Goal: Task Accomplishment & Management: Use online tool/utility

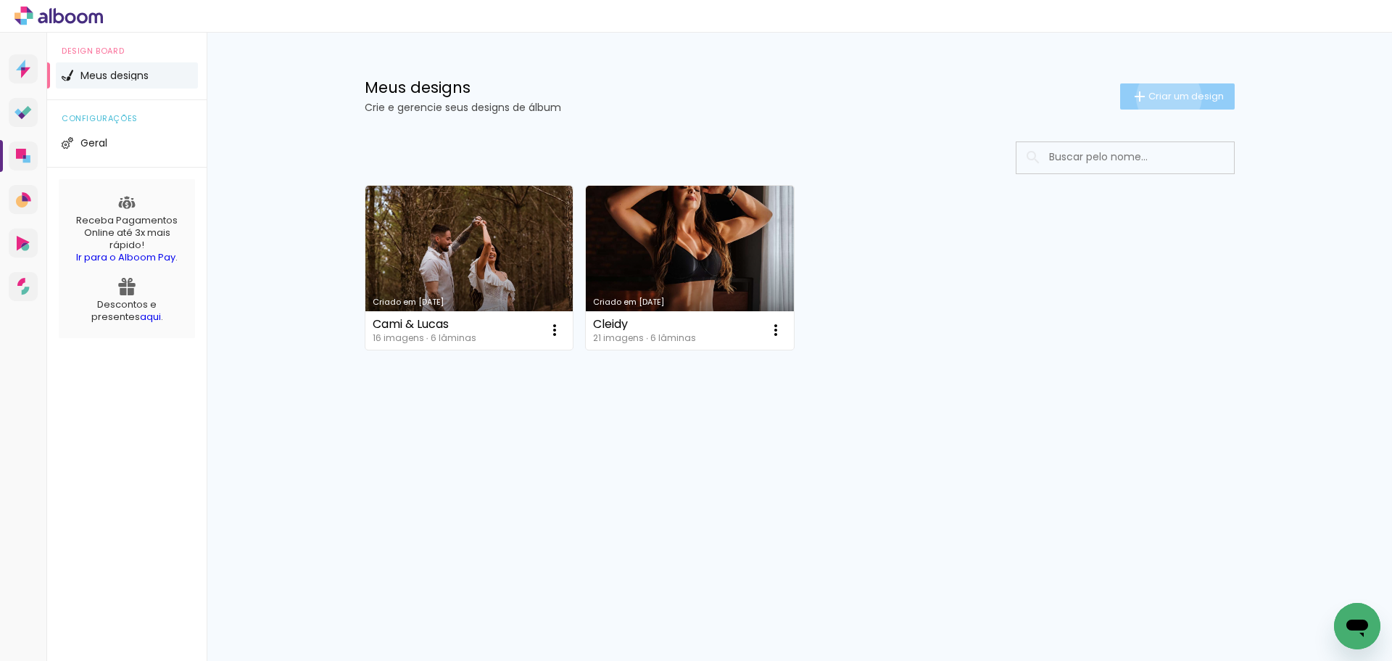
click at [1166, 98] on span "Criar um design" at bounding box center [1185, 95] width 75 height 9
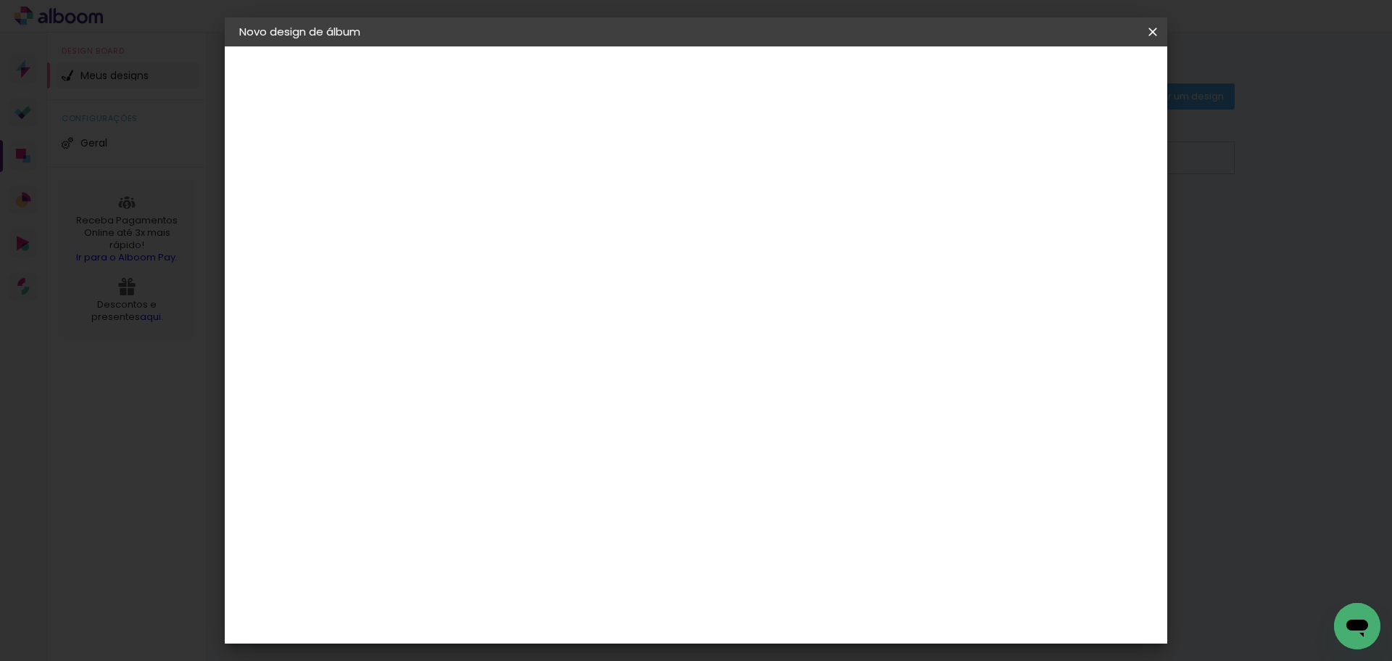
click at [476, 195] on input at bounding box center [476, 194] width 0 height 22
type input "Gabi"
type paper-input "Gabi"
click at [0, 0] on slot "Avançar" at bounding box center [0, 0] width 0 height 0
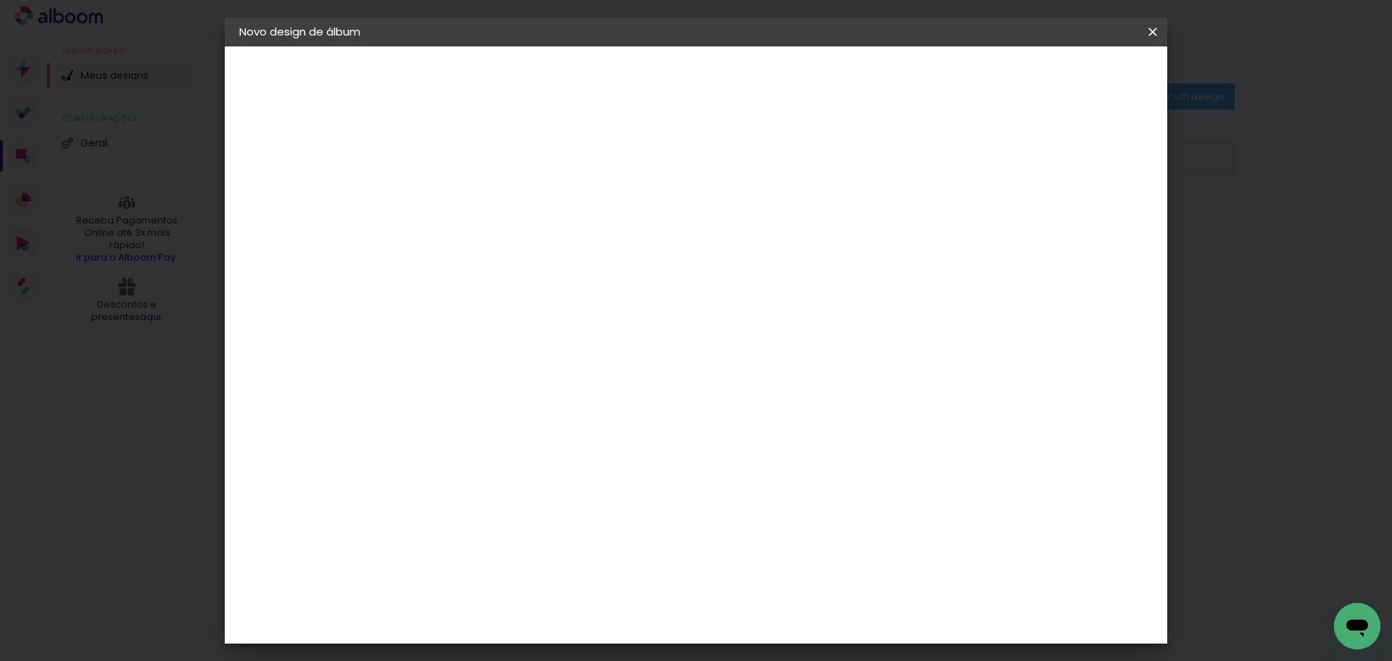
click at [502, 644] on div "Funbooks" at bounding box center [494, 650] width 55 height 12
click at [0, 0] on slot "Avançar" at bounding box center [0, 0] width 0 height 0
click at [574, 344] on span "30 × 45" at bounding box center [540, 359] width 67 height 30
click at [0, 0] on slot "Avançar" at bounding box center [0, 0] width 0 height 0
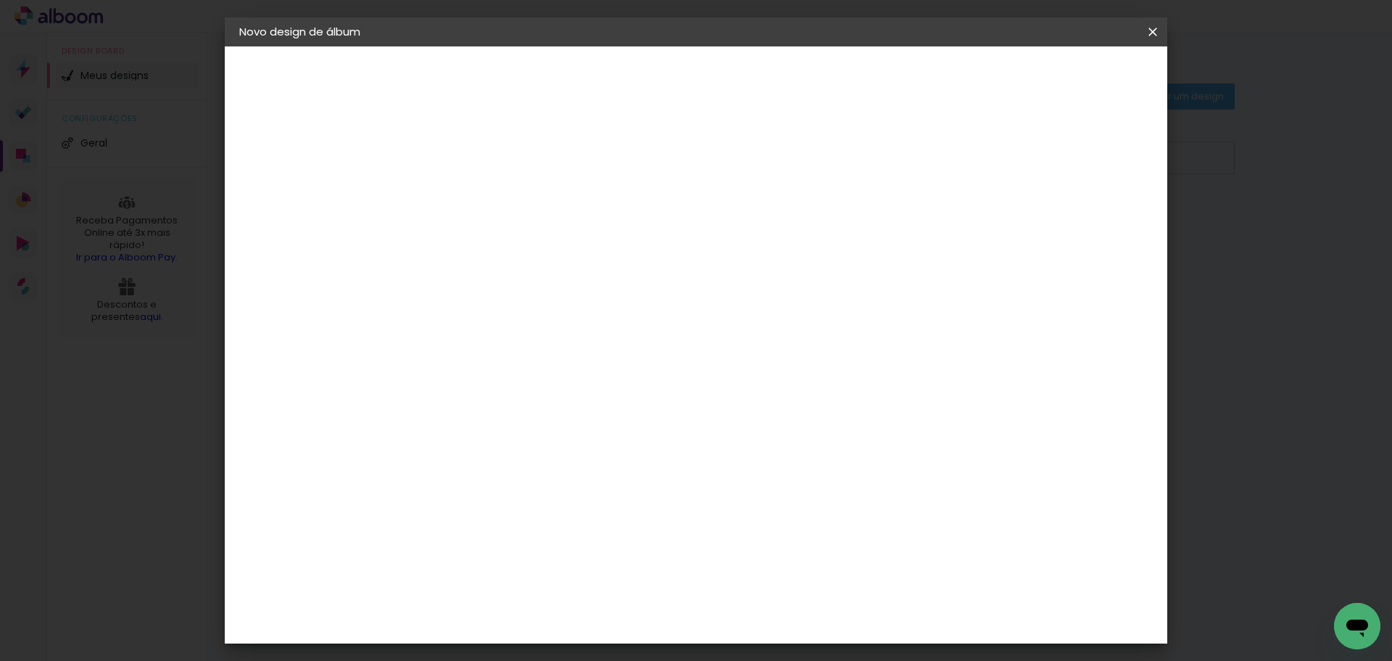
click at [1062, 75] on span "Iniciar design" at bounding box center [1029, 77] width 66 height 10
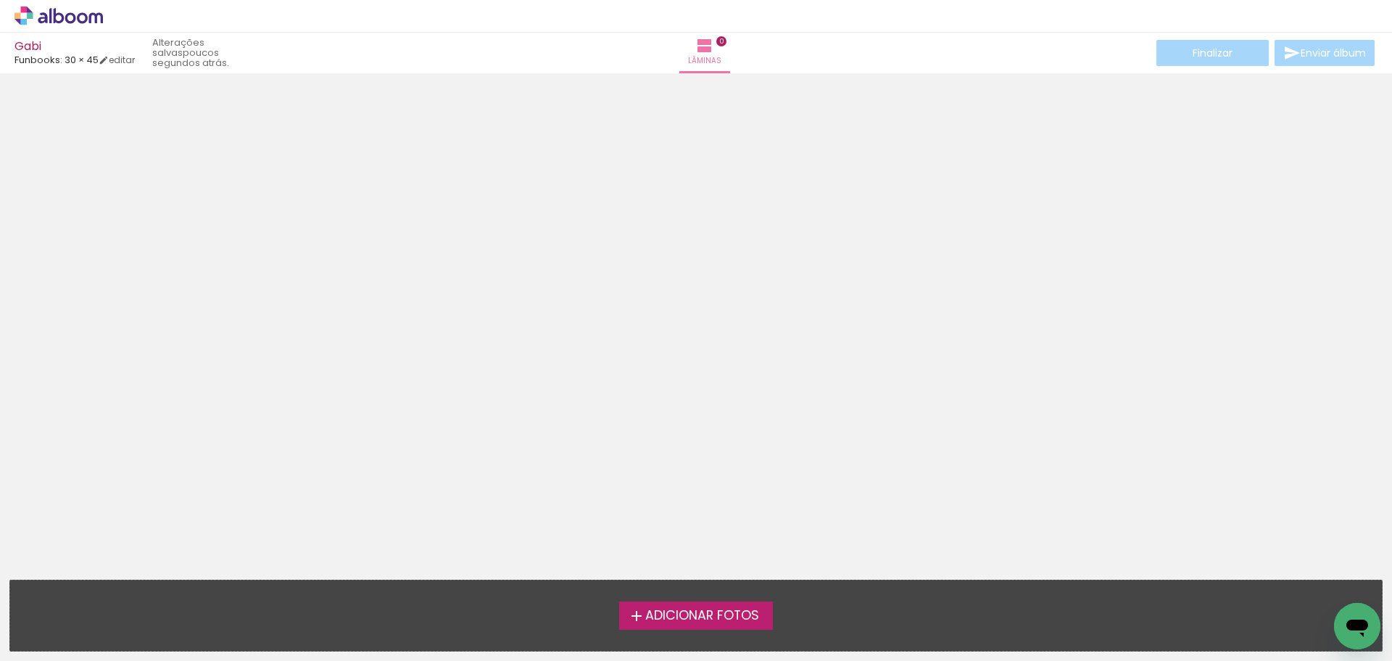
click at [726, 611] on span "Adicionar Fotos" at bounding box center [702, 615] width 114 height 13
click at [0, 0] on input "file" at bounding box center [0, 0] width 0 height 0
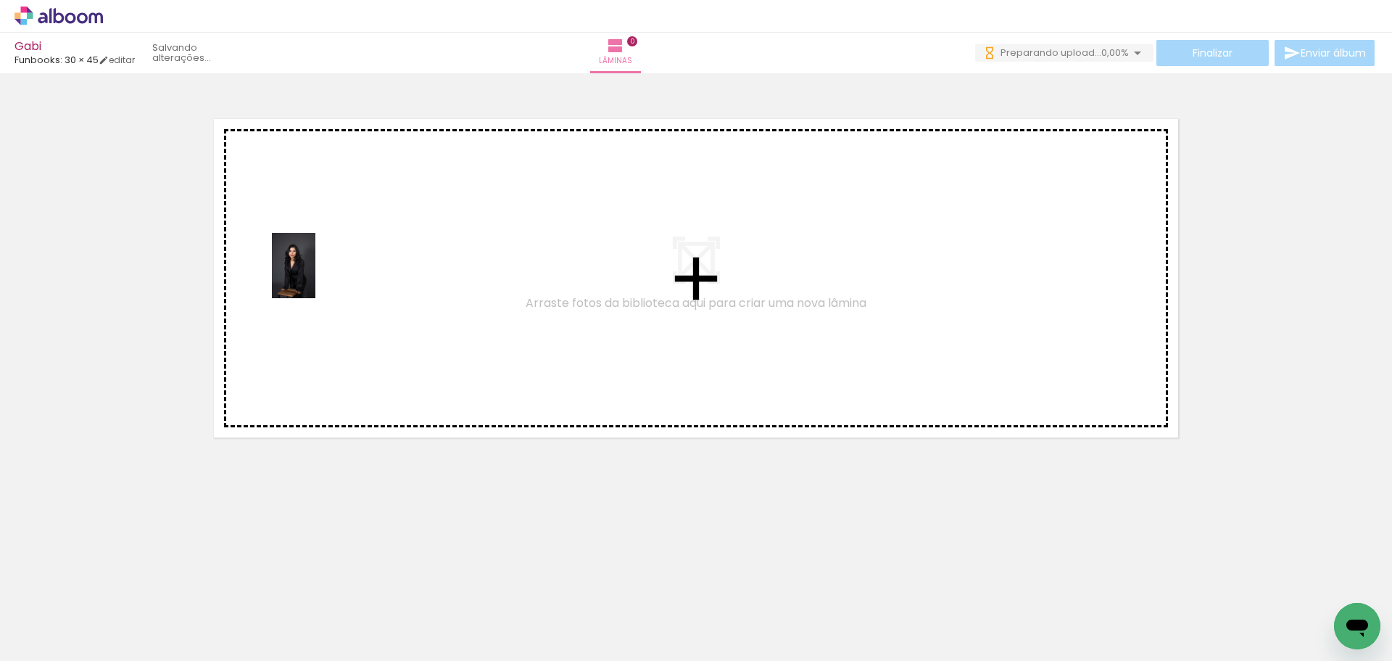
drag, startPoint x: 155, startPoint y: 552, endPoint x: 315, endPoint y: 276, distance: 318.7
click at [315, 276] on quentale-workspace at bounding box center [696, 330] width 1392 height 661
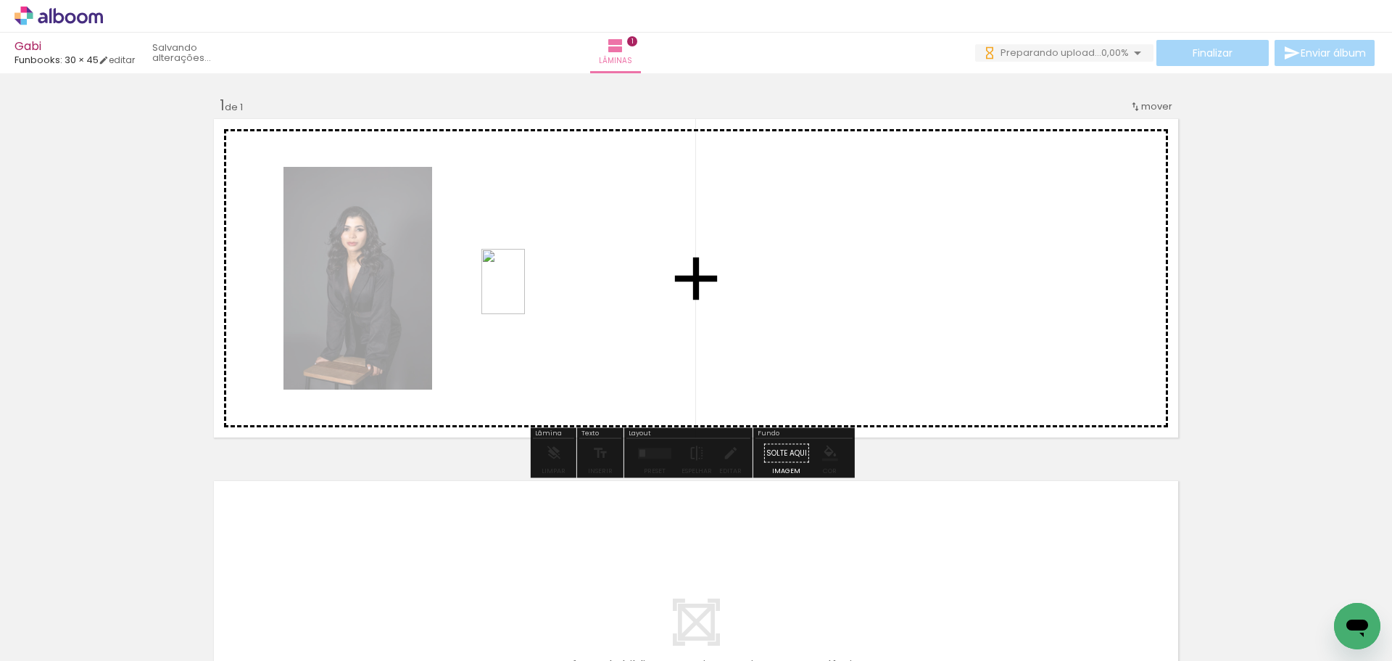
drag, startPoint x: 226, startPoint y: 618, endPoint x: 525, endPoint y: 292, distance: 441.8
click at [525, 292] on quentale-workspace at bounding box center [696, 330] width 1392 height 661
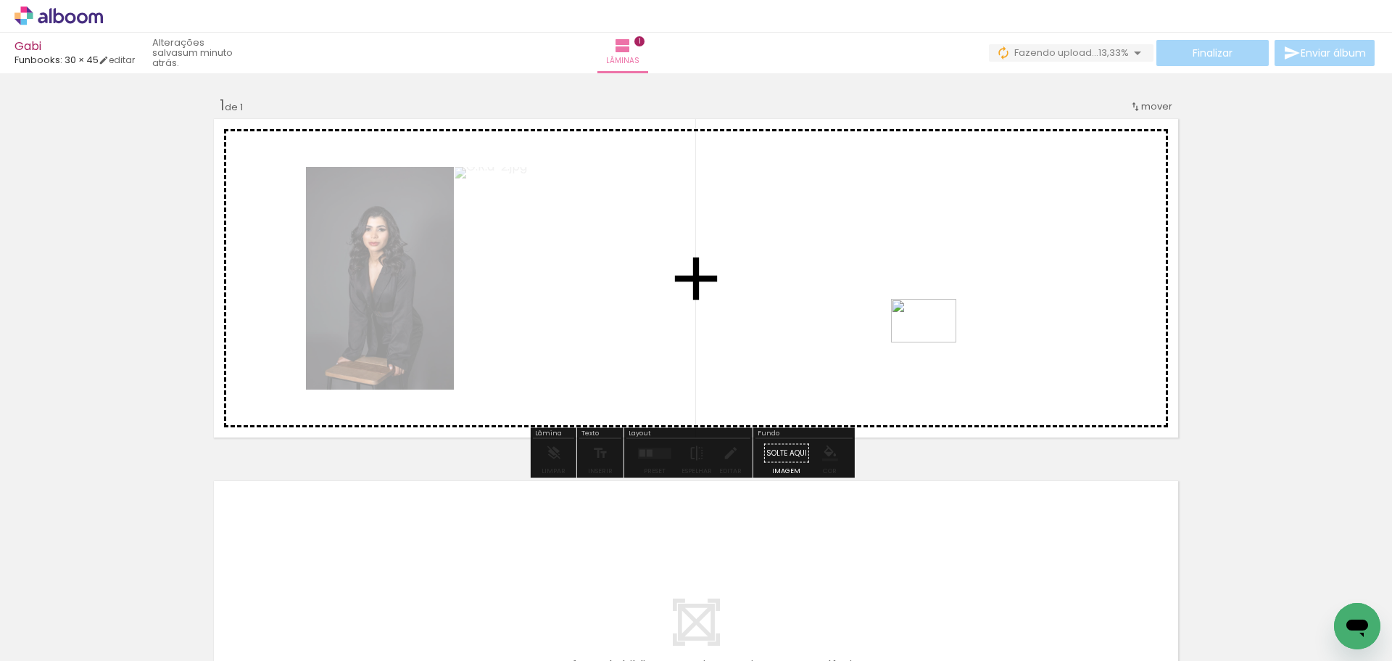
drag, startPoint x: 529, startPoint y: 614, endPoint x: 935, endPoint y: 342, distance: 488.0
click at [935, 342] on quentale-workspace at bounding box center [696, 330] width 1392 height 661
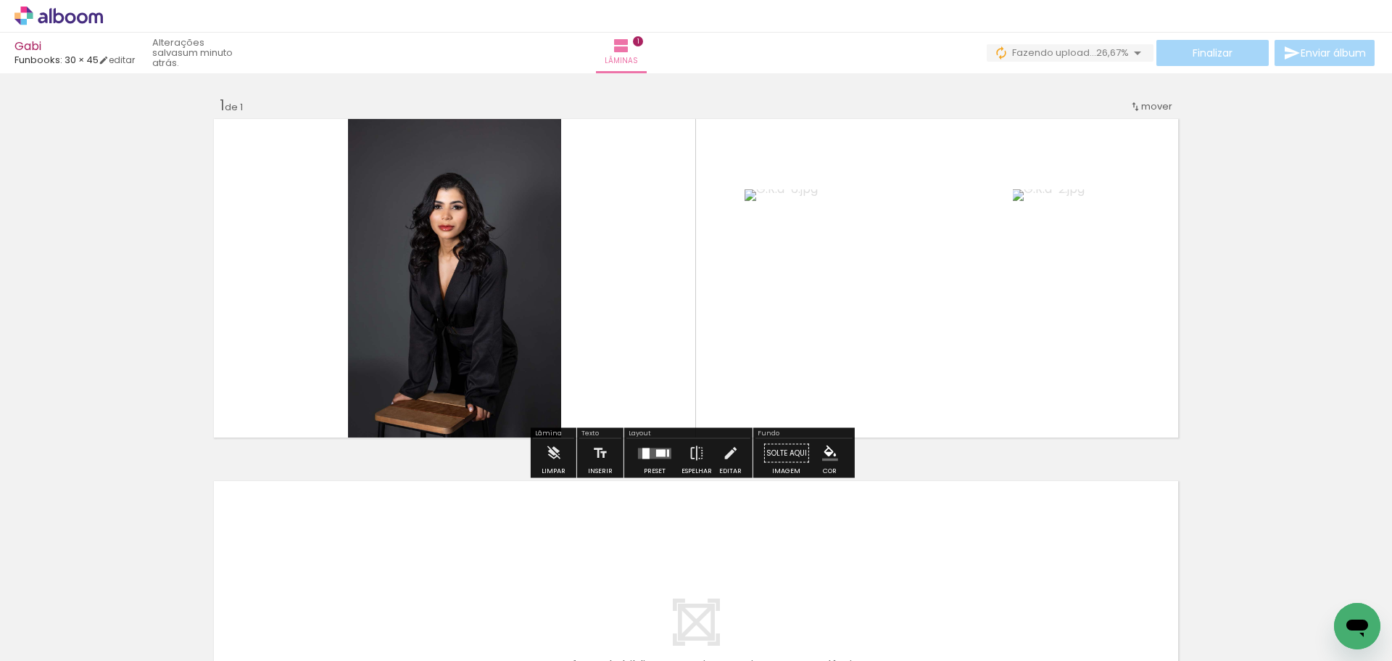
click at [660, 451] on div at bounding box center [660, 452] width 9 height 7
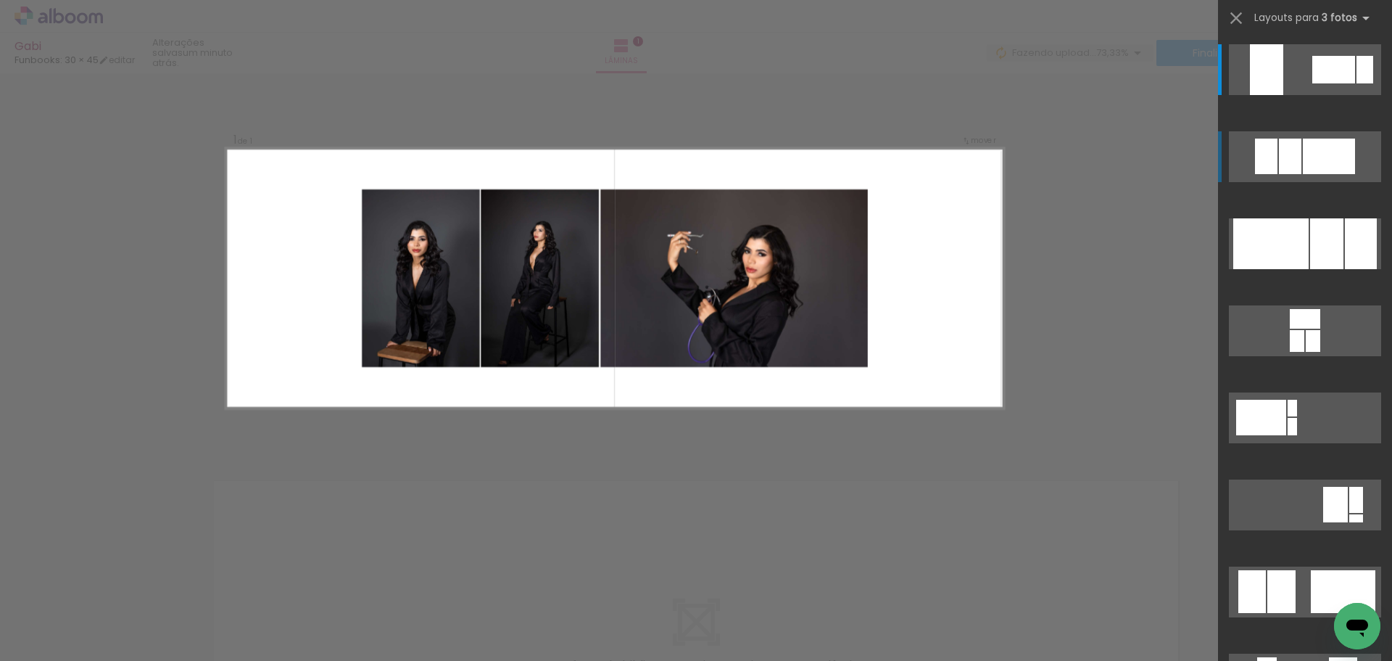
click at [1296, 167] on div at bounding box center [1290, 156] width 22 height 36
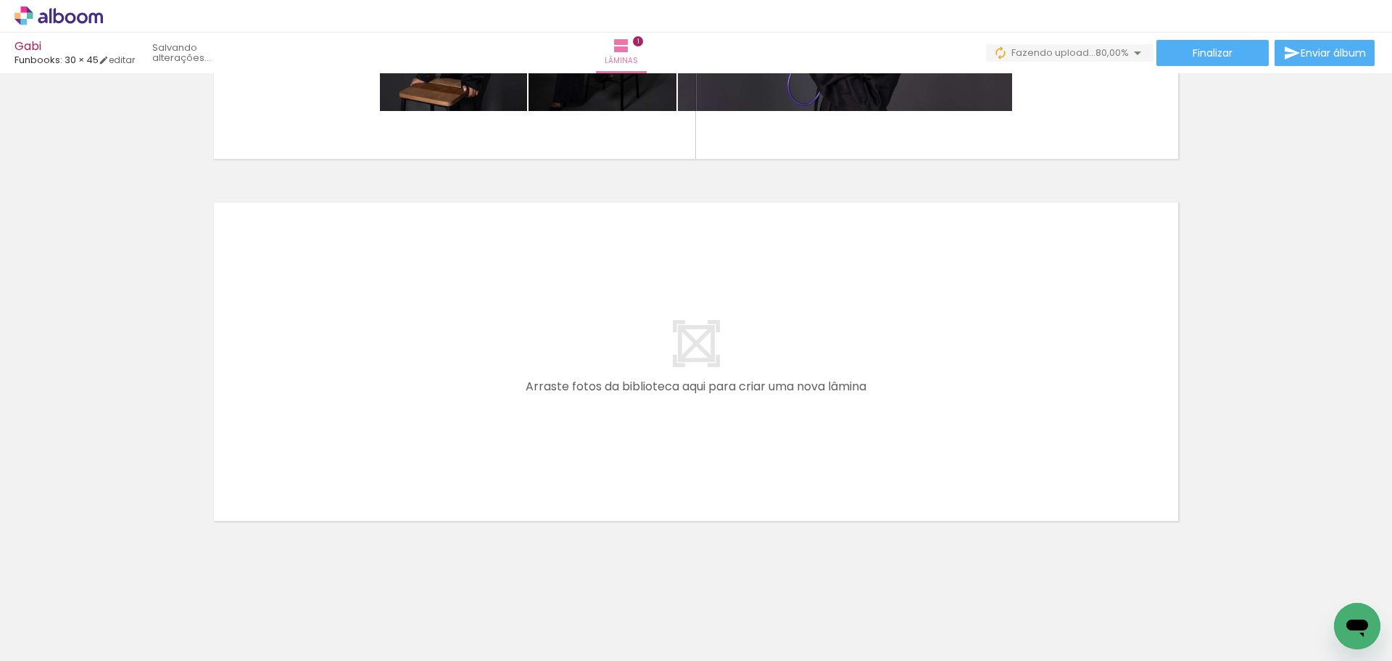
scroll to position [283, 0]
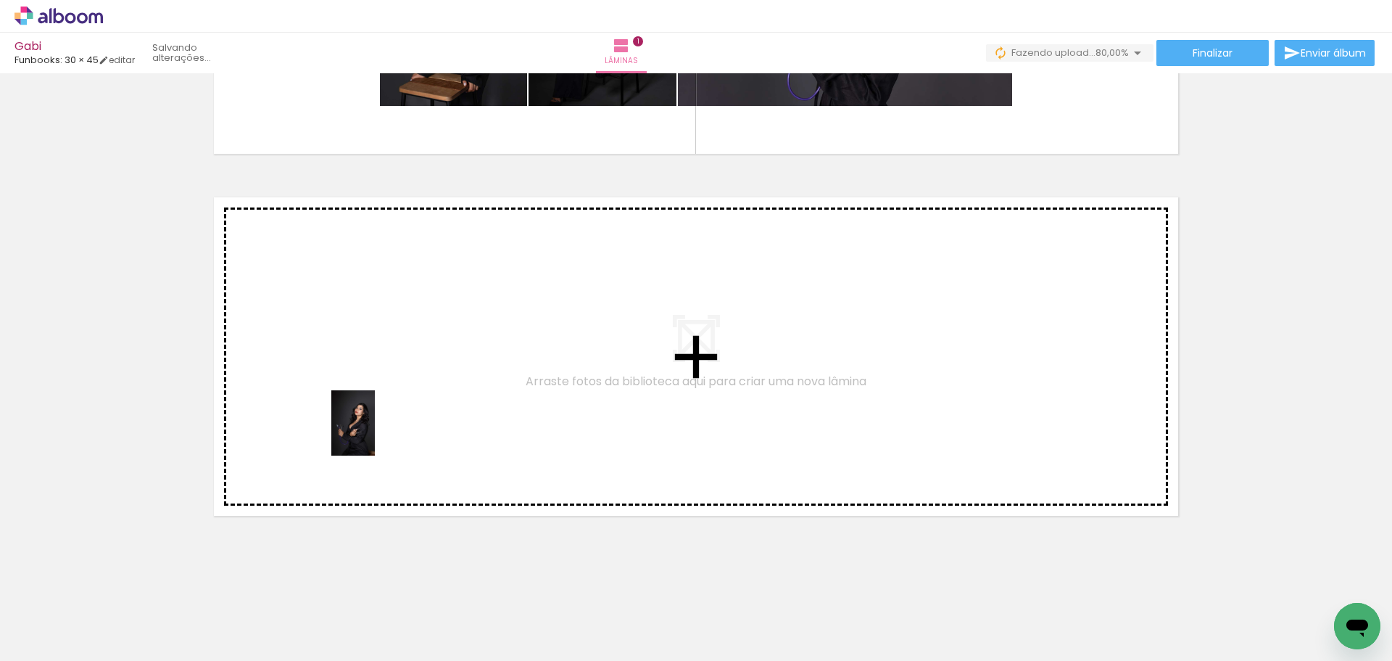
drag, startPoint x: 324, startPoint y: 618, endPoint x: 378, endPoint y: 409, distance: 216.5
click at [378, 409] on quentale-workspace at bounding box center [696, 330] width 1392 height 661
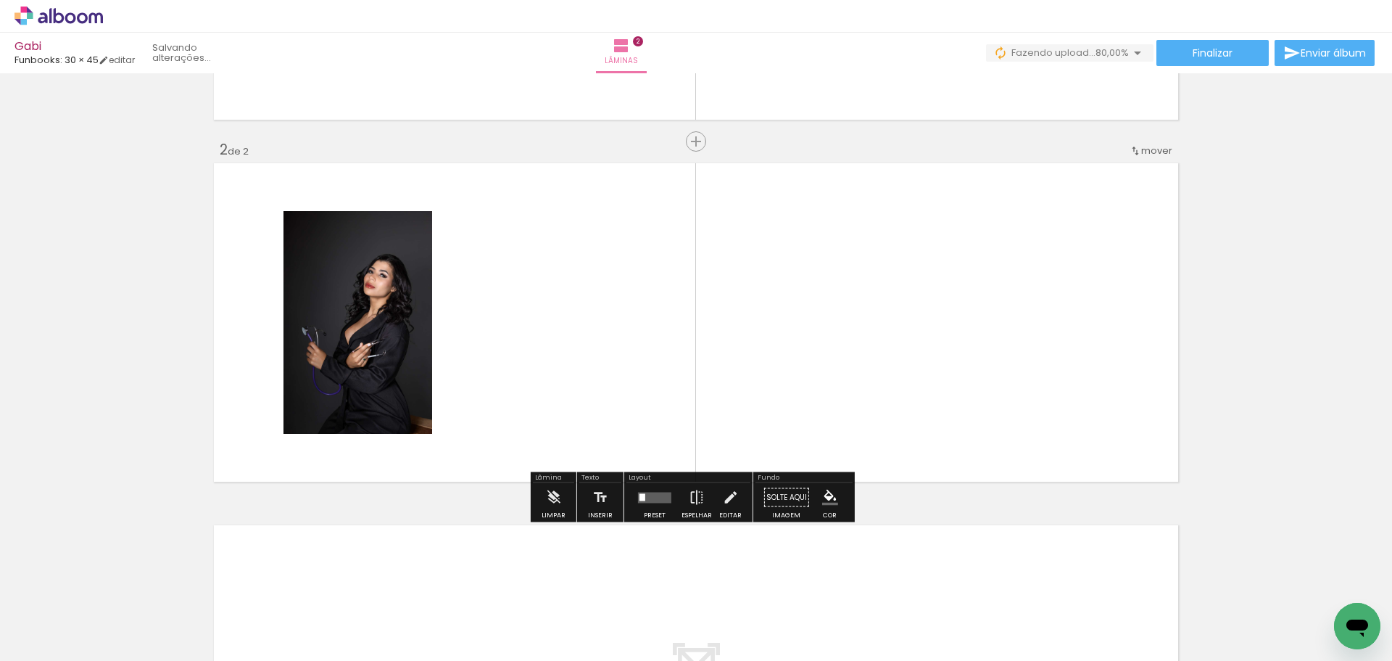
scroll to position [318, 0]
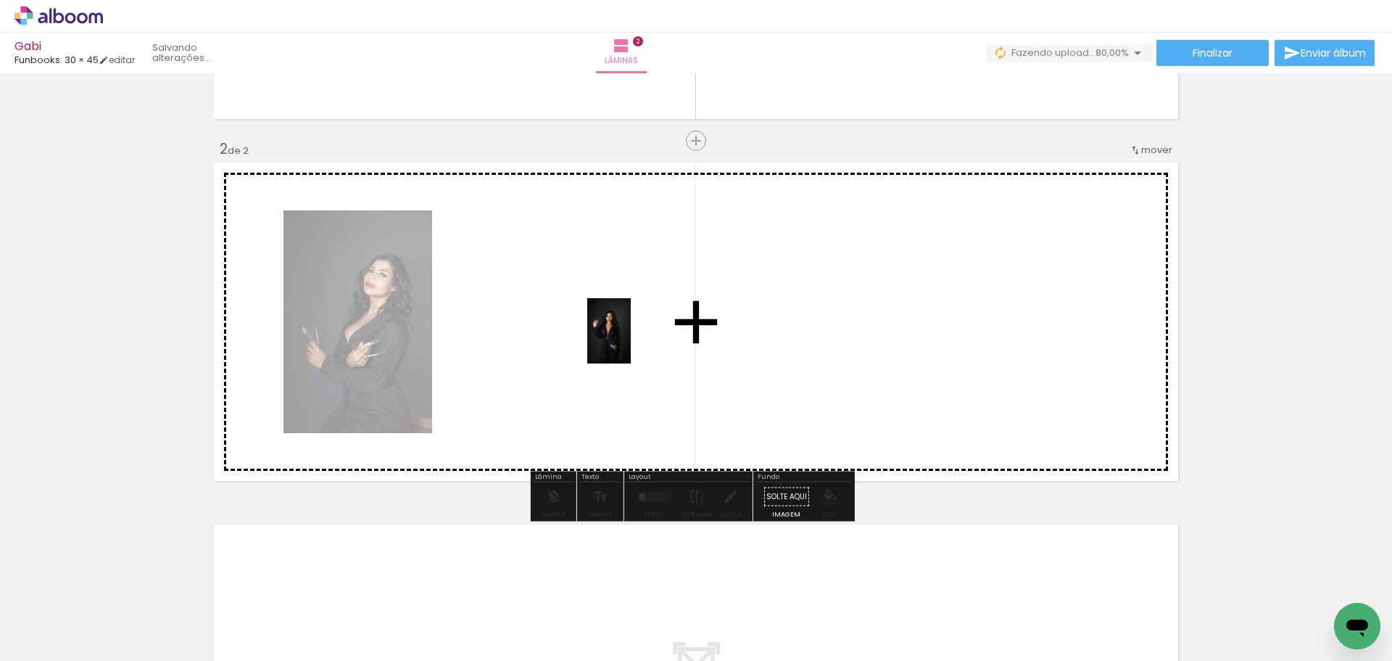
drag, startPoint x: 402, startPoint y: 628, endPoint x: 631, endPoint y: 341, distance: 366.8
click at [631, 341] on quentale-workspace at bounding box center [696, 330] width 1392 height 661
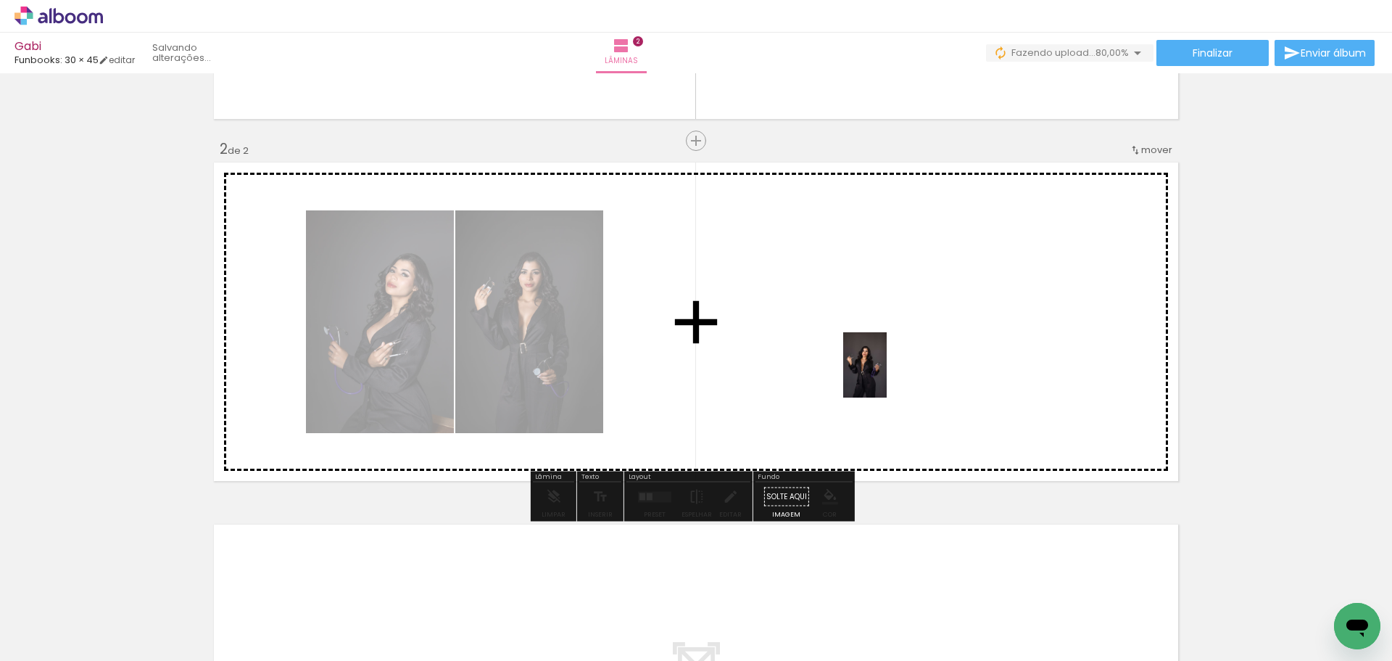
drag, startPoint x: 470, startPoint y: 611, endPoint x: 887, endPoint y: 376, distance: 479.5
click at [887, 376] on quentale-workspace at bounding box center [696, 330] width 1392 height 661
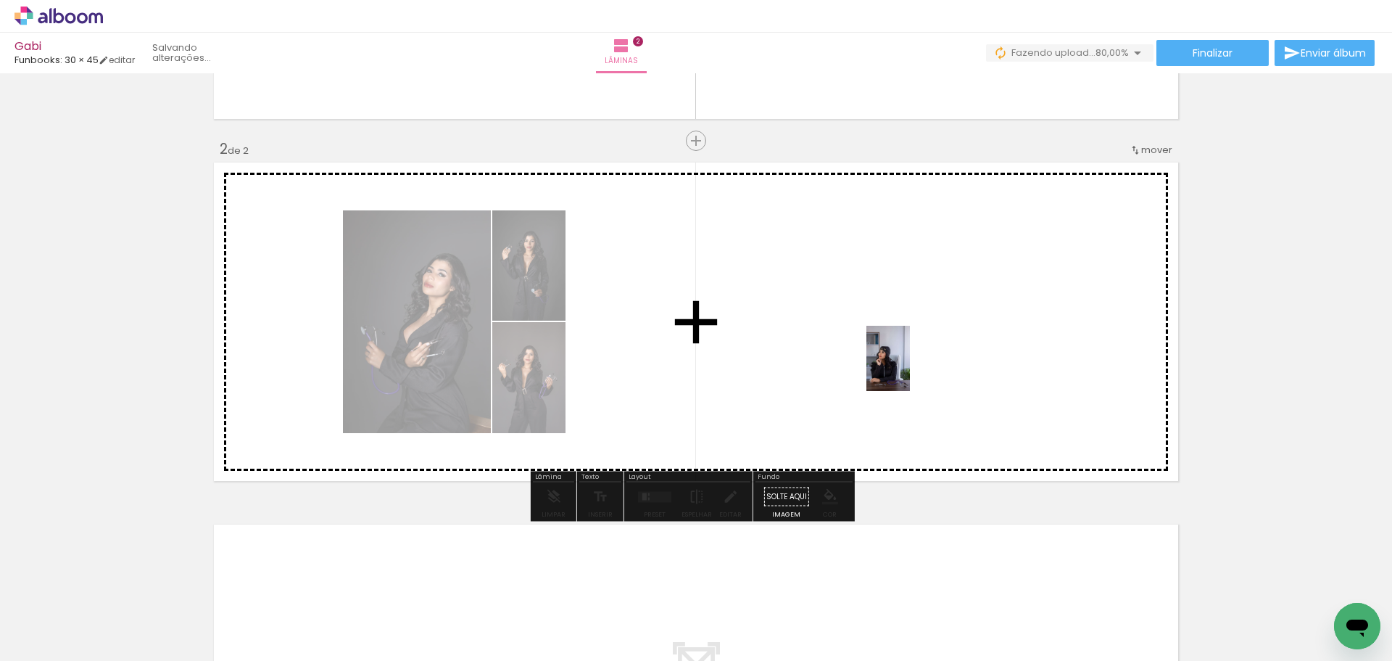
drag, startPoint x: 635, startPoint y: 636, endPoint x: 910, endPoint y: 369, distance: 383.0
click at [910, 369] on quentale-workspace at bounding box center [696, 330] width 1392 height 661
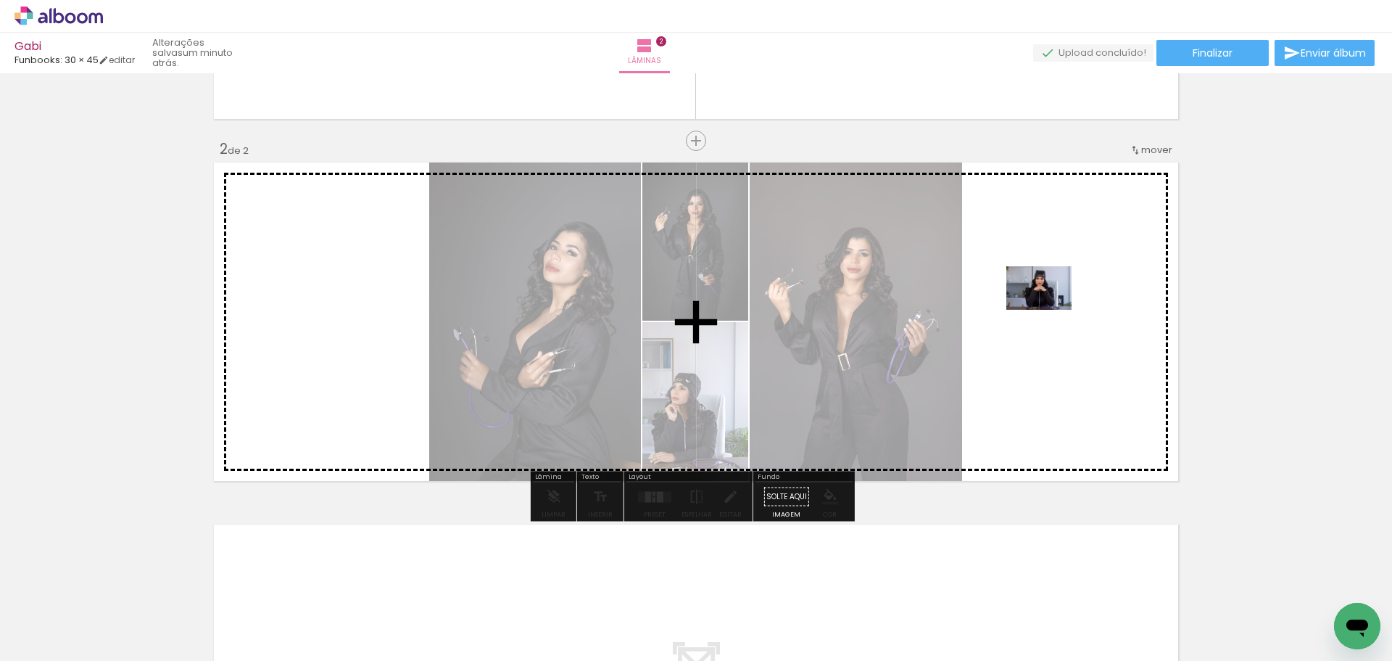
drag, startPoint x: 714, startPoint y: 616, endPoint x: 1051, endPoint y: 310, distance: 454.7
click at [1051, 310] on quentale-workspace at bounding box center [696, 330] width 1392 height 661
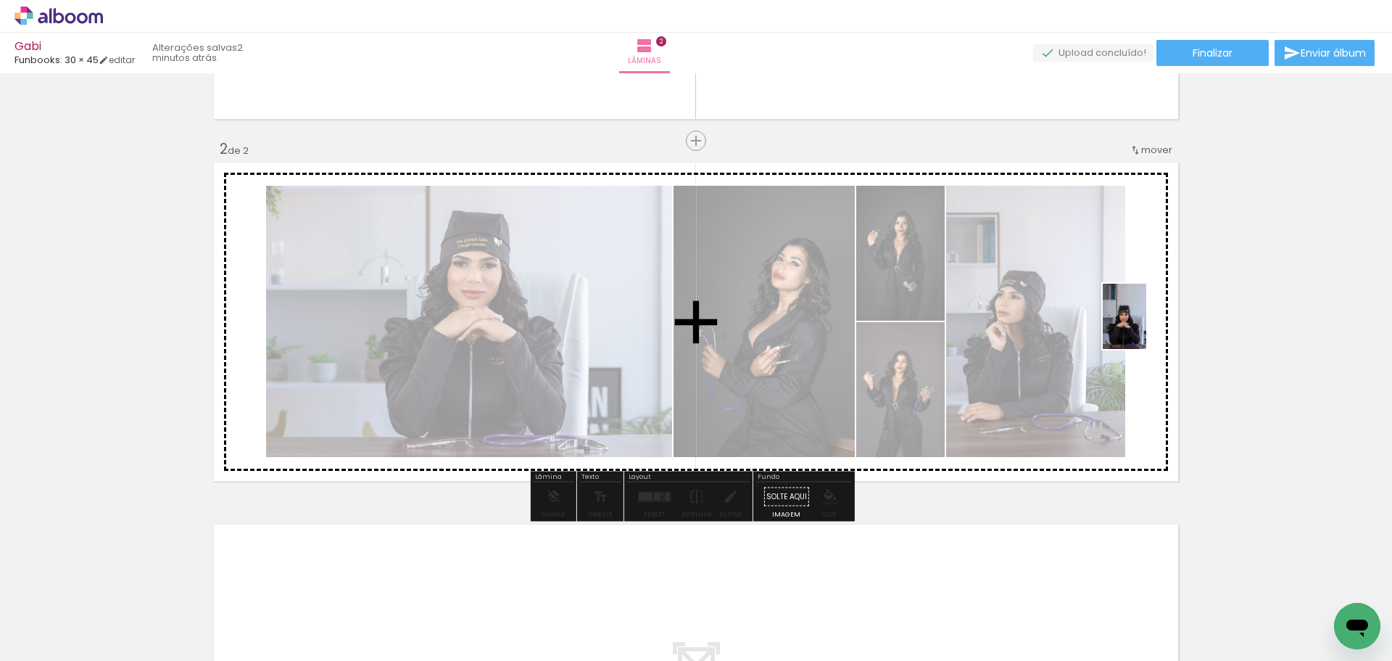
drag, startPoint x: 790, startPoint y: 630, endPoint x: 1146, endPoint y: 327, distance: 467.5
click at [1146, 327] on quentale-workspace at bounding box center [696, 330] width 1392 height 661
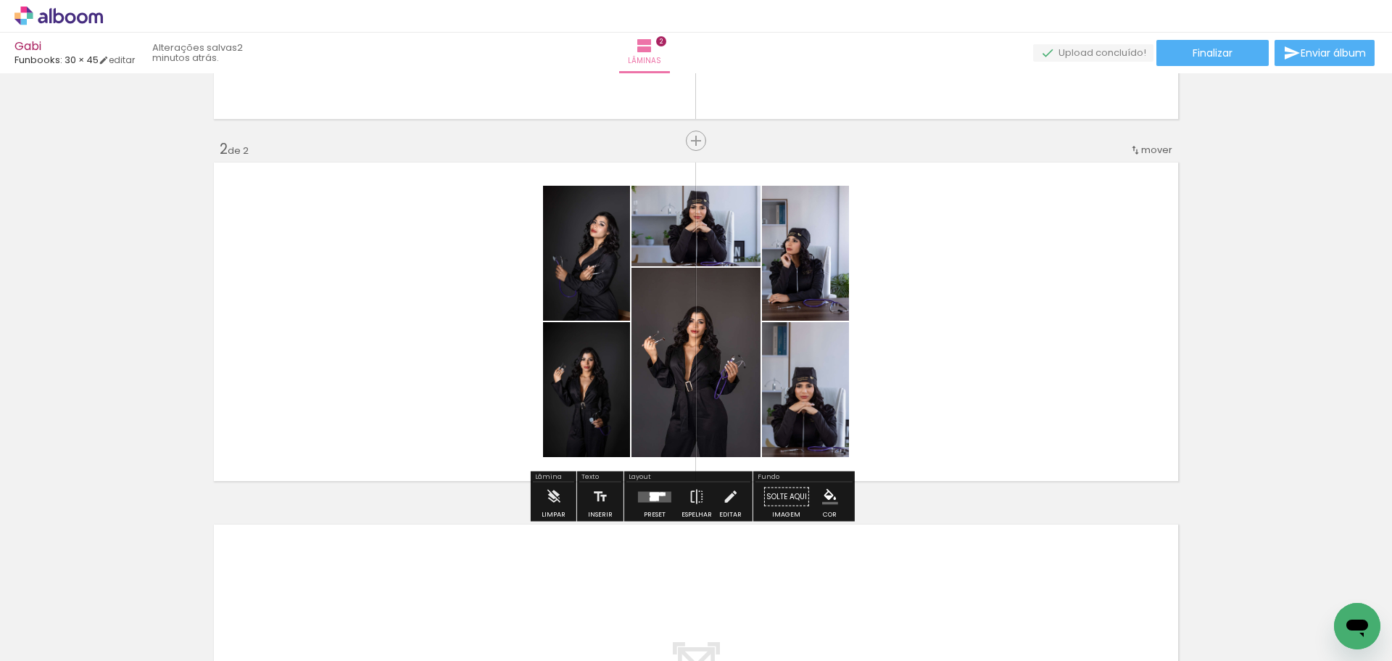
click at [654, 500] on div at bounding box center [654, 496] width 9 height 8
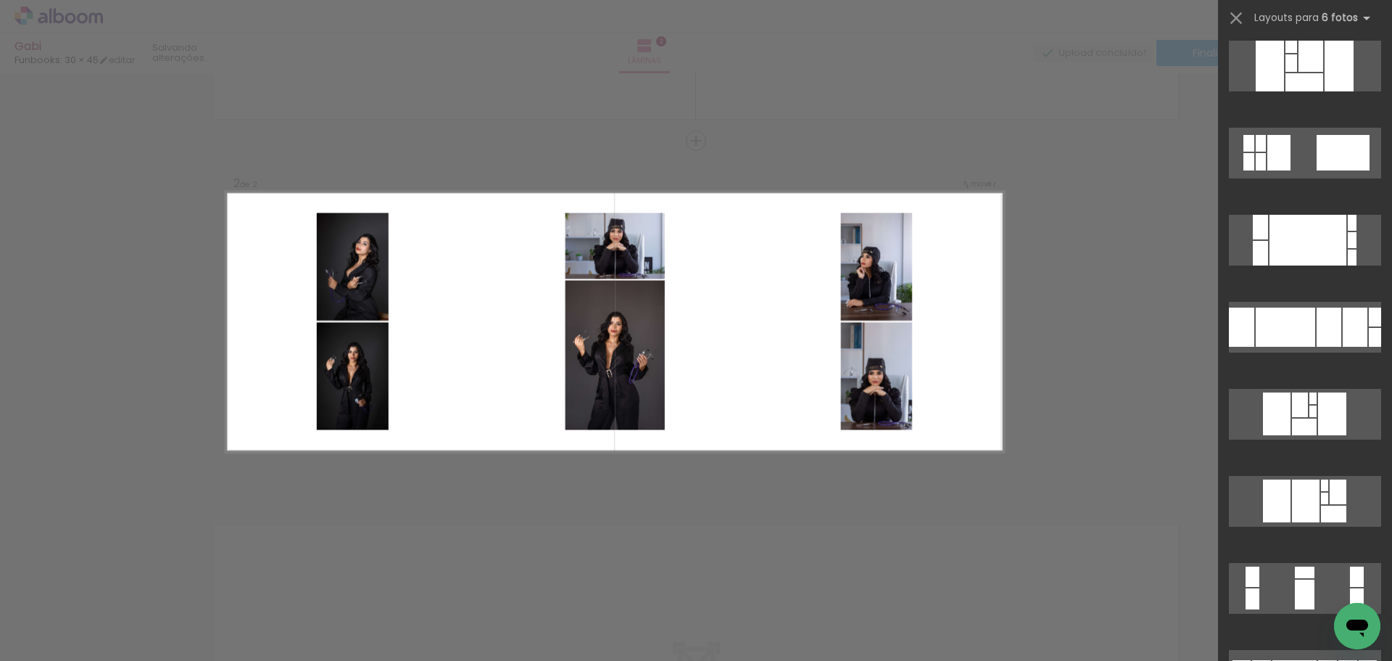
scroll to position [1885, 0]
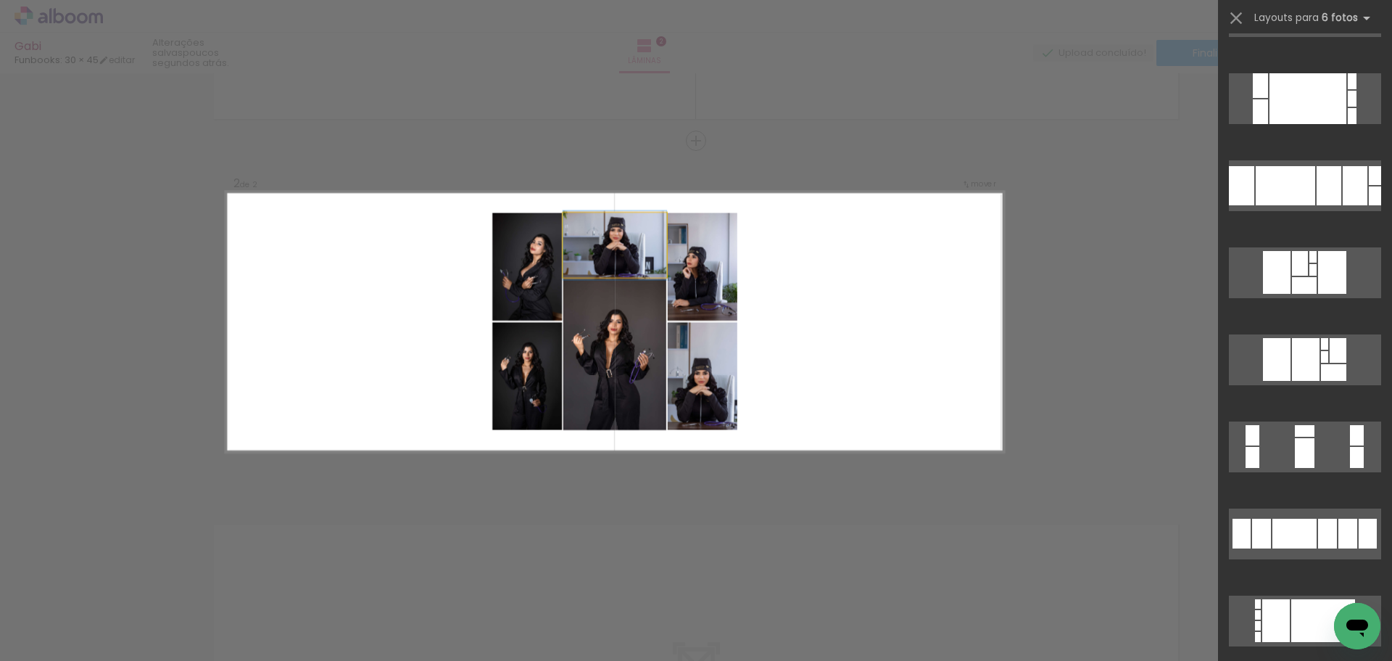
click at [636, 253] on quentale-photo at bounding box center [614, 245] width 103 height 65
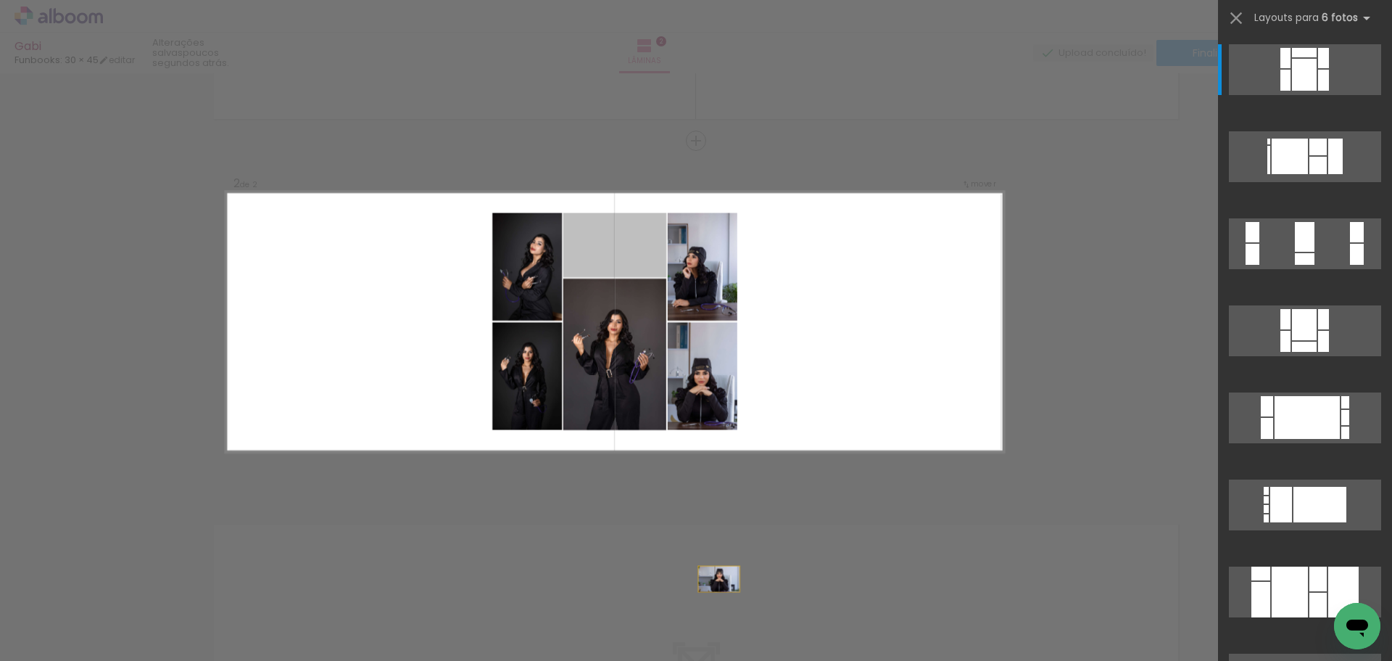
drag, startPoint x: 632, startPoint y: 247, endPoint x: 721, endPoint y: 597, distance: 361.4
click at [737, 653] on quentale-workspace at bounding box center [696, 330] width 1392 height 661
click at [691, 381] on quentale-photo at bounding box center [703, 376] width 70 height 108
click at [703, 353] on div at bounding box center [704, 353] width 14 height 12
drag, startPoint x: 682, startPoint y: 384, endPoint x: 731, endPoint y: 351, distance: 59.1
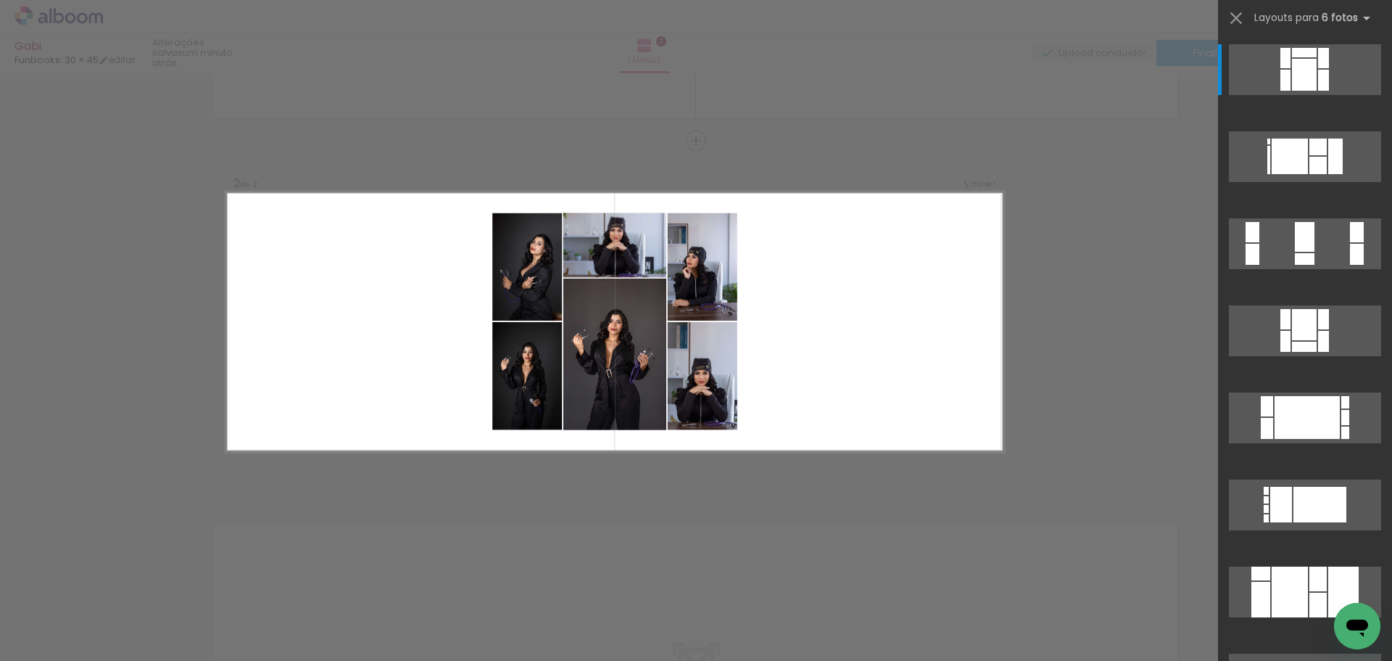
click at [731, 351] on quentale-photo at bounding box center [703, 376] width 70 height 108
drag, startPoint x: 690, startPoint y: 386, endPoint x: 823, endPoint y: 639, distance: 286.7
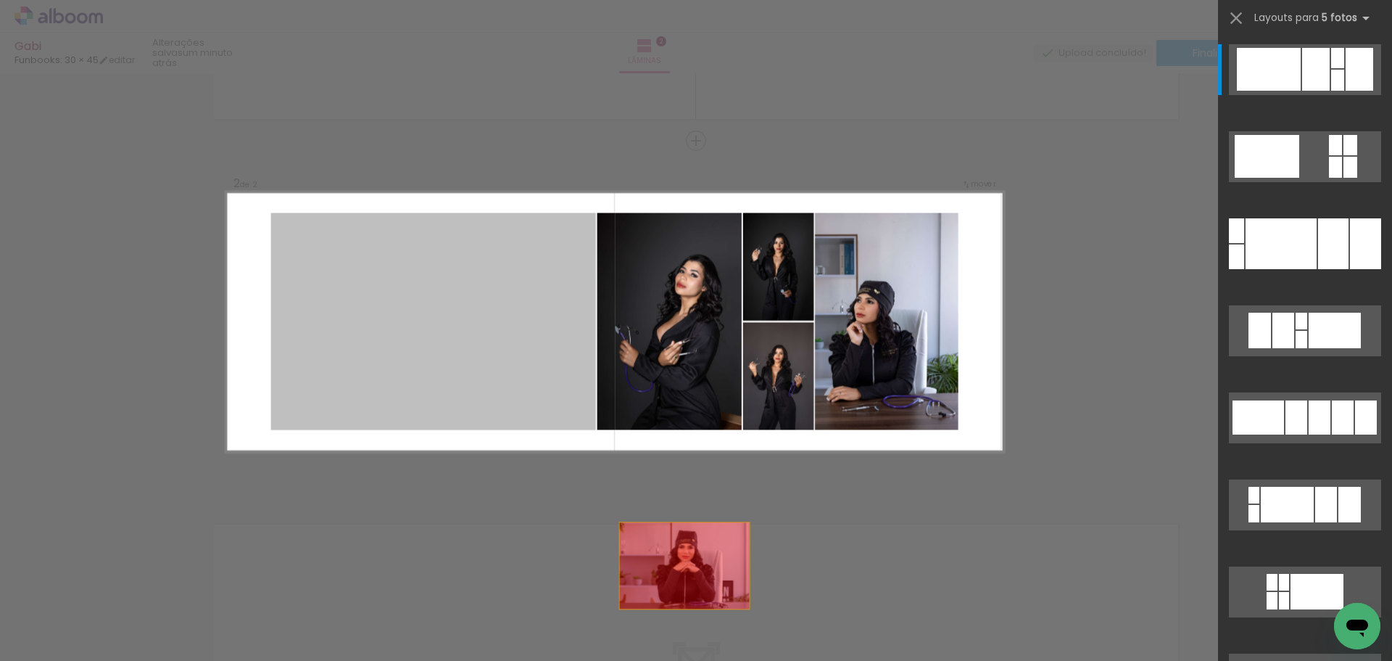
drag, startPoint x: 435, startPoint y: 326, endPoint x: 745, endPoint y: 623, distance: 429.2
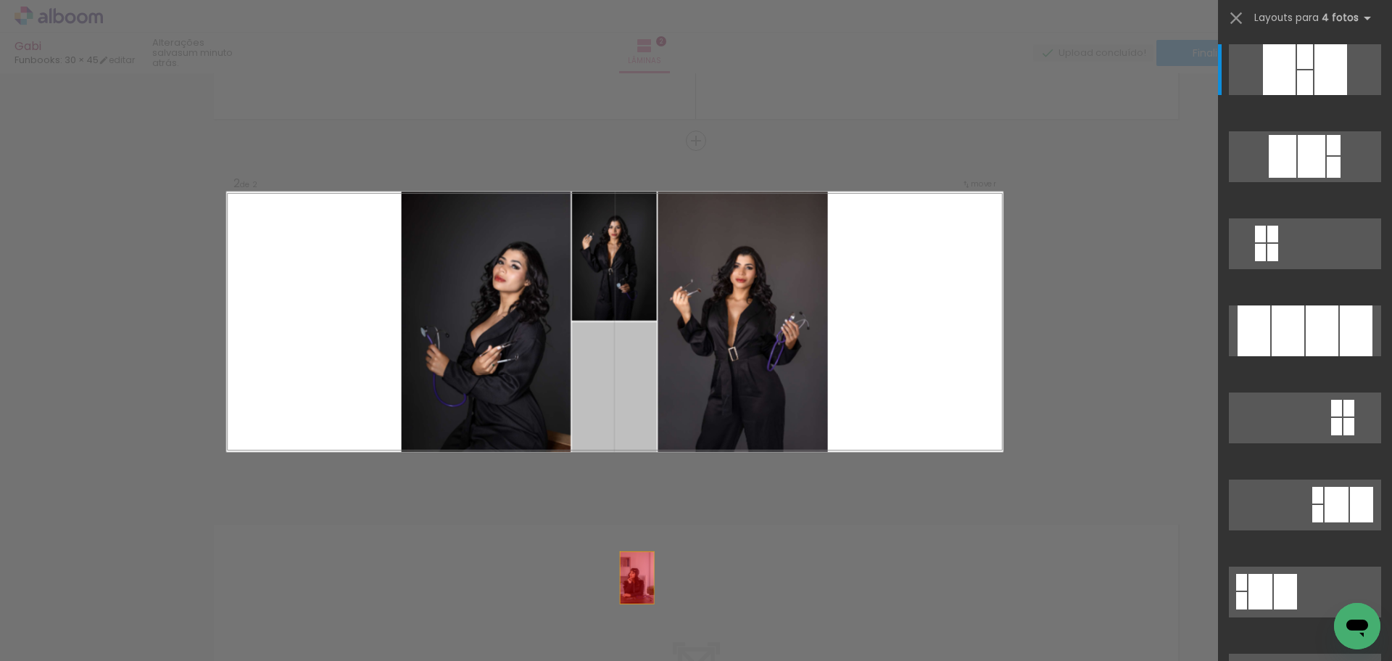
drag, startPoint x: 610, startPoint y: 391, endPoint x: 643, endPoint y: 590, distance: 202.2
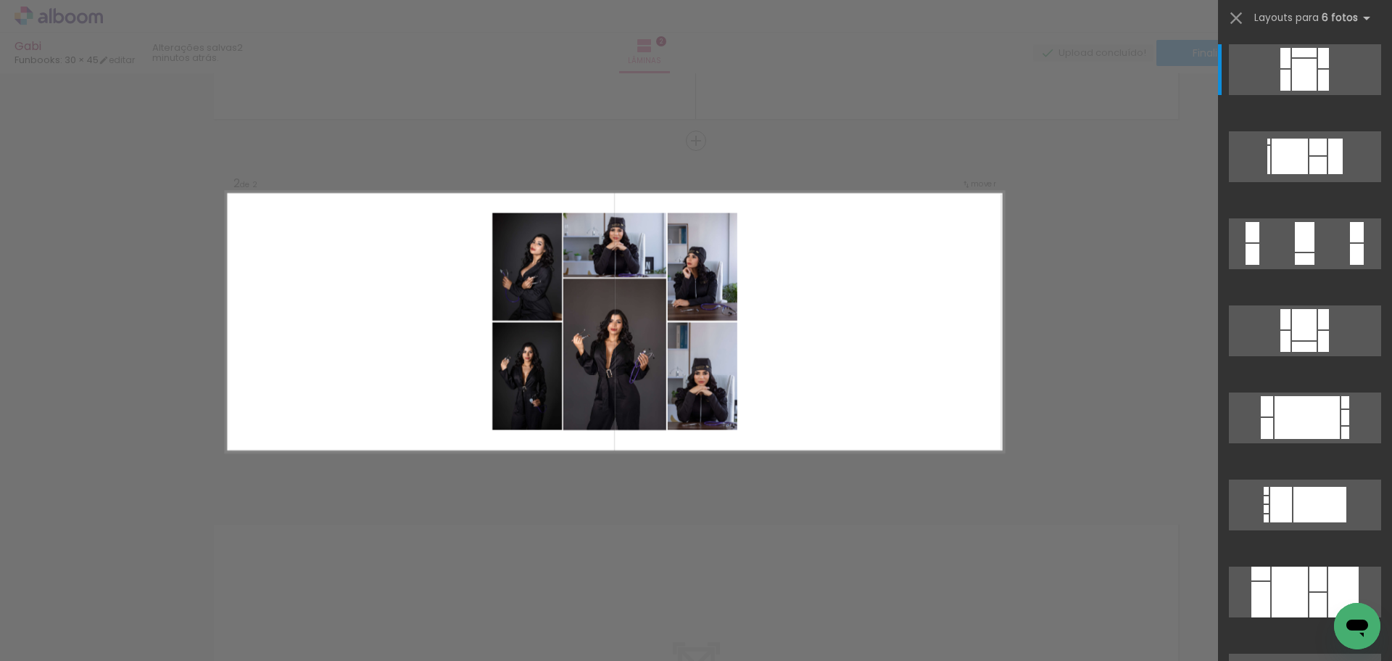
drag, startPoint x: 937, startPoint y: 278, endPoint x: 816, endPoint y: 294, distance: 122.8
click at [816, 294] on quentale-layouter at bounding box center [614, 321] width 777 height 260
click at [1238, 16] on iron-icon at bounding box center [1236, 18] width 20 height 20
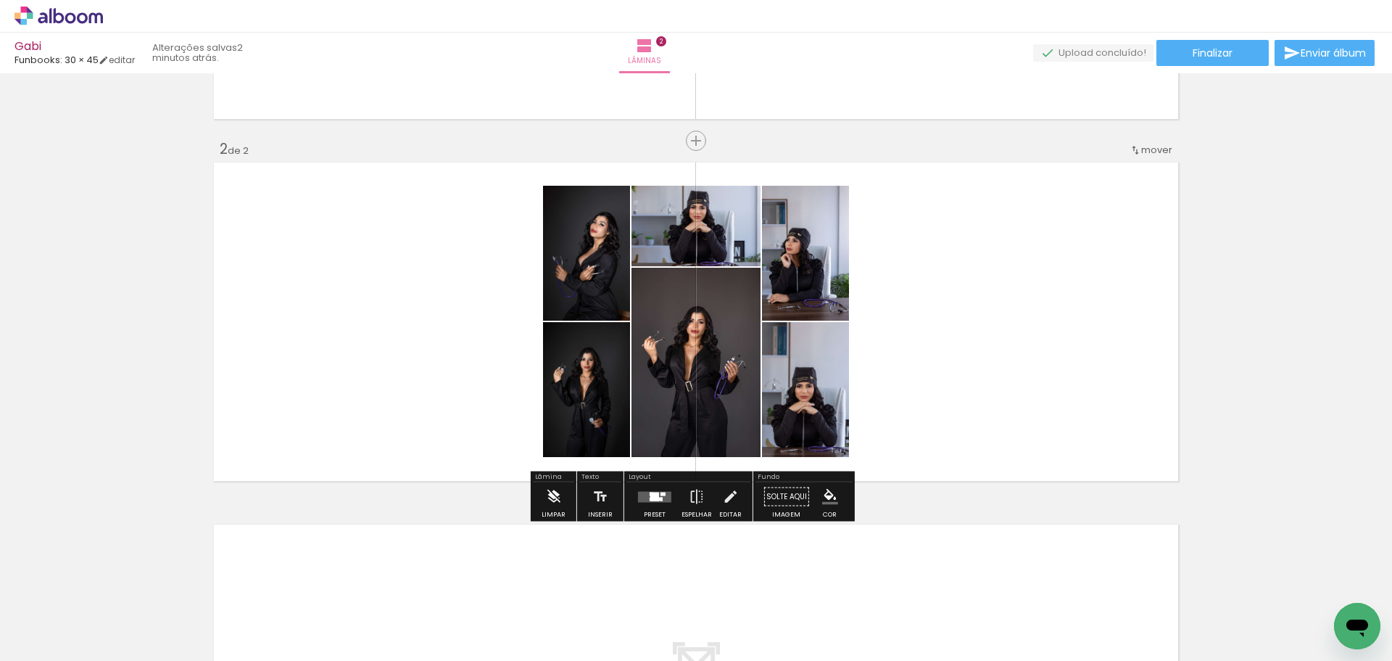
click at [552, 497] on iron-icon at bounding box center [553, 496] width 16 height 29
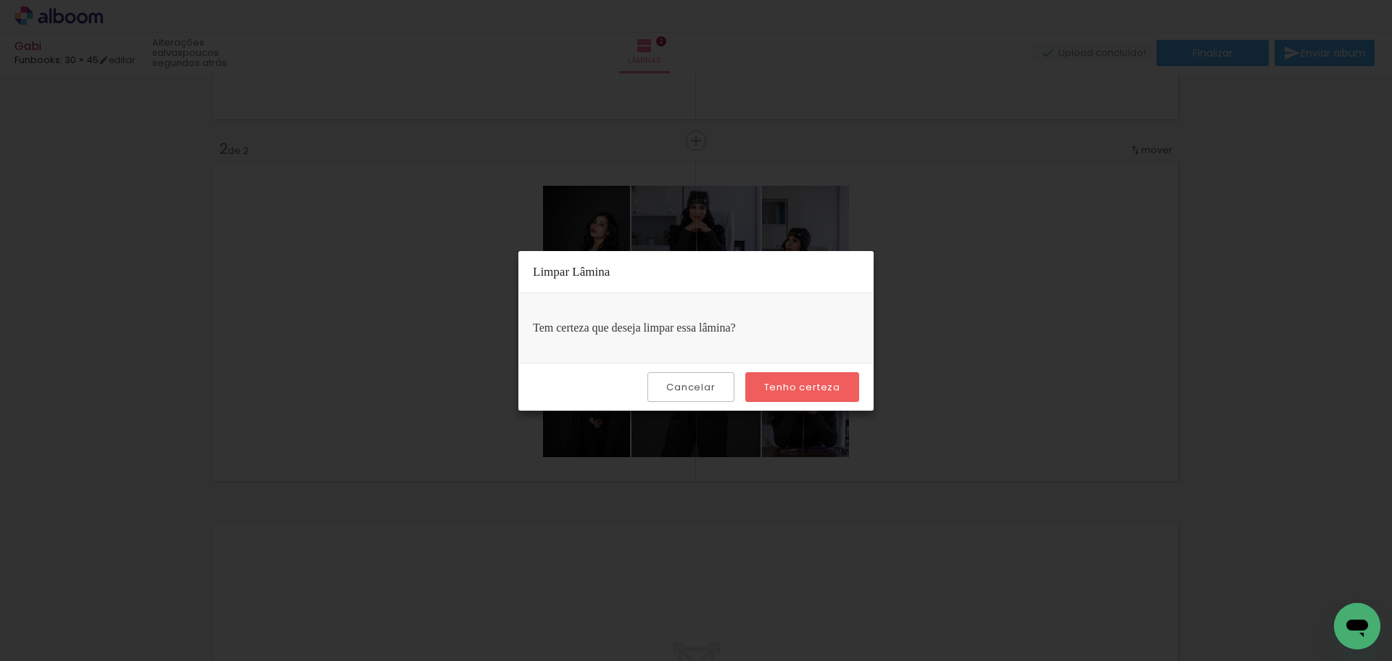
click at [0, 0] on slot "Tenho certeza" at bounding box center [0, 0] width 0 height 0
click at [1161, 245] on iron-overlay-backdrop at bounding box center [696, 330] width 1392 height 661
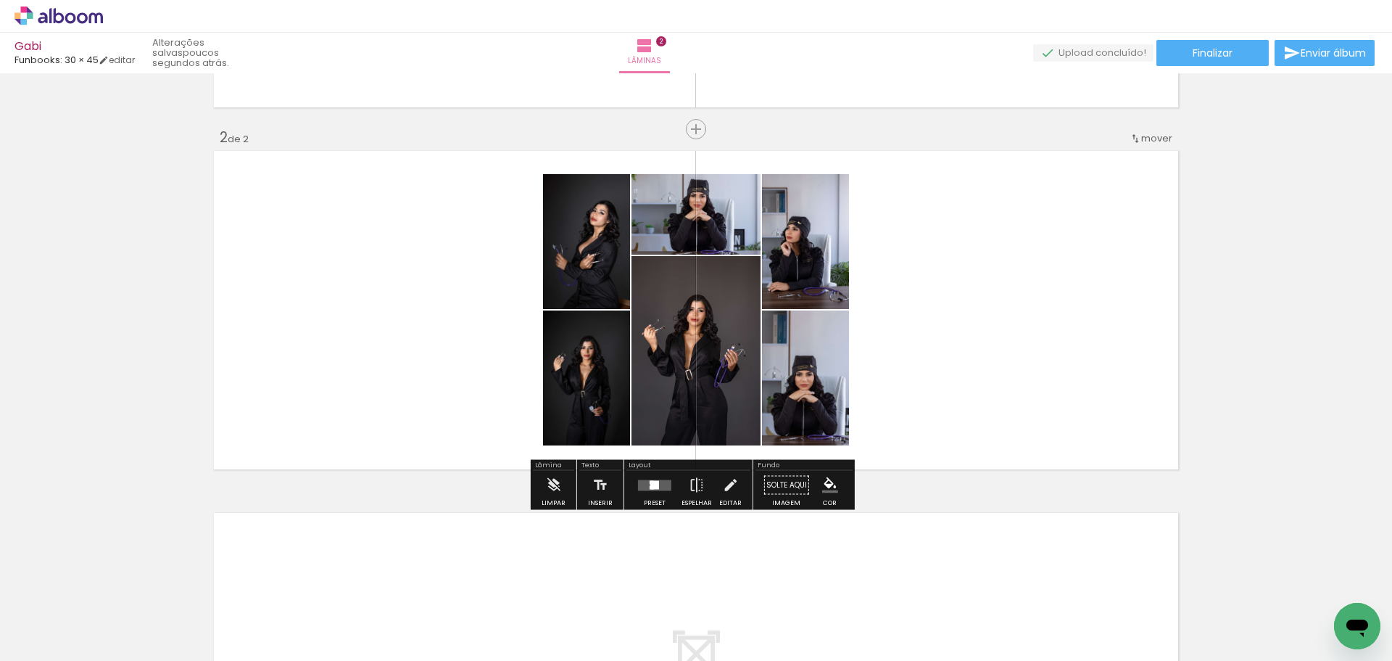
scroll to position [363, 0]
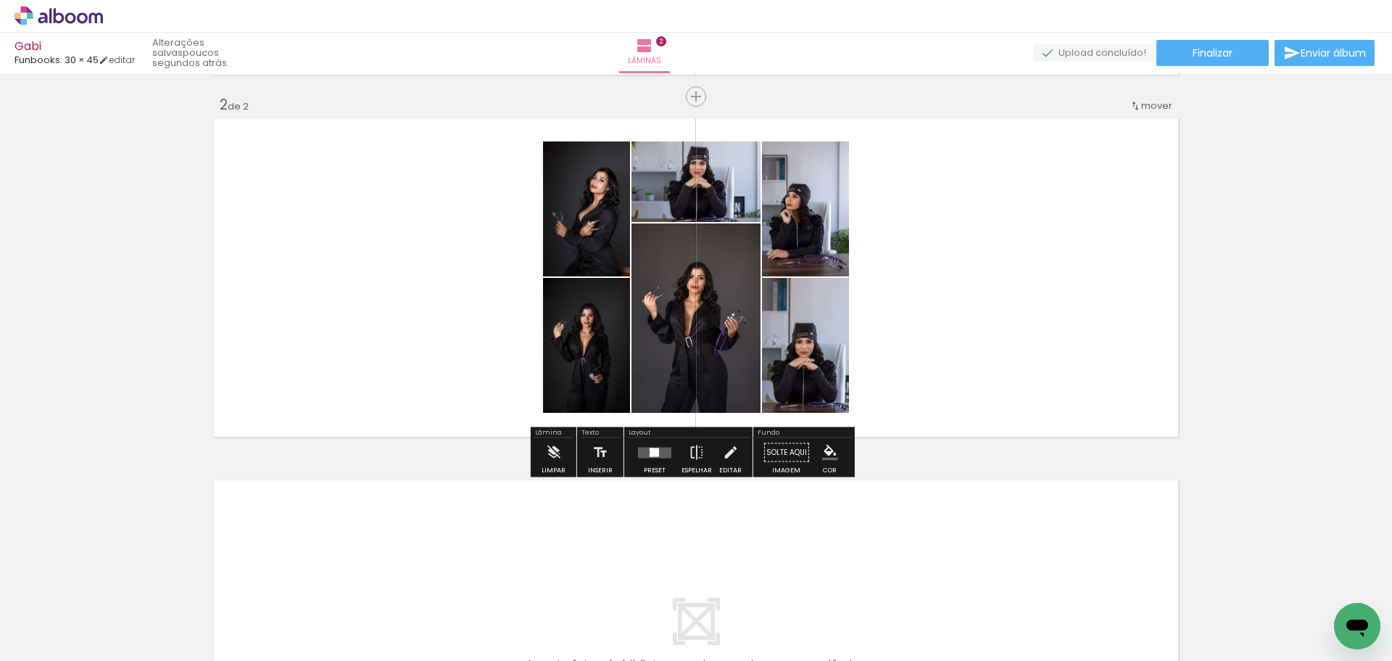
click at [714, 189] on quentale-photo at bounding box center [696, 181] width 129 height 80
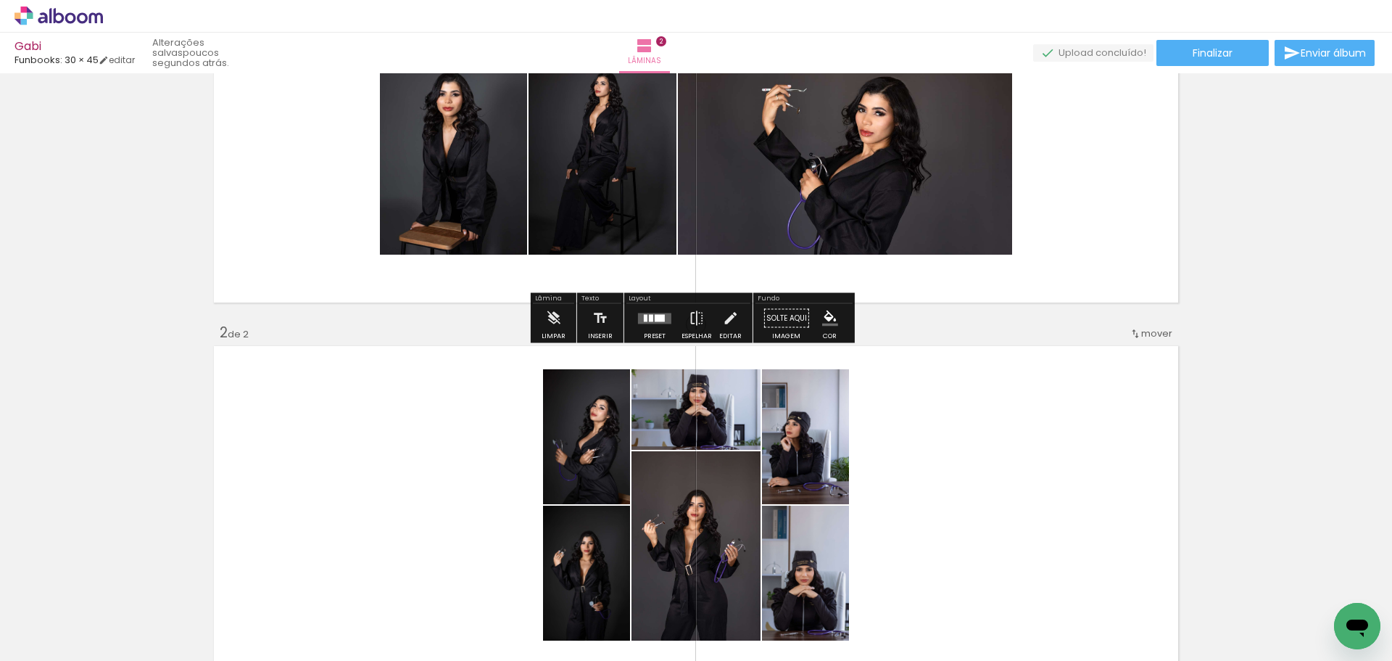
scroll to position [145, 0]
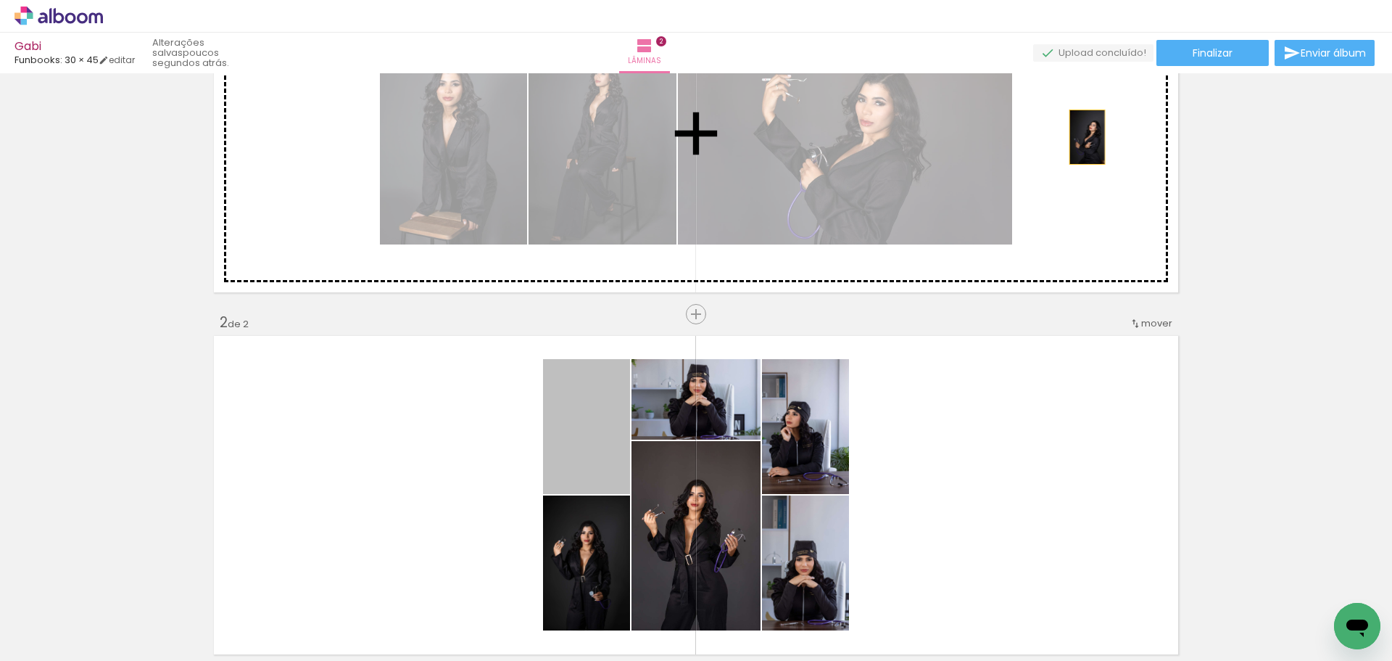
drag, startPoint x: 581, startPoint y: 426, endPoint x: 1082, endPoint y: 137, distance: 577.5
click at [1082, 137] on div "Inserir lâmina 1 de 2 Inserir lâmina 2 de 2" at bounding box center [696, 476] width 1392 height 1086
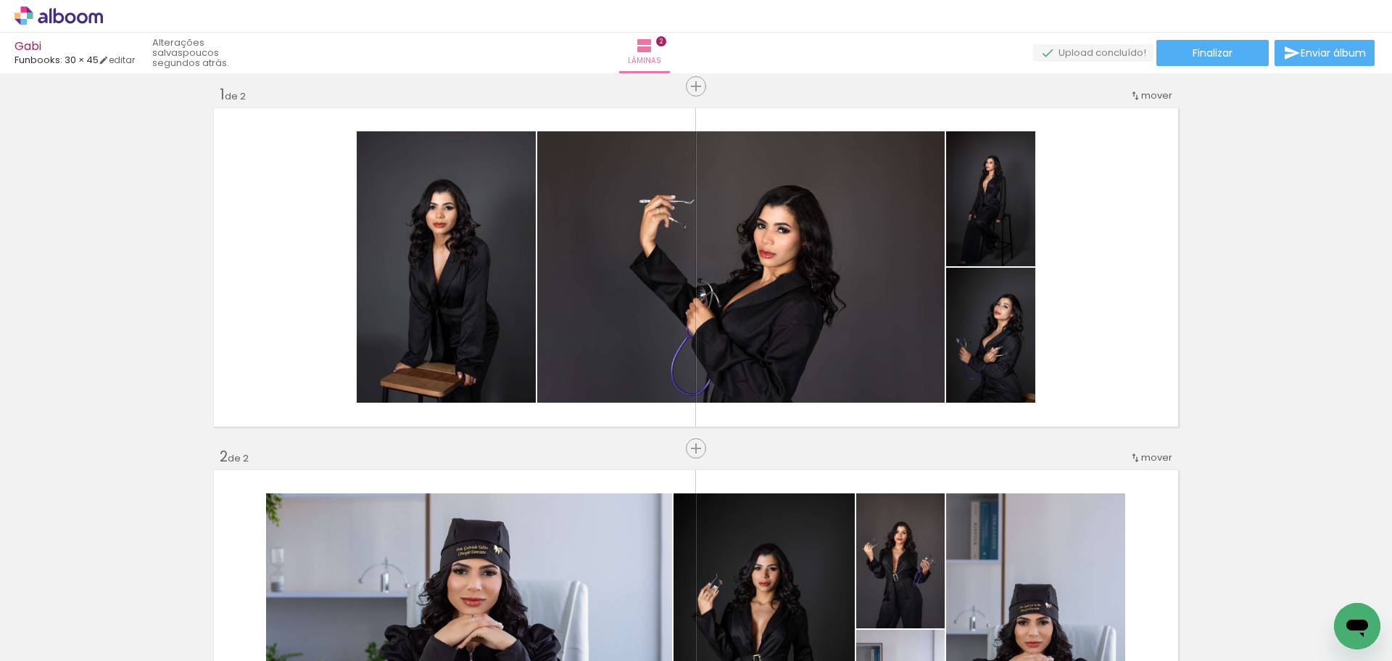
scroll to position [0, 0]
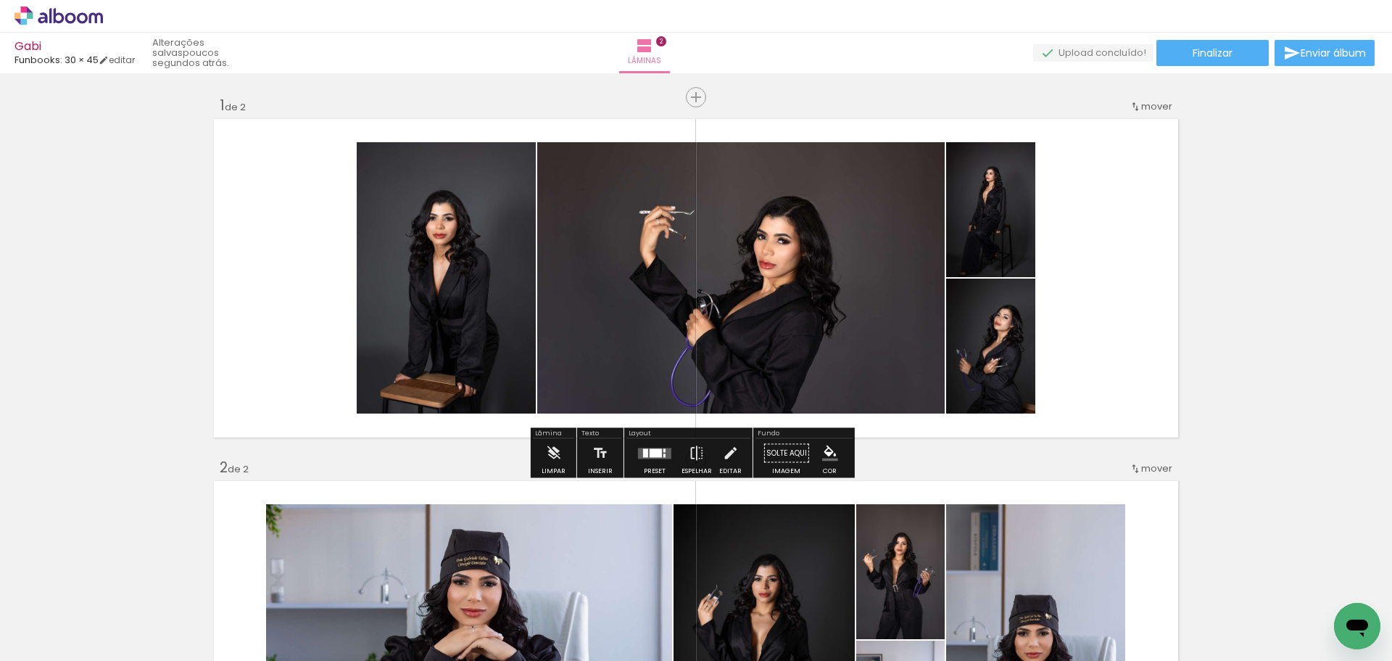
click at [892, 299] on quentale-photo at bounding box center [740, 277] width 407 height 271
click at [645, 458] on div at bounding box center [654, 453] width 39 height 29
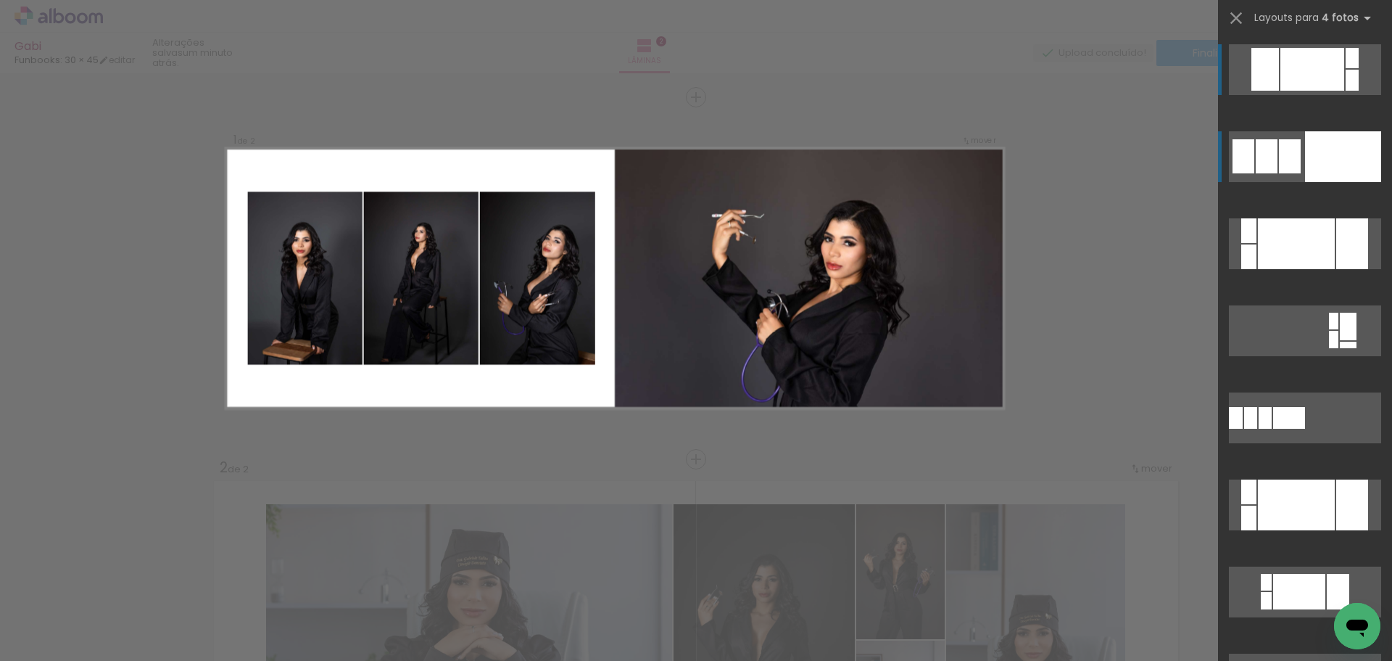
click at [1258, 156] on div at bounding box center [1267, 156] width 22 height 34
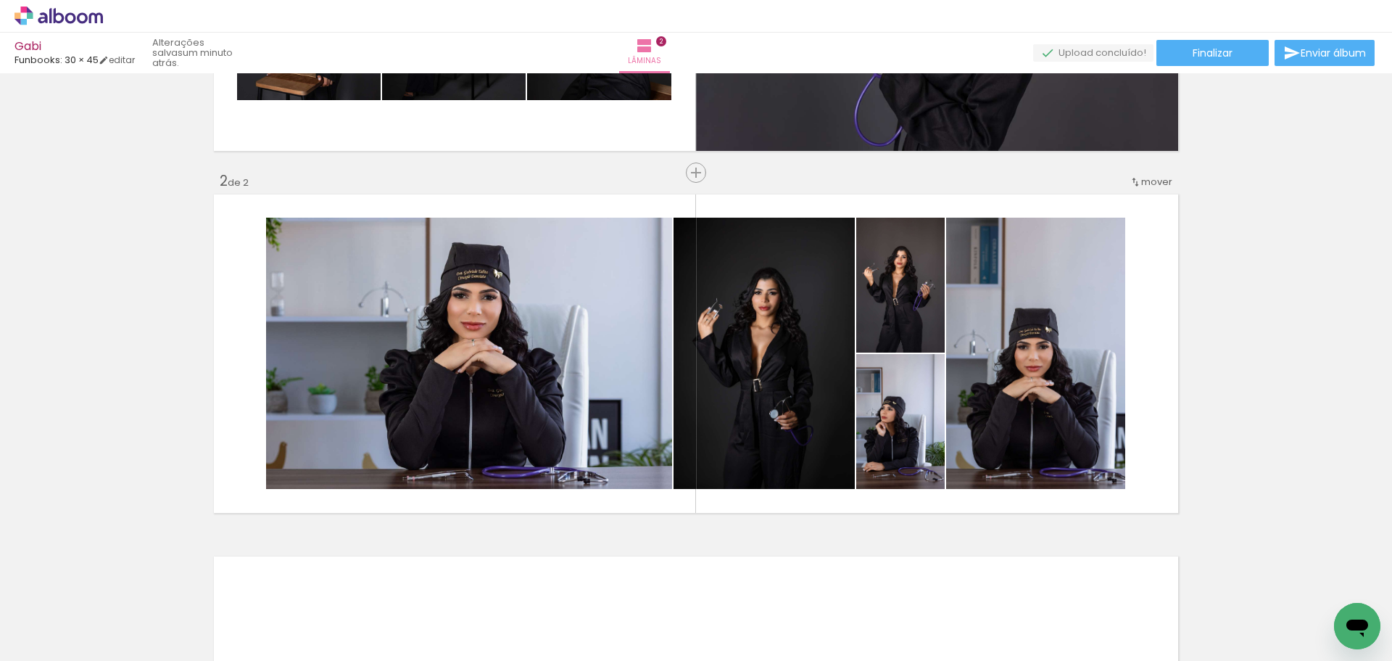
scroll to position [290, 0]
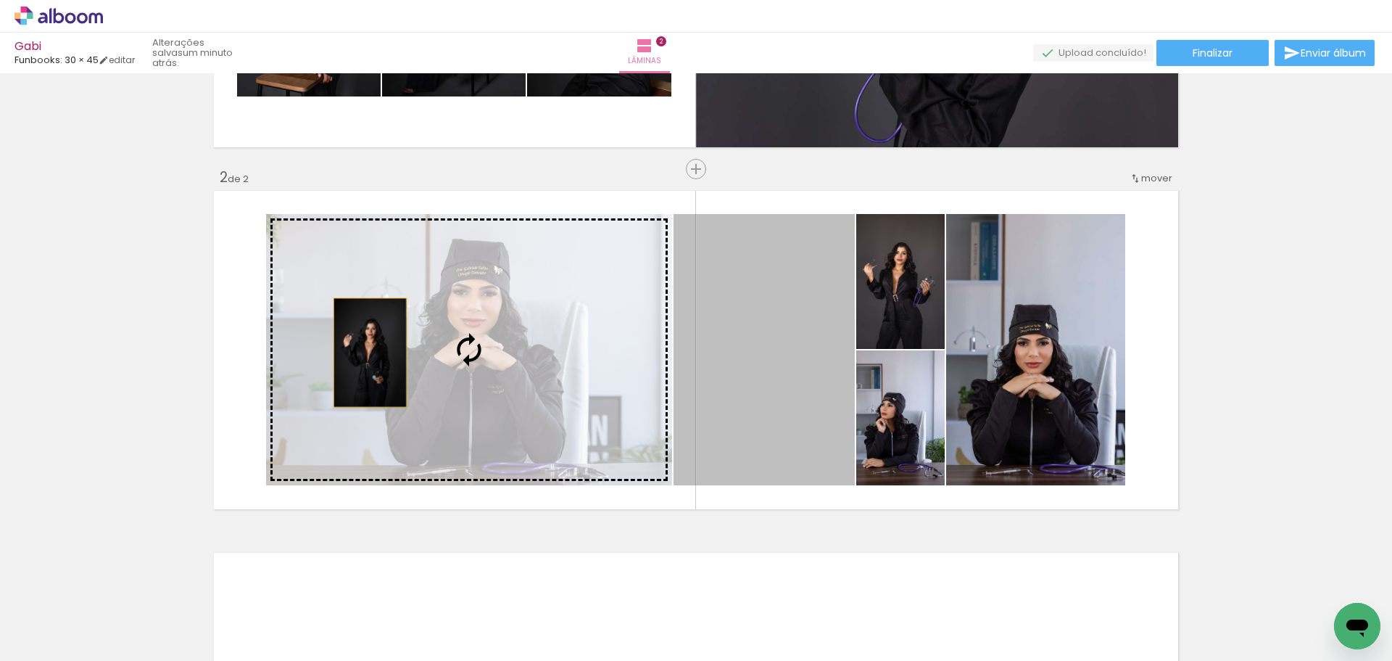
drag, startPoint x: 737, startPoint y: 364, endPoint x: 363, endPoint y: 352, distance: 374.3
click at [0, 0] on slot at bounding box center [0, 0] width 0 height 0
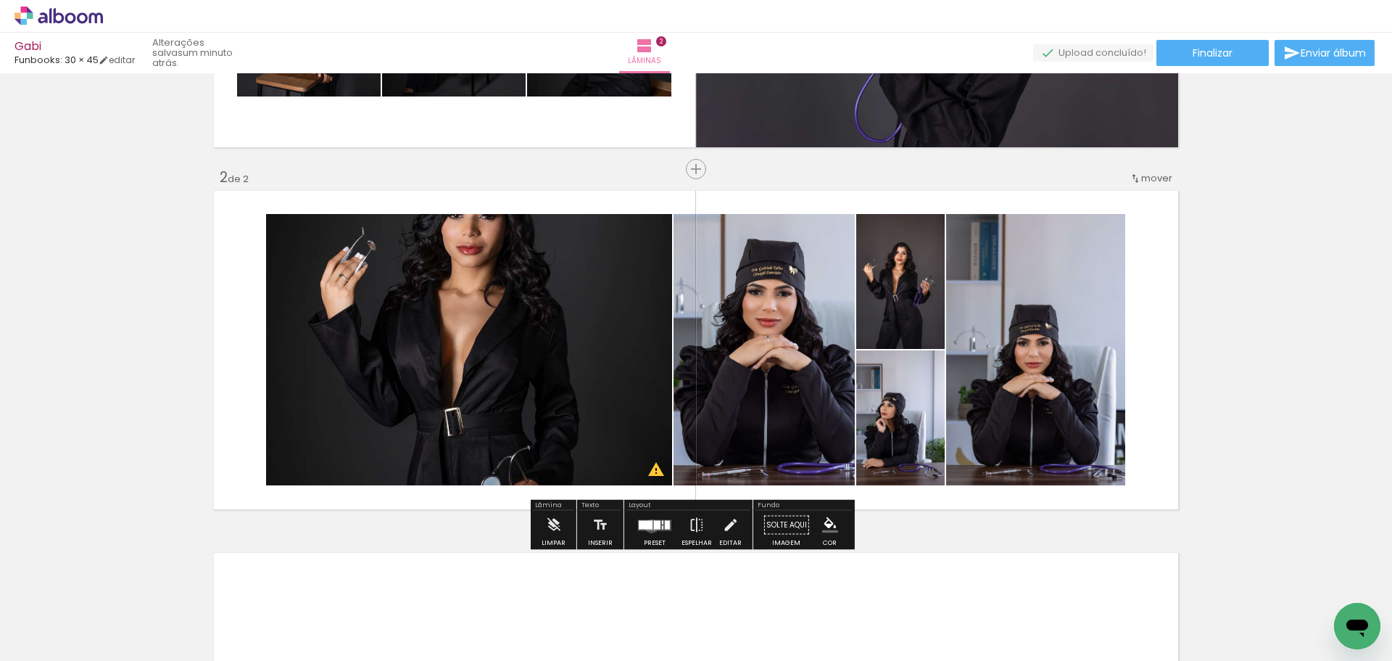
click at [648, 526] on div at bounding box center [646, 524] width 14 height 9
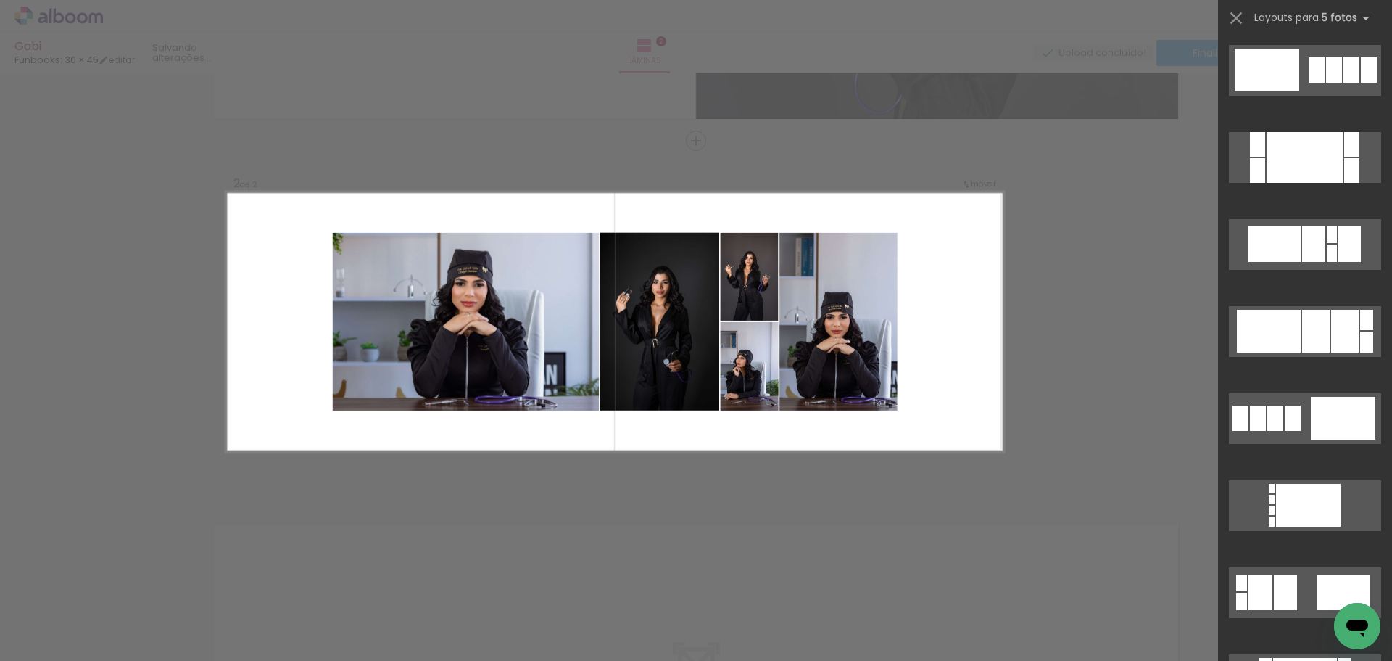
scroll to position [798, 0]
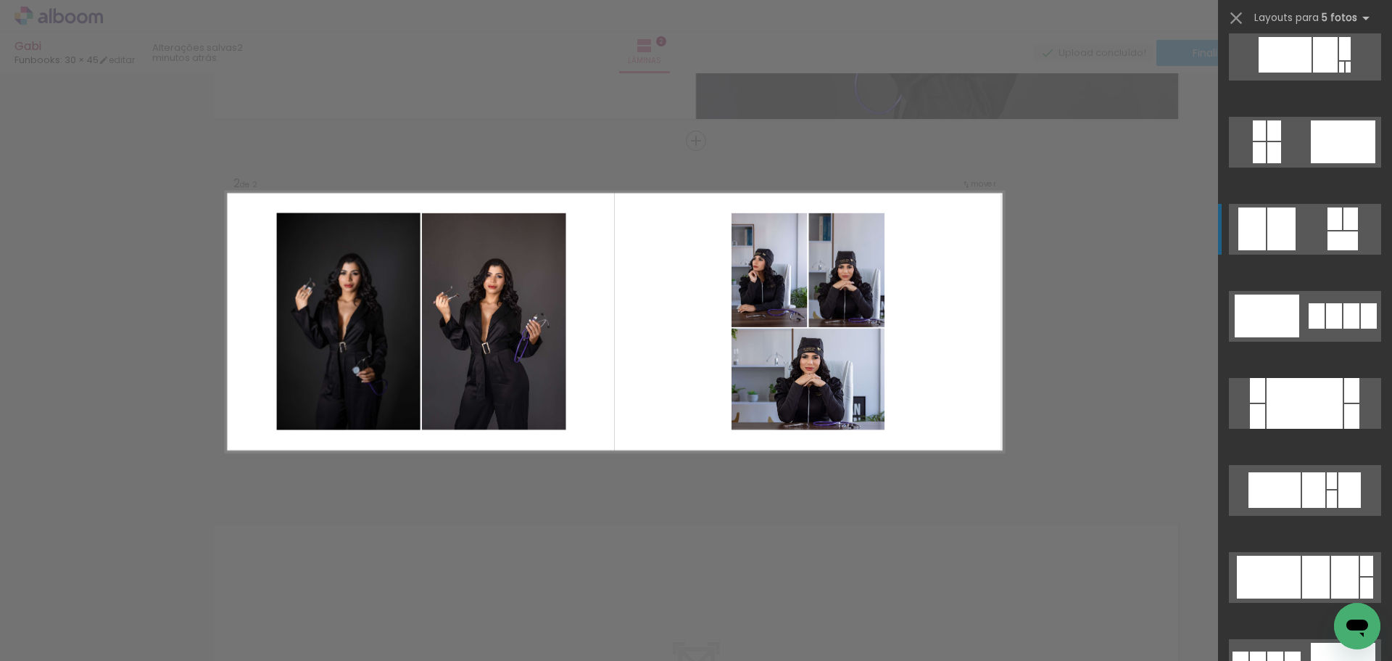
click at [1275, 238] on div at bounding box center [1281, 228] width 28 height 43
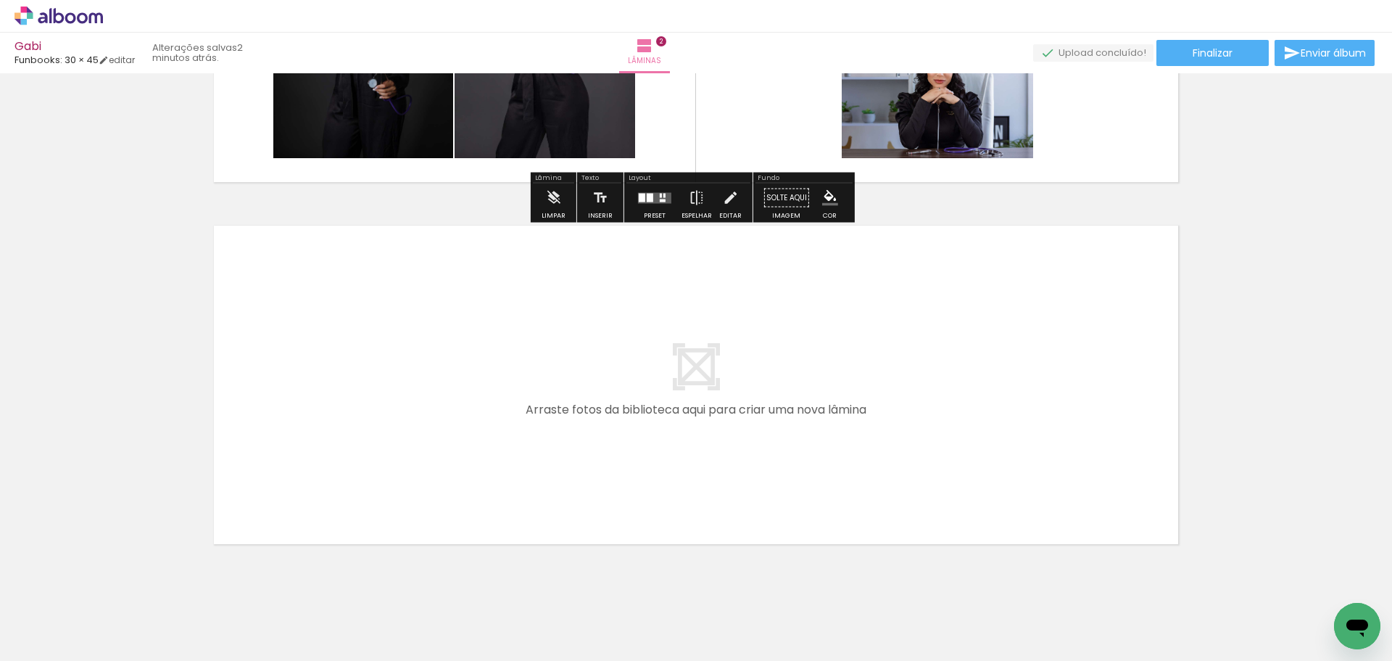
scroll to position [645, 0]
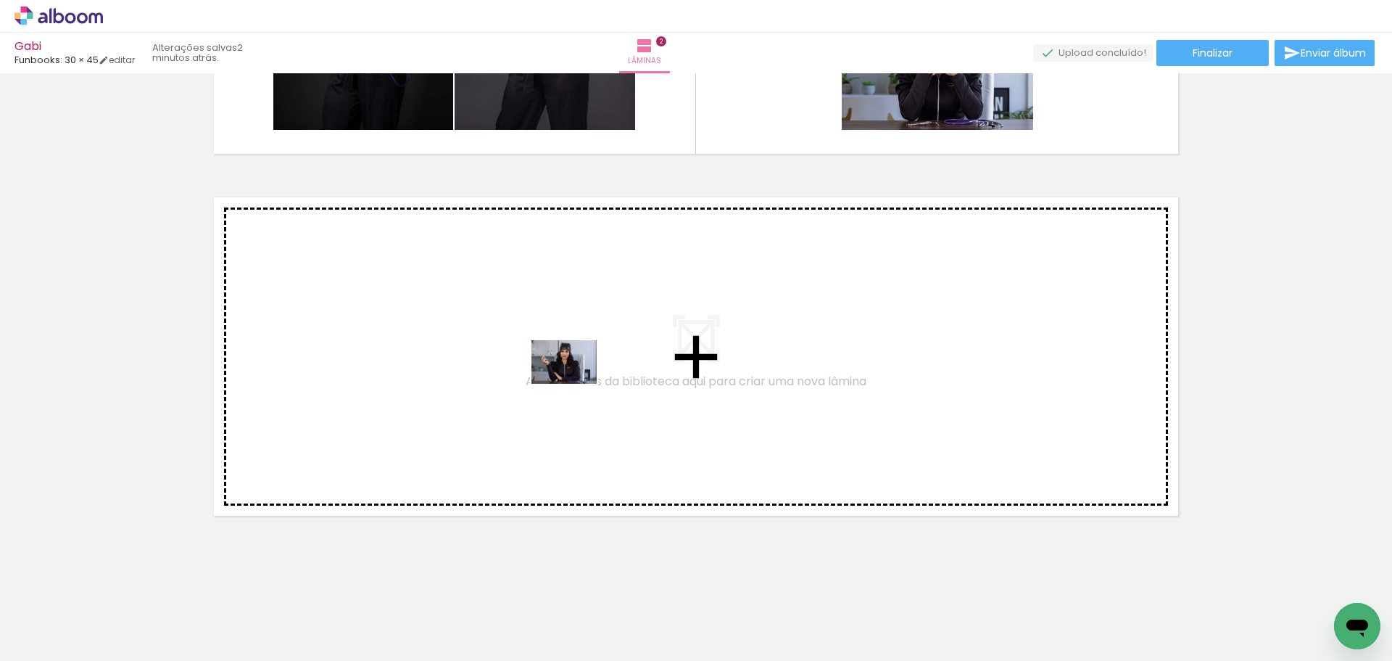
drag, startPoint x: 861, startPoint y: 614, endPoint x: 575, endPoint y: 384, distance: 367.7
click at [575, 384] on quentale-workspace at bounding box center [696, 330] width 1392 height 661
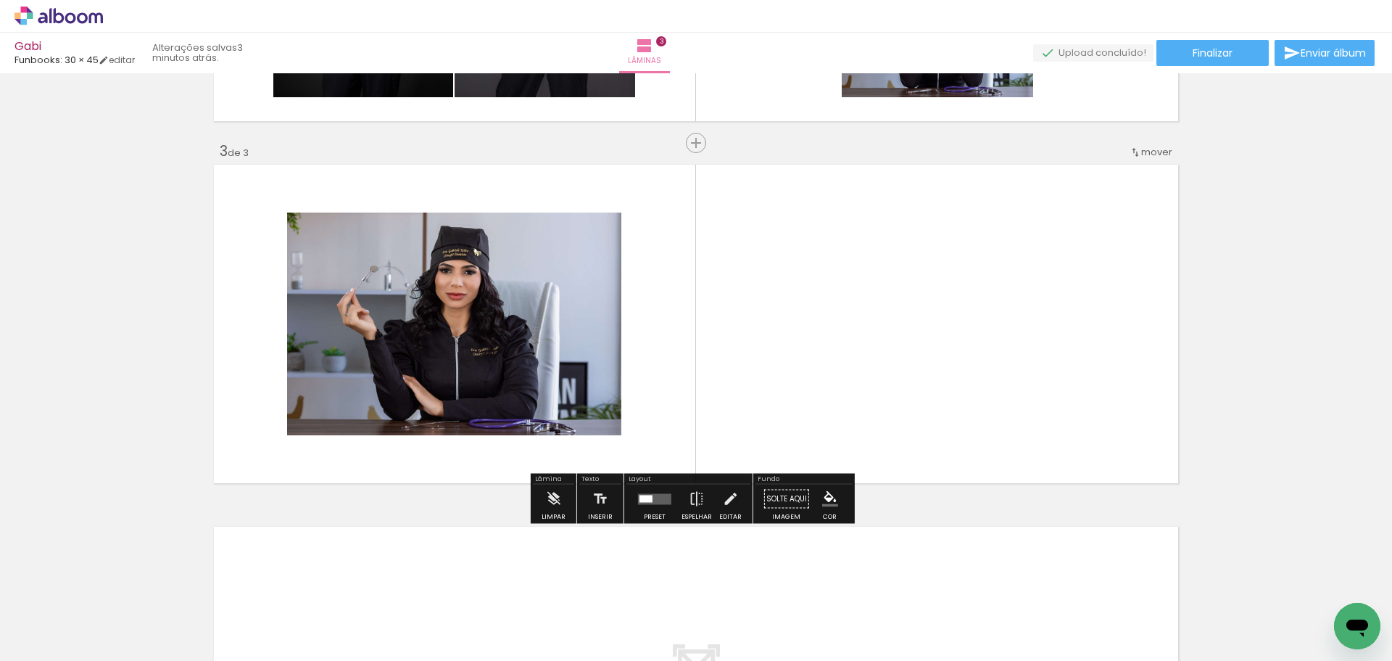
scroll to position [680, 0]
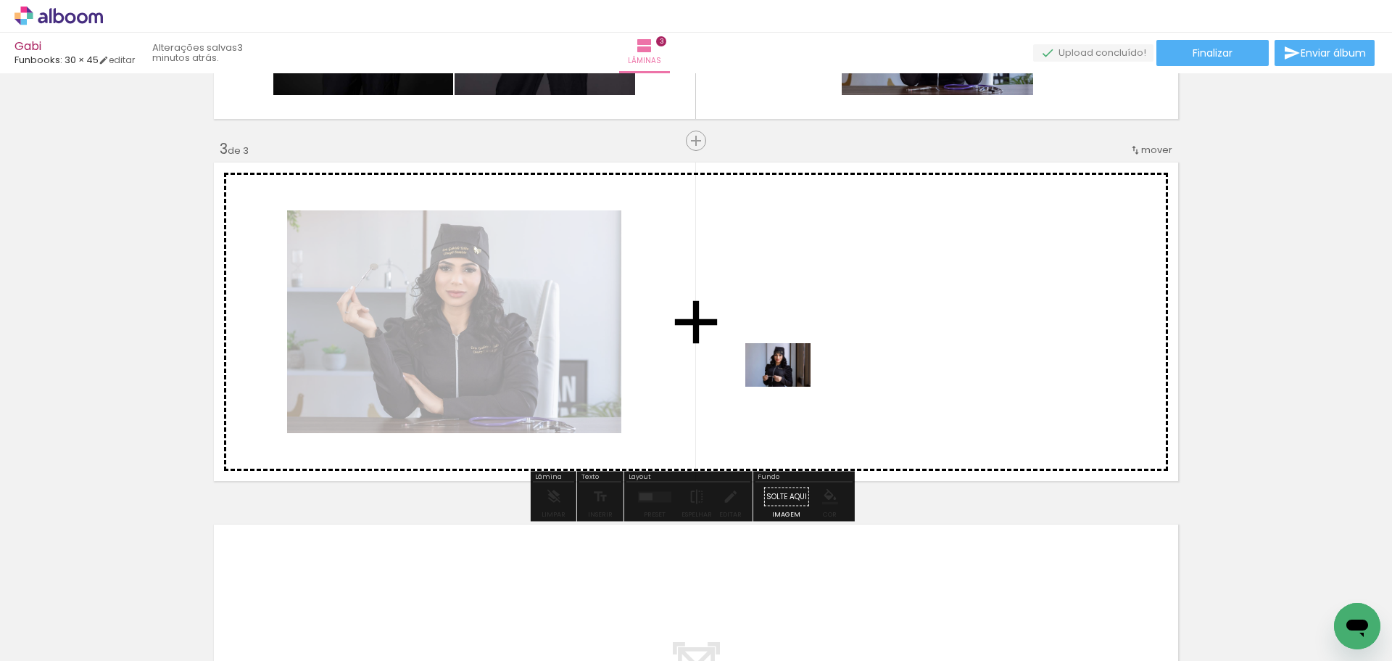
drag, startPoint x: 964, startPoint y: 626, endPoint x: 789, endPoint y: 386, distance: 296.9
click at [789, 386] on quentale-workspace at bounding box center [696, 330] width 1392 height 661
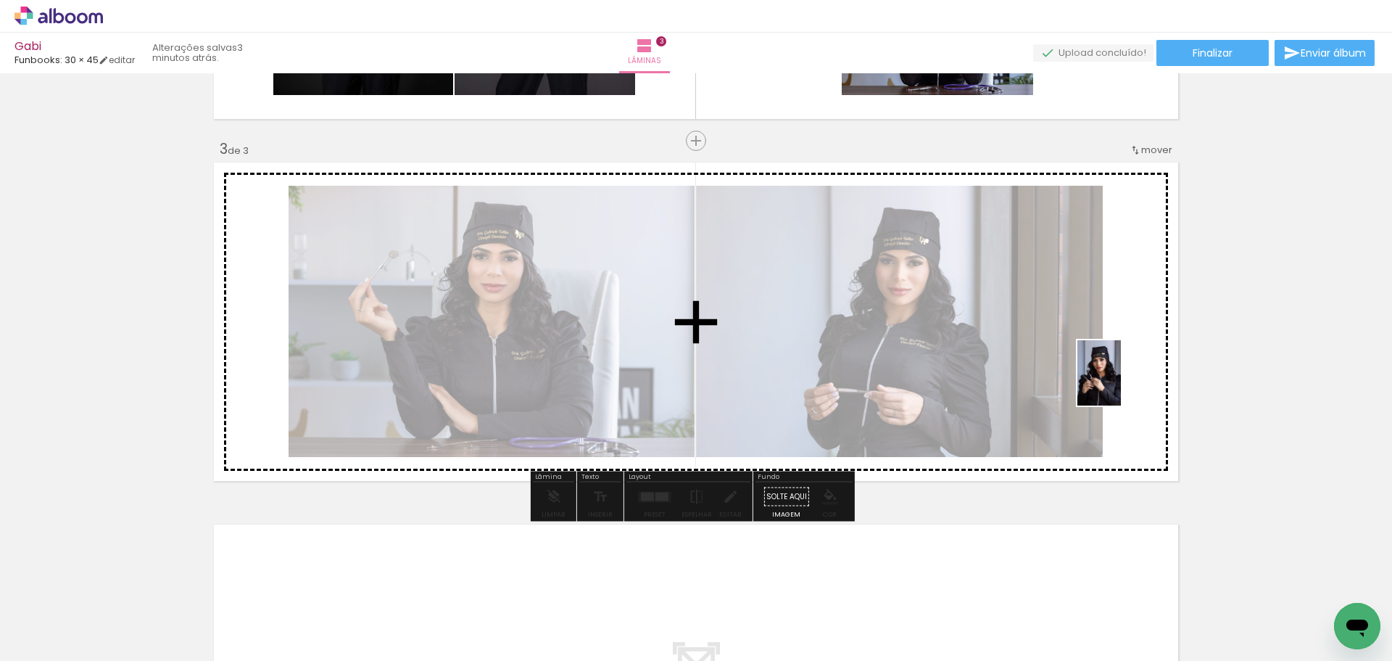
drag, startPoint x: 1043, startPoint y: 615, endPoint x: 1121, endPoint y: 384, distance: 244.2
click at [1121, 384] on quentale-workspace at bounding box center [696, 330] width 1392 height 661
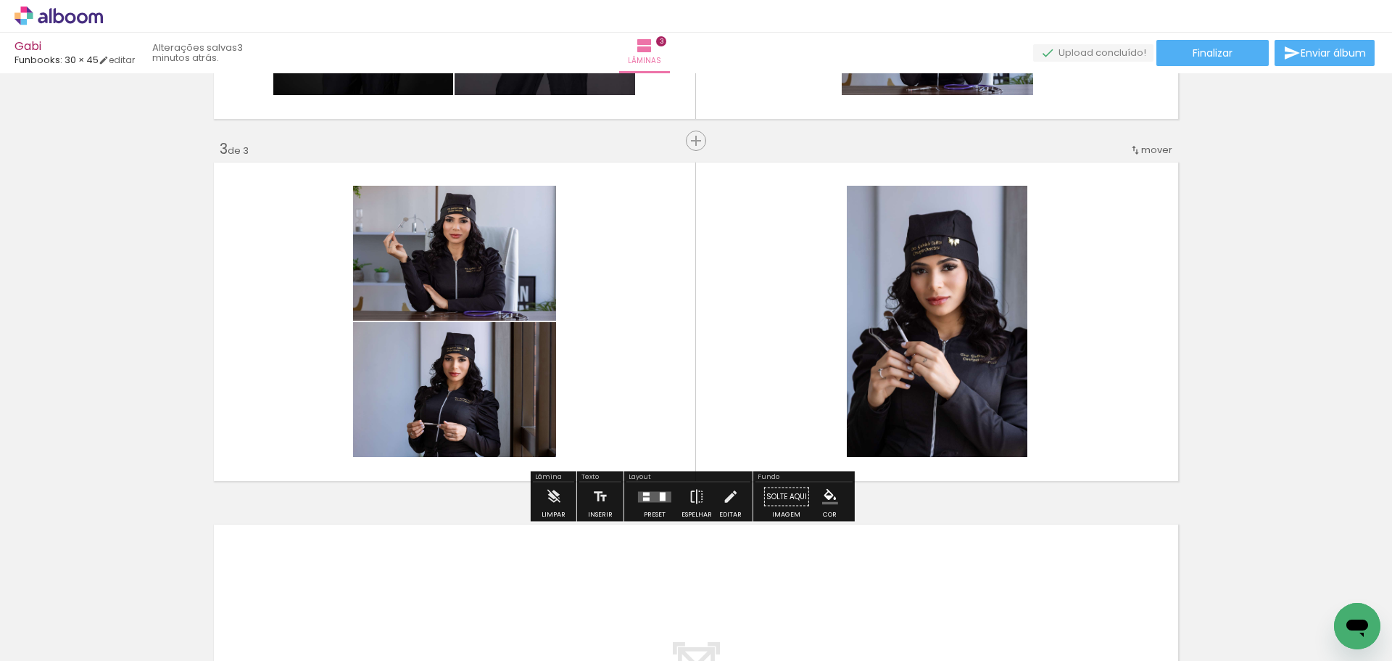
click at [650, 495] on quentale-layouter at bounding box center [654, 496] width 33 height 11
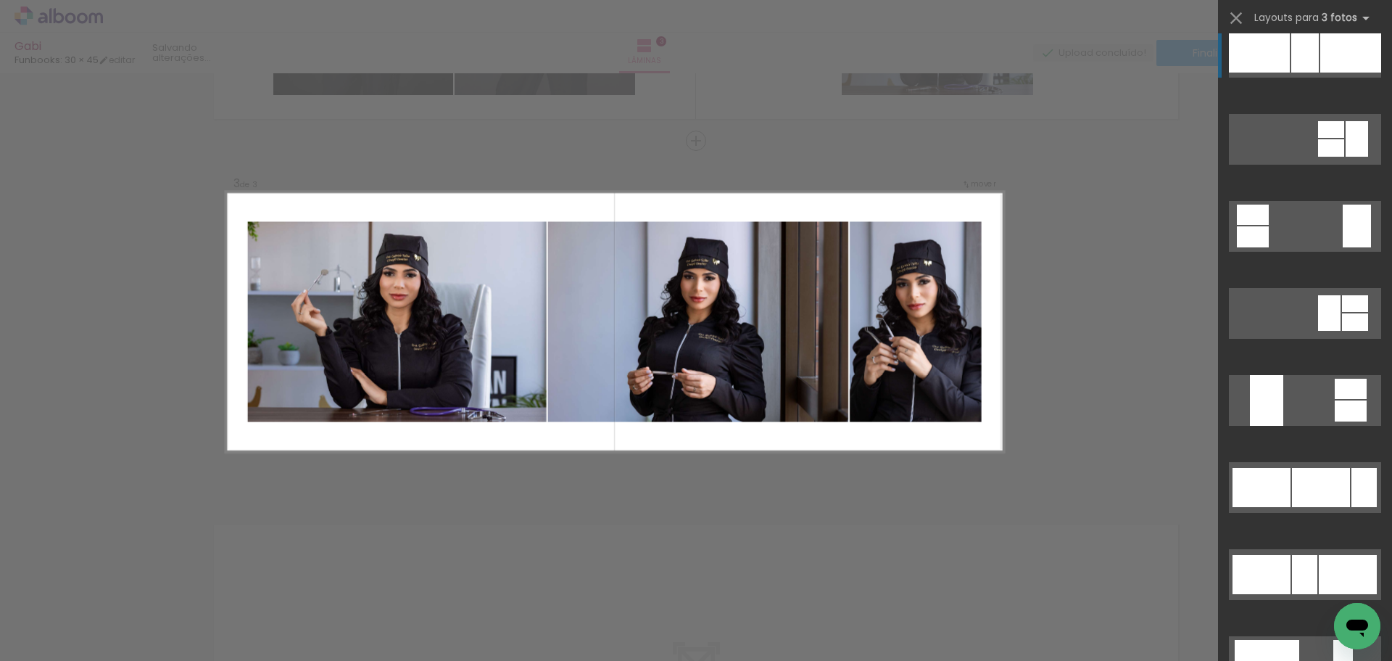
scroll to position [1015, 0]
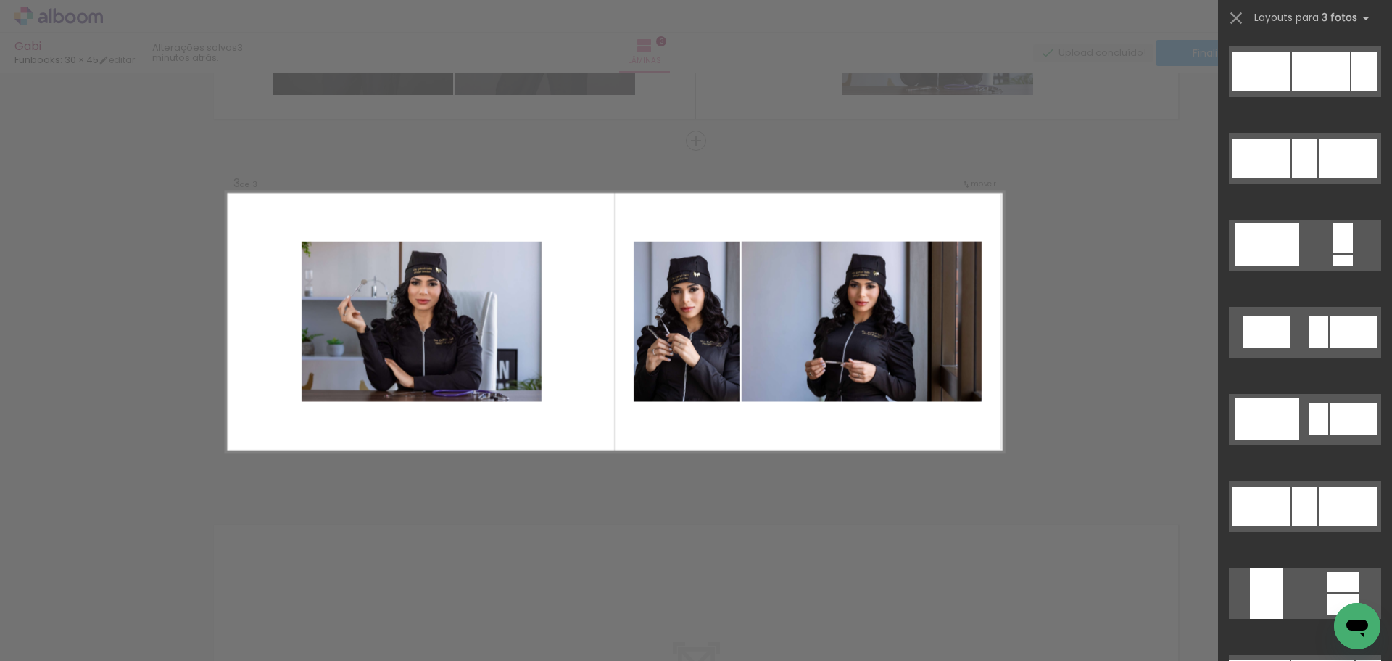
scroll to position [1450, 0]
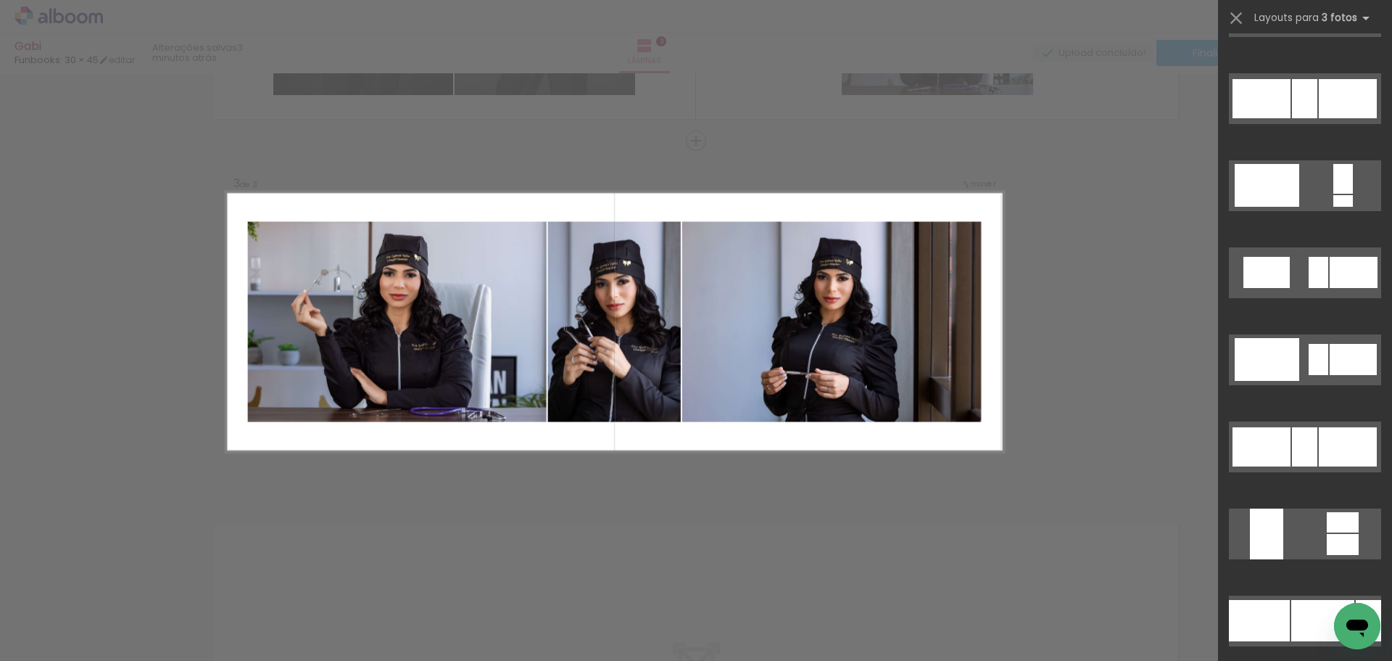
click at [1305, 453] on div at bounding box center [1304, 446] width 25 height 39
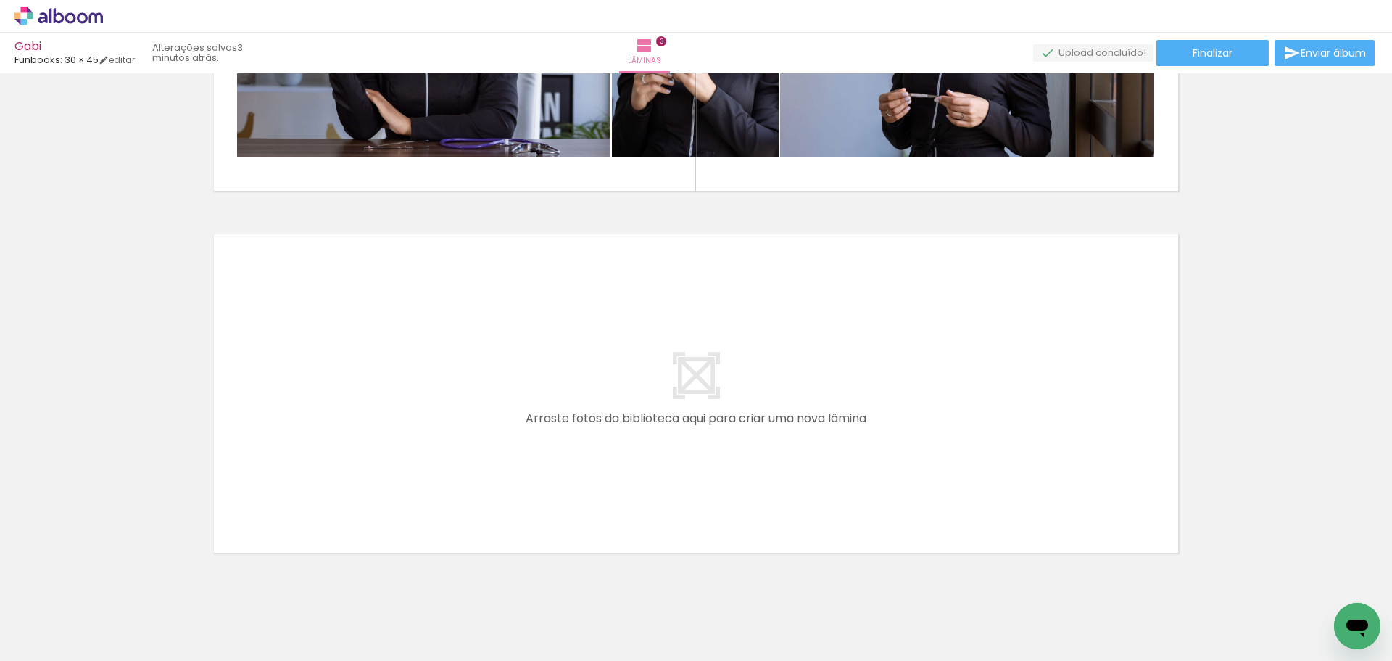
scroll to position [0, 379]
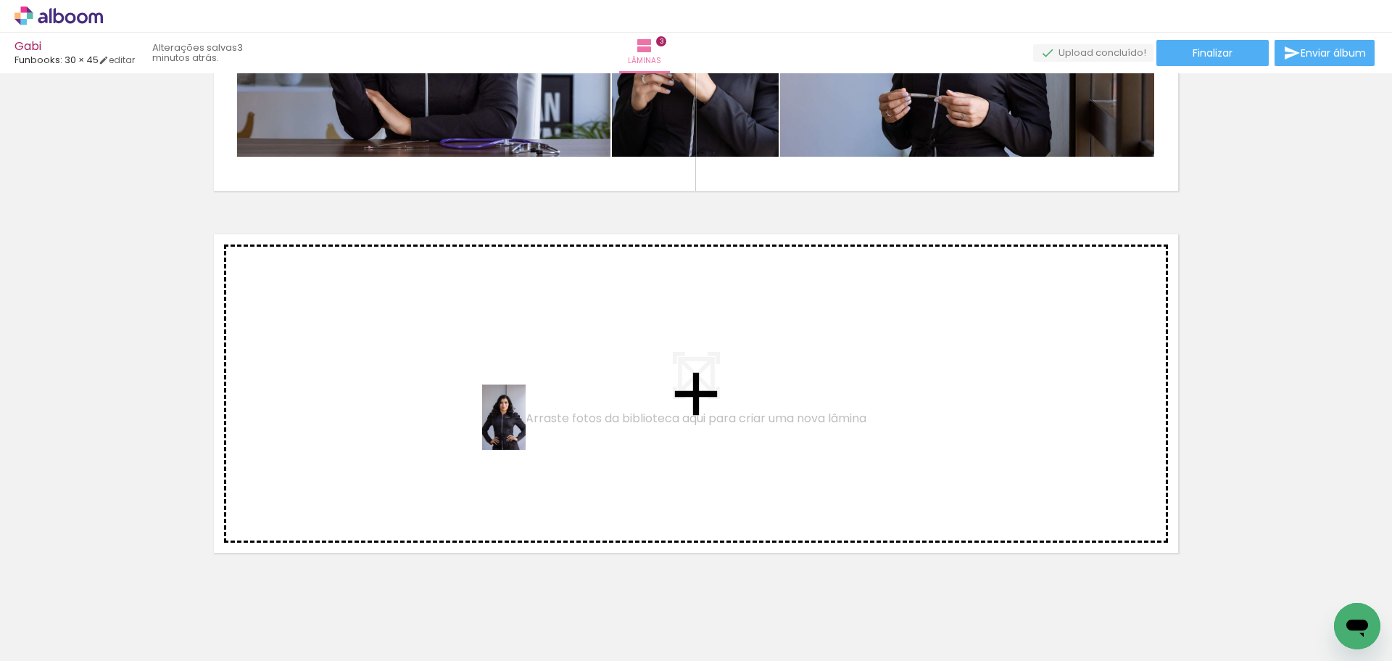
drag, startPoint x: 748, startPoint y: 616, endPoint x: 526, endPoint y: 428, distance: 291.1
click at [526, 428] on quentale-workspace at bounding box center [696, 330] width 1392 height 661
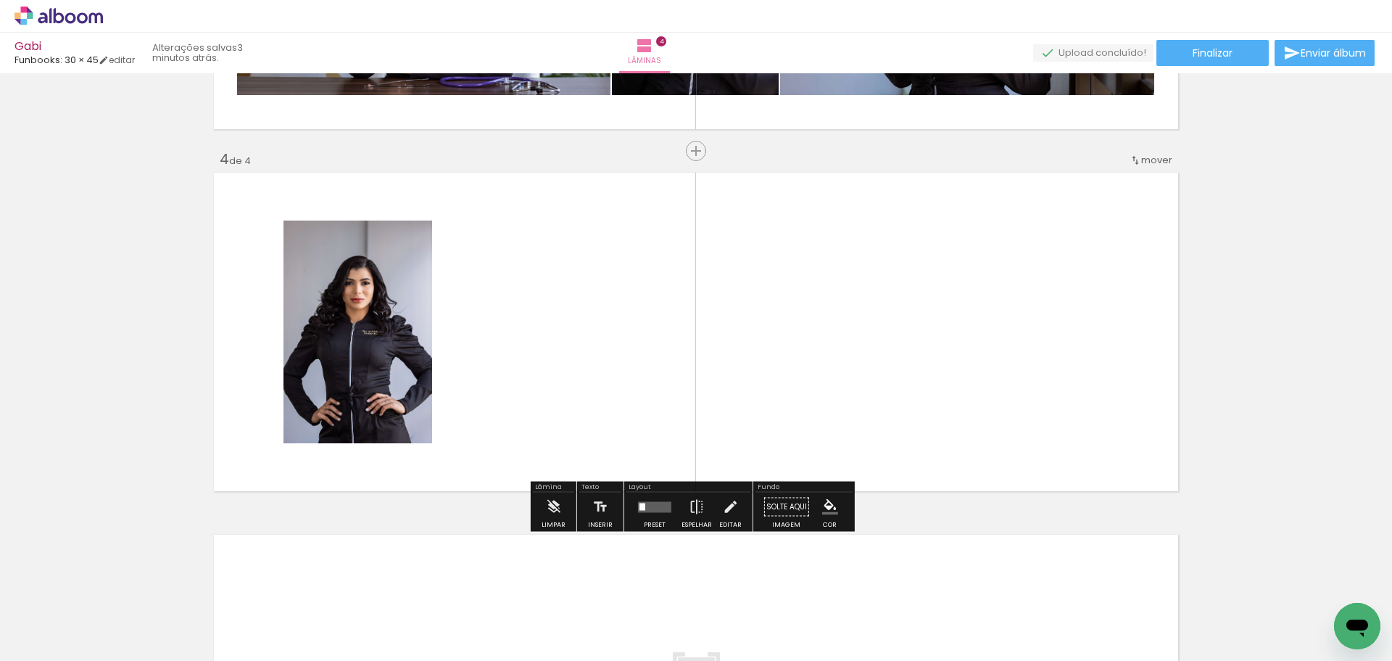
scroll to position [1042, 0]
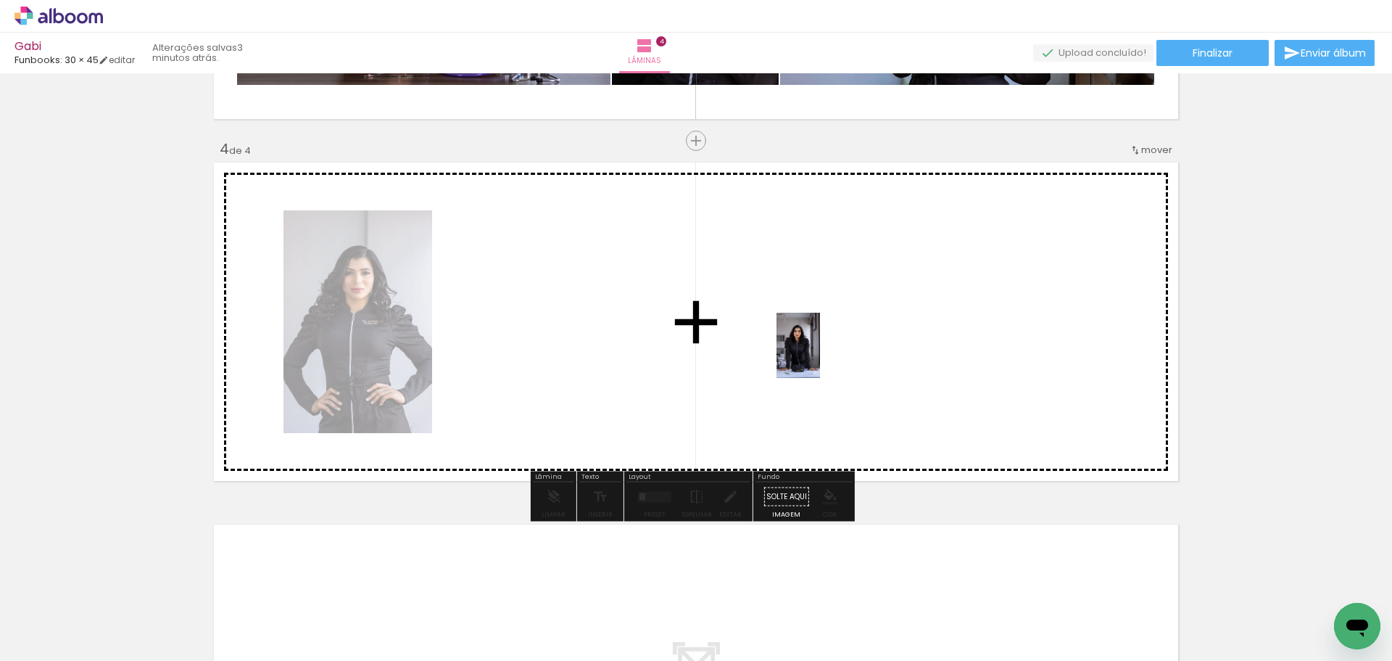
drag, startPoint x: 838, startPoint y: 616, endPoint x: 820, endPoint y: 356, distance: 260.2
click at [820, 356] on quentale-workspace at bounding box center [696, 330] width 1392 height 661
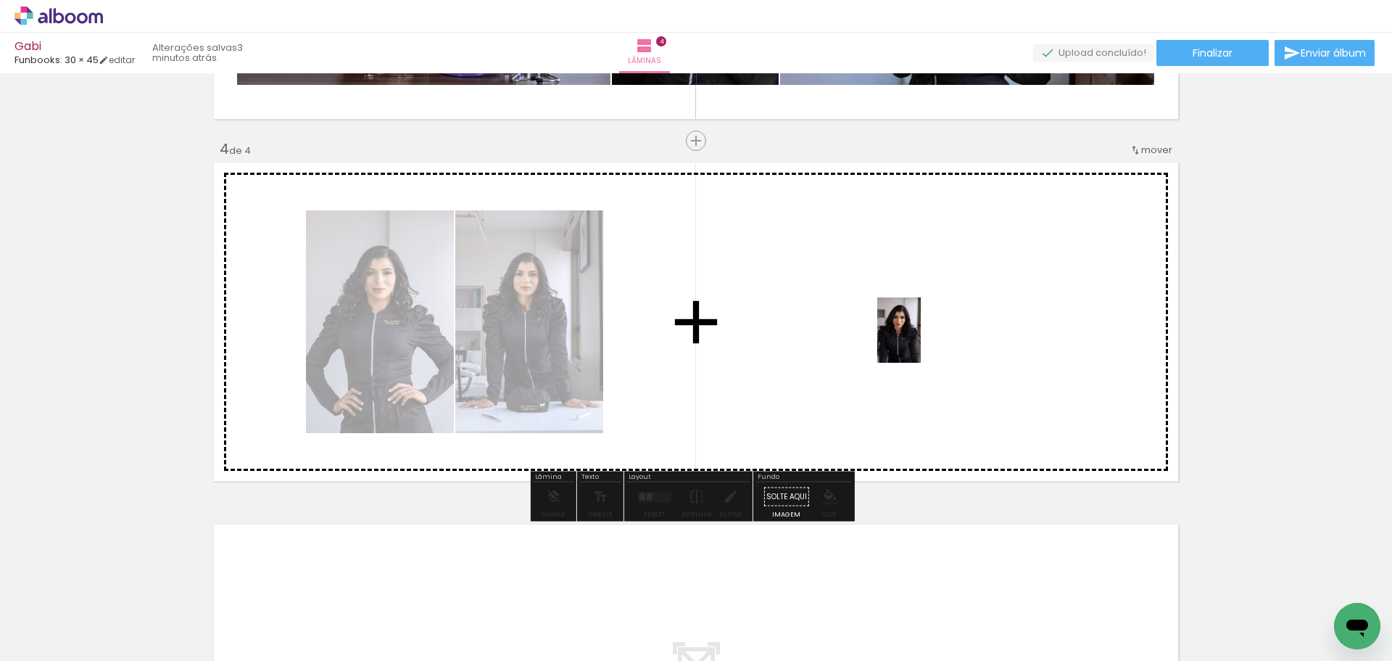
drag, startPoint x: 908, startPoint y: 634, endPoint x: 916, endPoint y: 357, distance: 277.1
click at [884, 336] on quentale-workspace at bounding box center [696, 330] width 1392 height 661
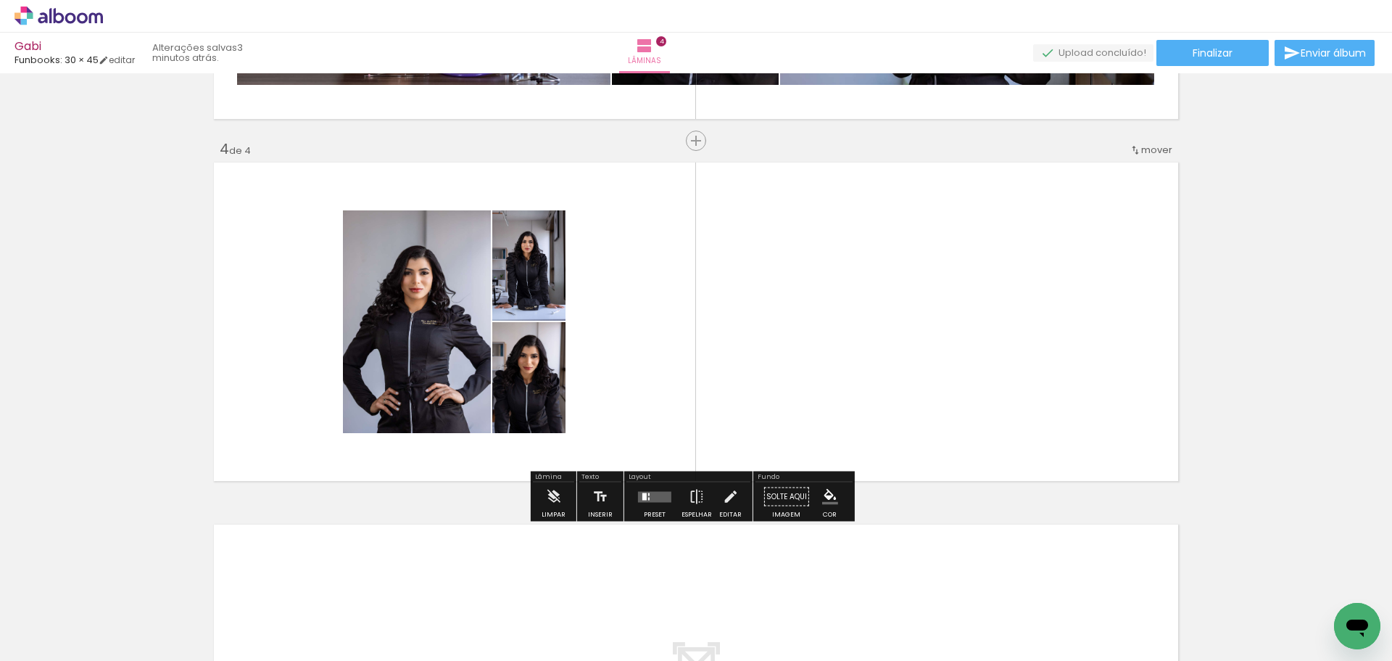
click at [651, 500] on quentale-layouter at bounding box center [654, 496] width 33 height 11
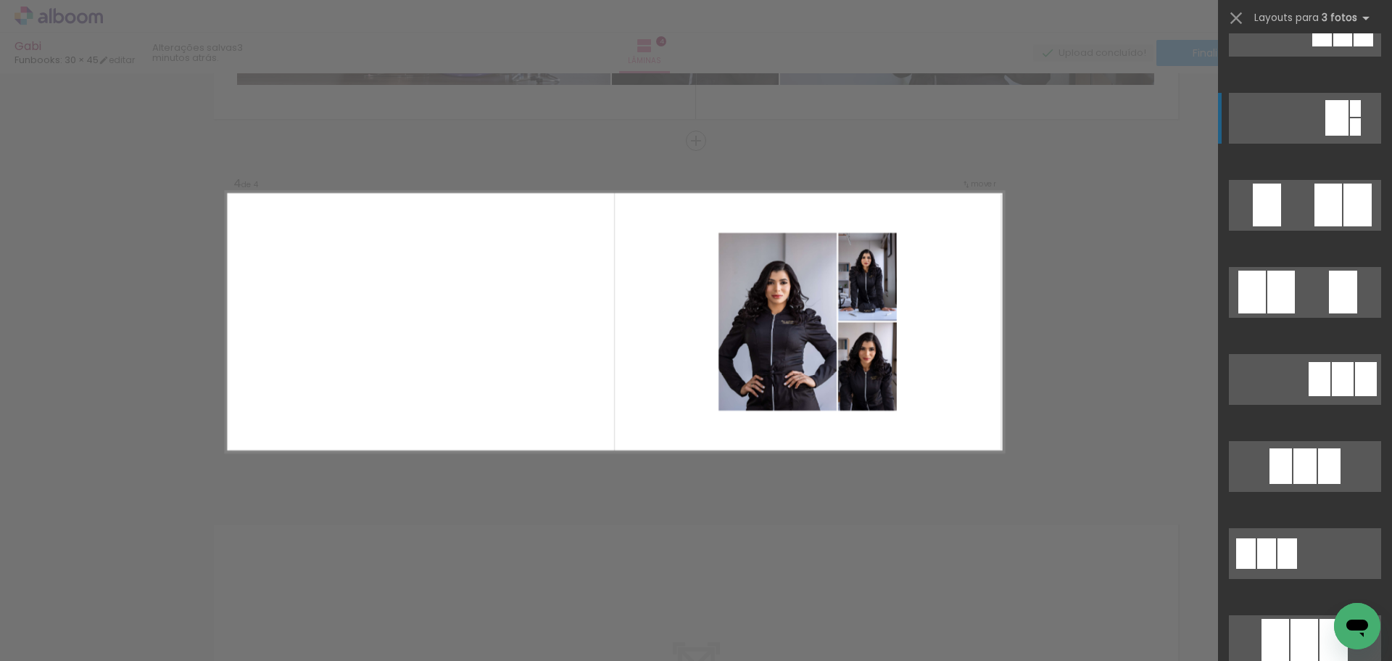
scroll to position [435, 0]
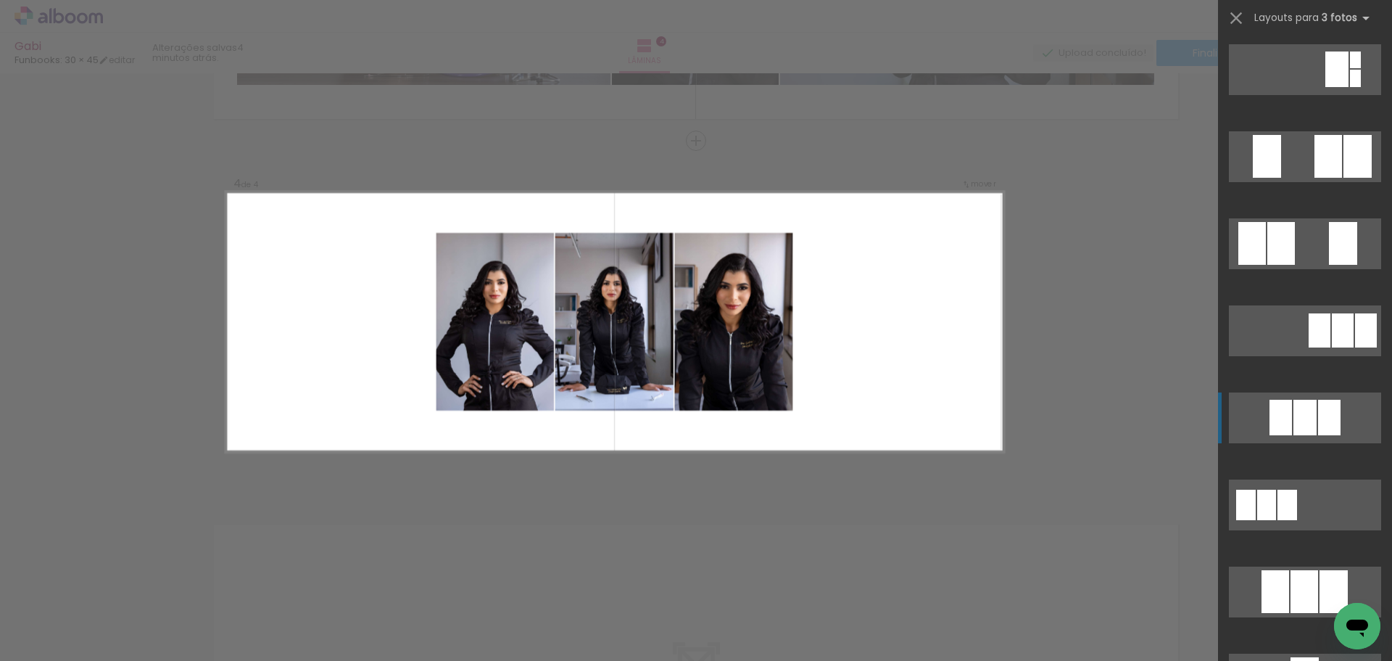
click at [1294, 407] on div at bounding box center [1304, 417] width 23 height 36
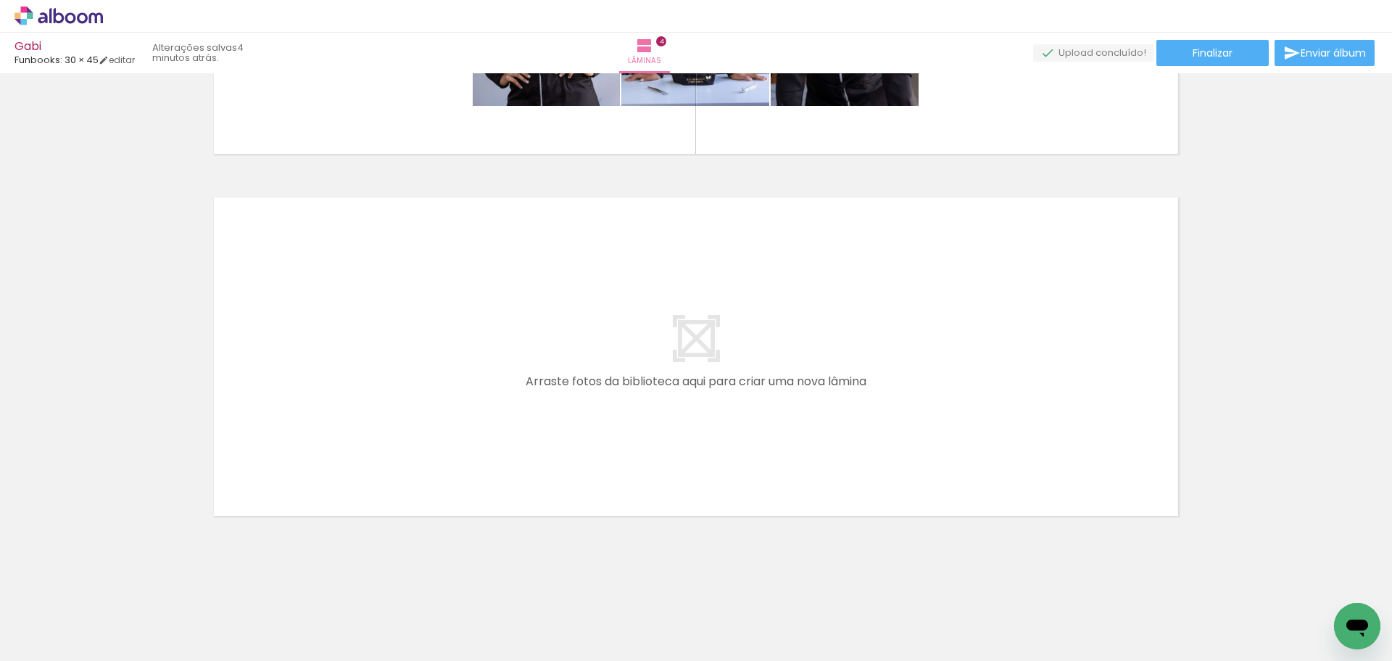
scroll to position [0, 635]
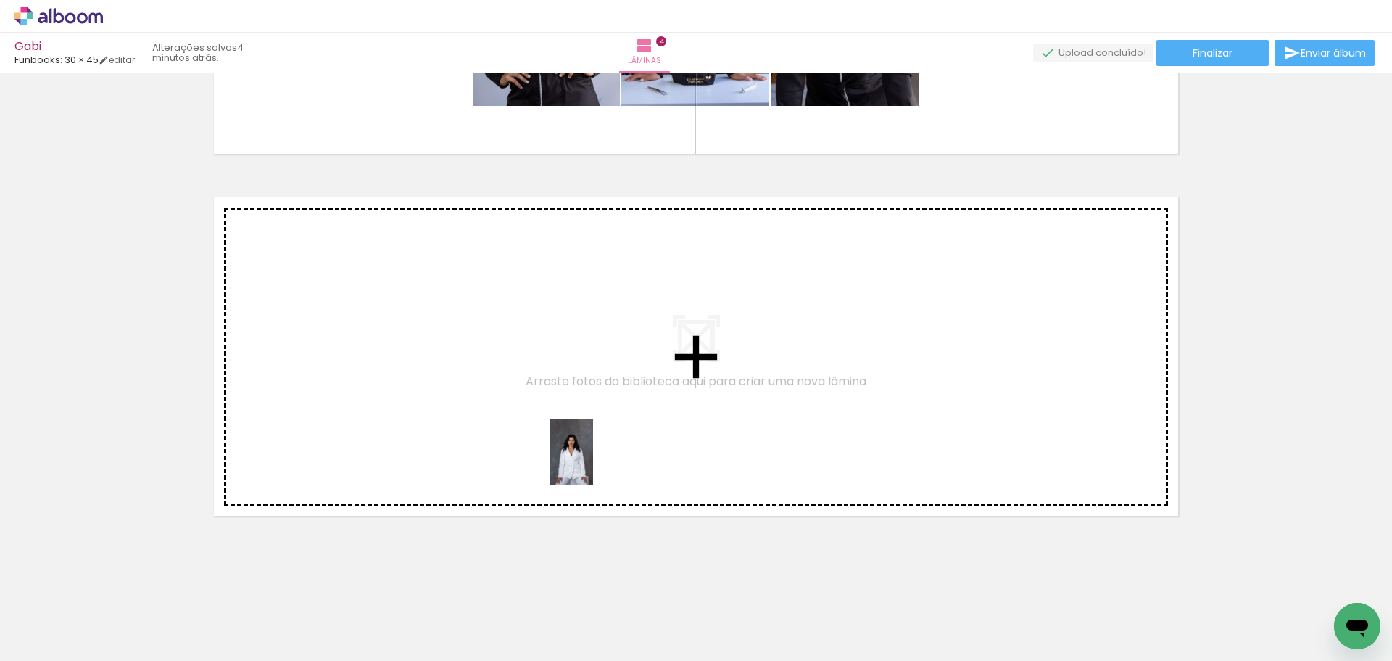
drag, startPoint x: 729, startPoint y: 624, endPoint x: 566, endPoint y: 434, distance: 249.8
click at [566, 434] on quentale-workspace at bounding box center [696, 330] width 1392 height 661
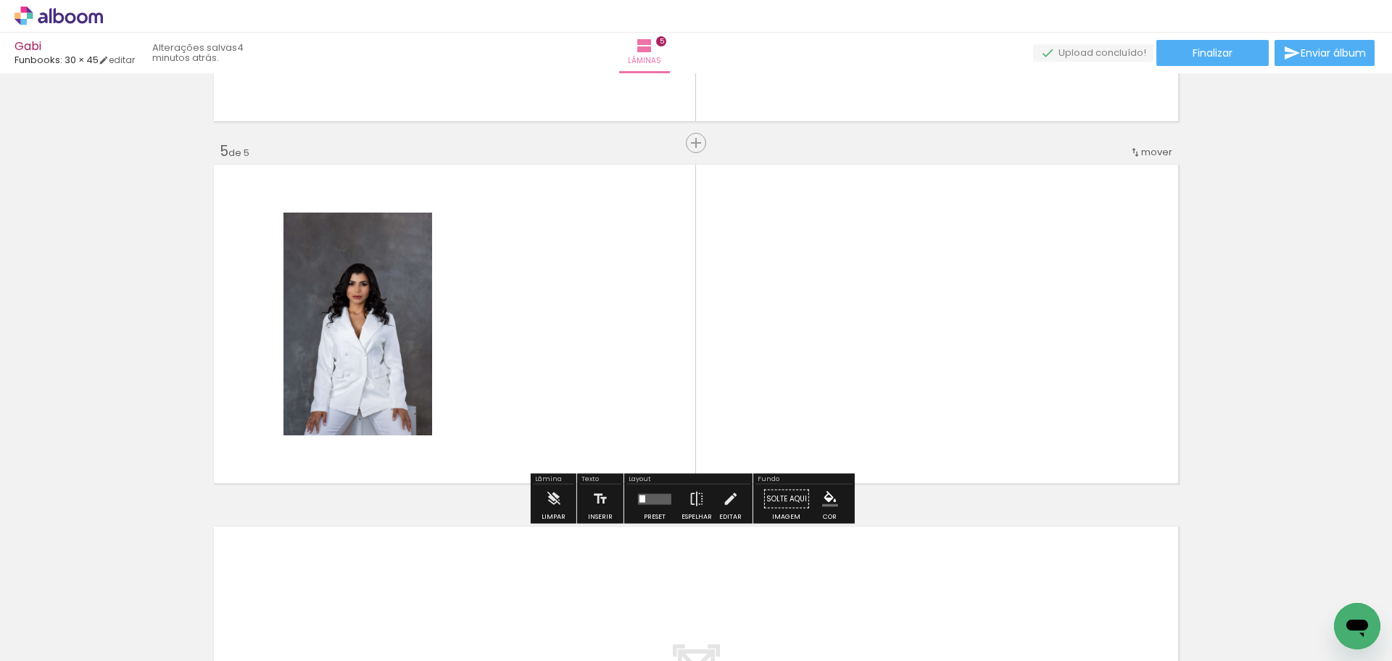
scroll to position [1404, 0]
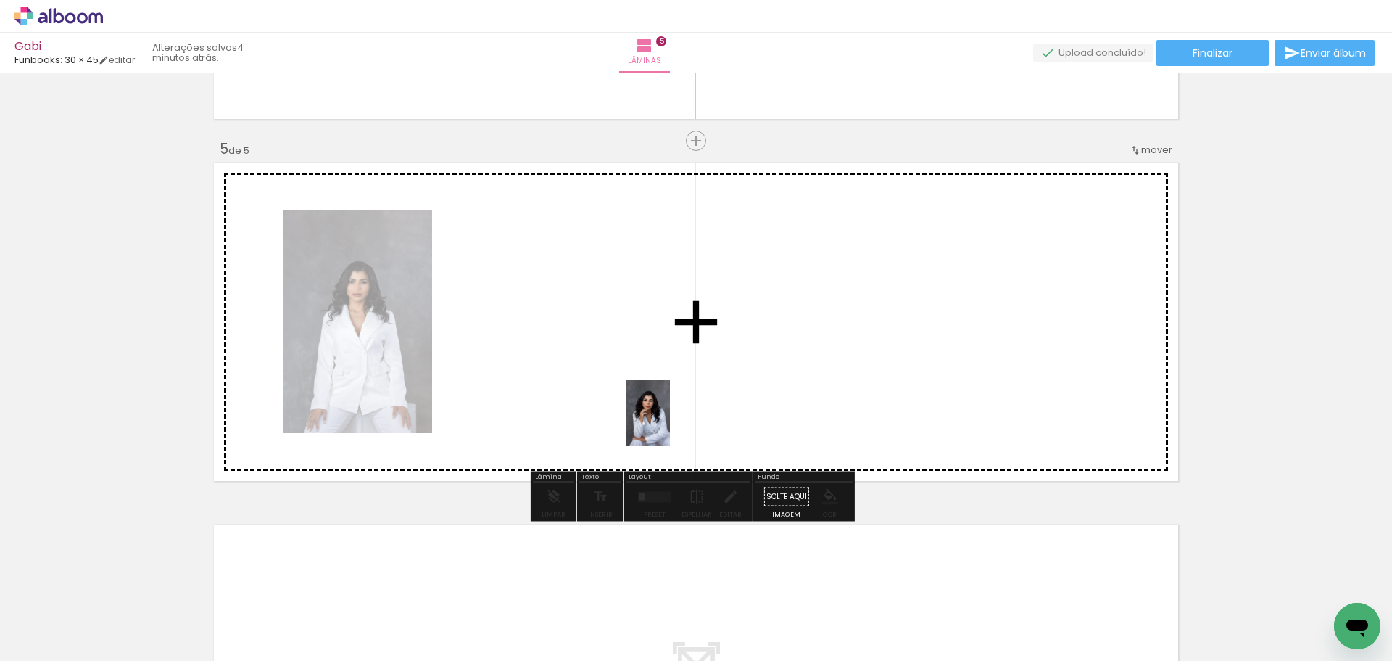
drag, startPoint x: 800, startPoint y: 615, endPoint x: 699, endPoint y: 443, distance: 199.2
click at [644, 389] on quentale-workspace at bounding box center [696, 330] width 1392 height 661
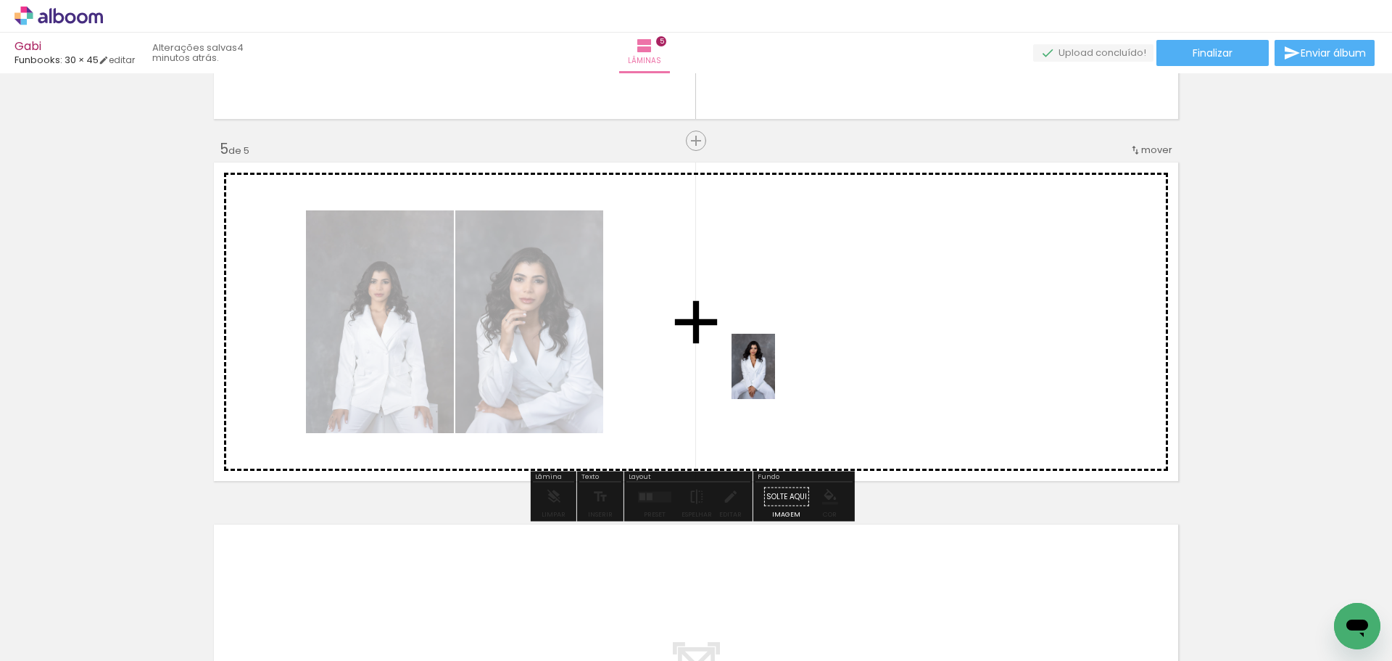
drag, startPoint x: 900, startPoint y: 620, endPoint x: 775, endPoint y: 377, distance: 273.0
click at [775, 377] on quentale-workspace at bounding box center [696, 330] width 1392 height 661
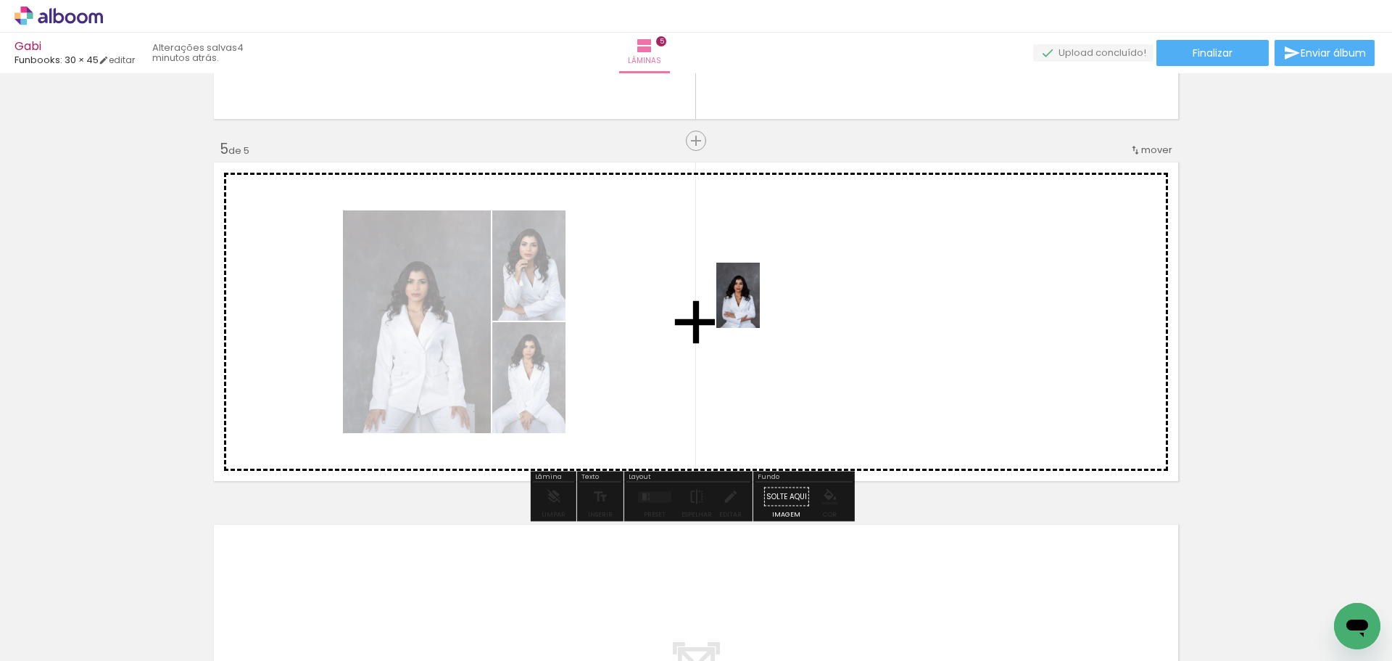
drag, startPoint x: 977, startPoint y: 625, endPoint x: 835, endPoint y: 399, distance: 267.1
click at [761, 309] on quentale-workspace at bounding box center [696, 330] width 1392 height 661
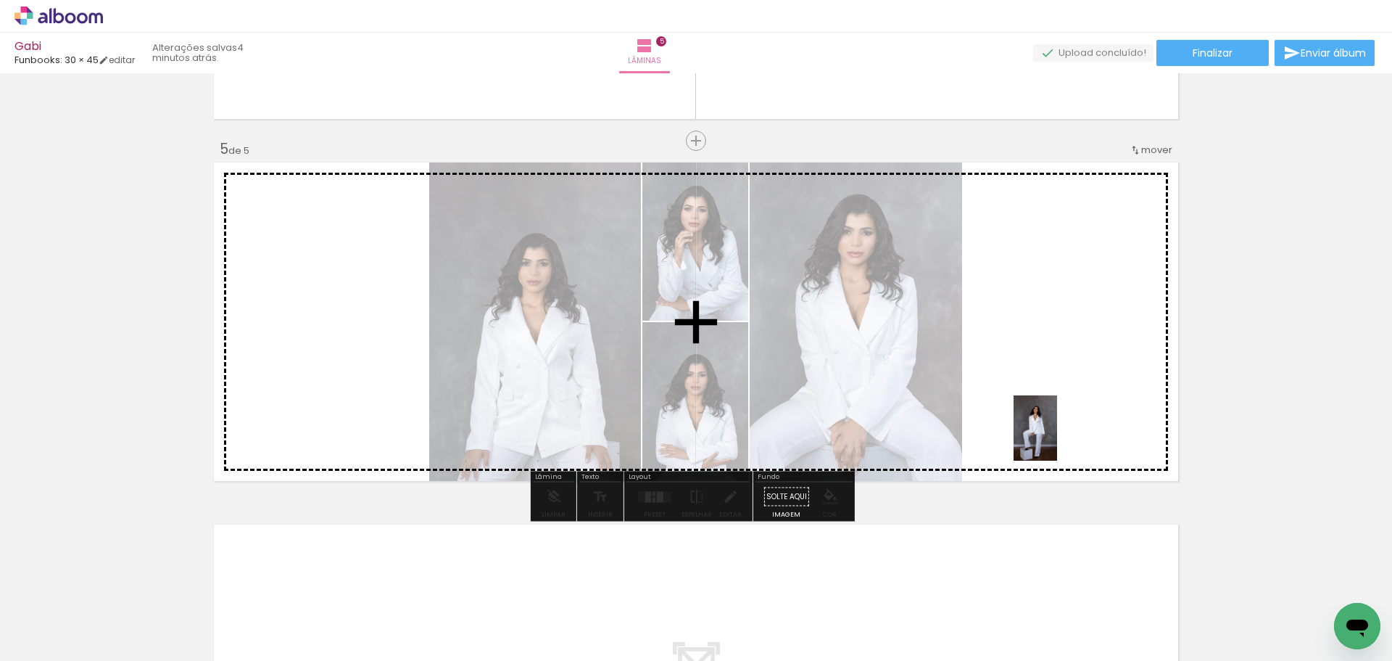
drag, startPoint x: 1061, startPoint y: 623, endPoint x: 1057, endPoint y: 439, distance: 184.2
click at [1057, 439] on quentale-workspace at bounding box center [696, 330] width 1392 height 661
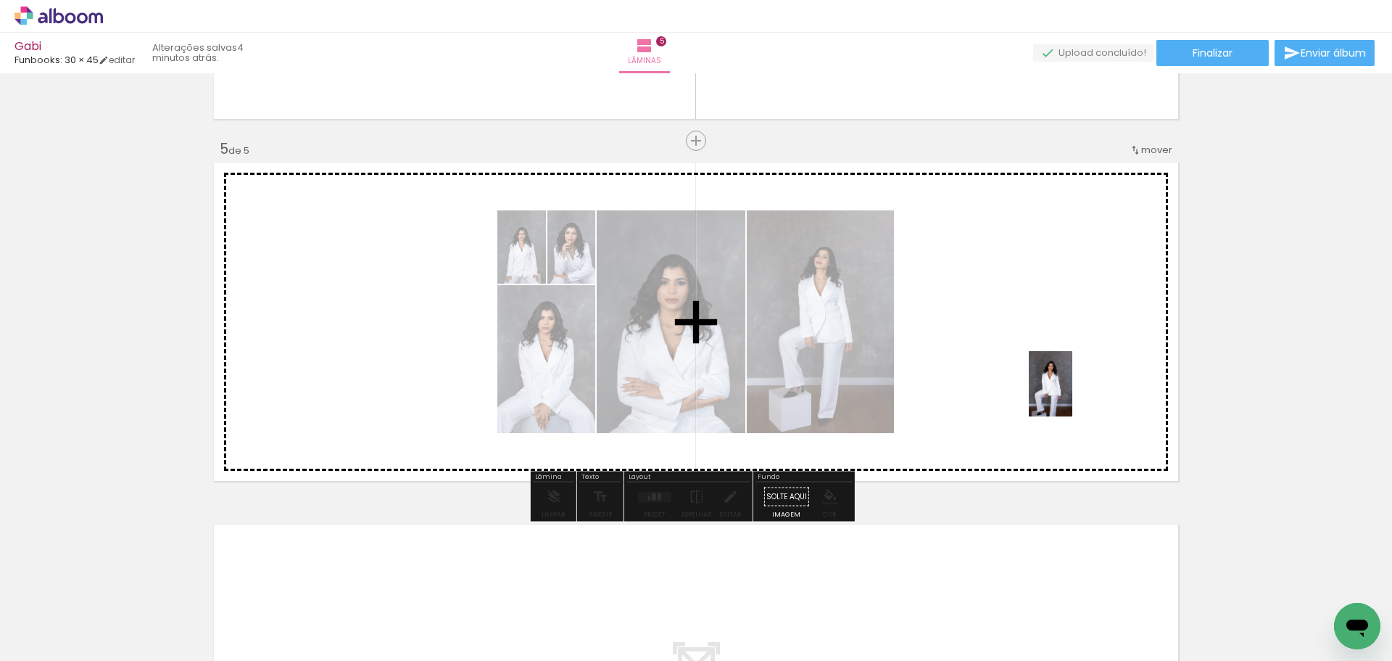
drag, startPoint x: 1148, startPoint y: 578, endPoint x: 1072, endPoint y: 394, distance: 198.3
click at [1072, 394] on quentale-workspace at bounding box center [696, 330] width 1392 height 661
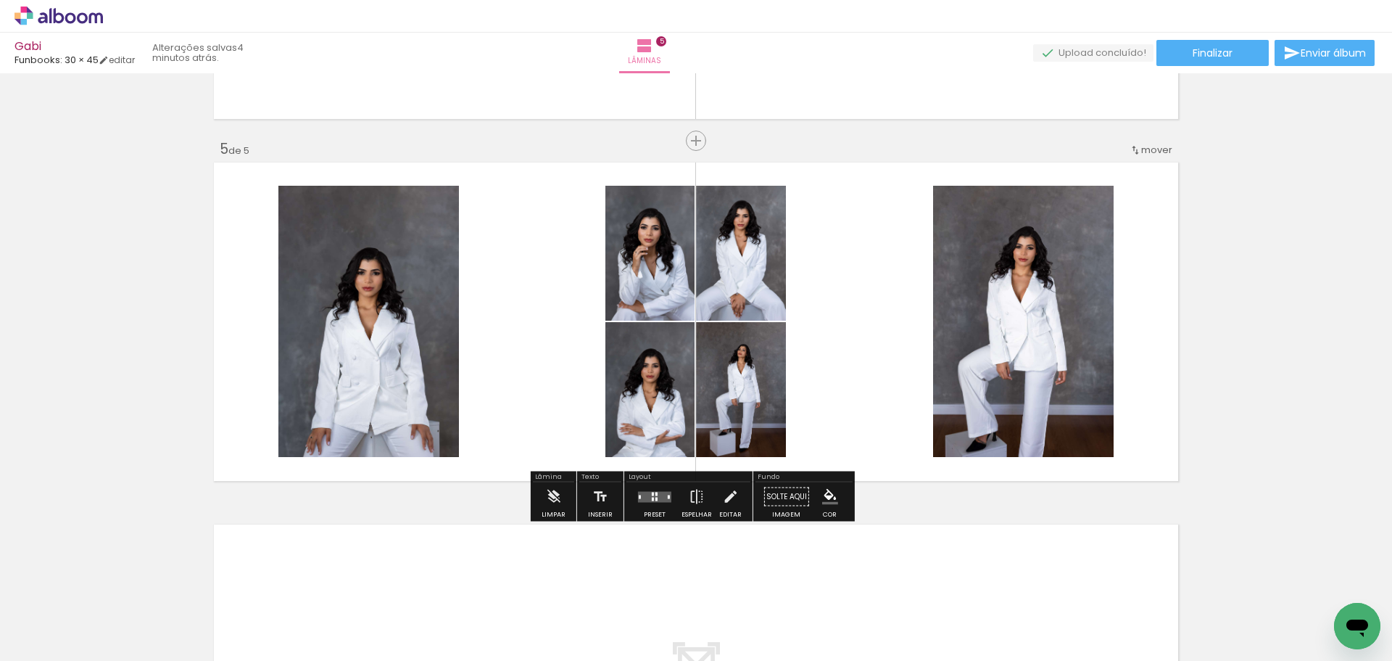
click at [655, 492] on div at bounding box center [656, 494] width 2 height 4
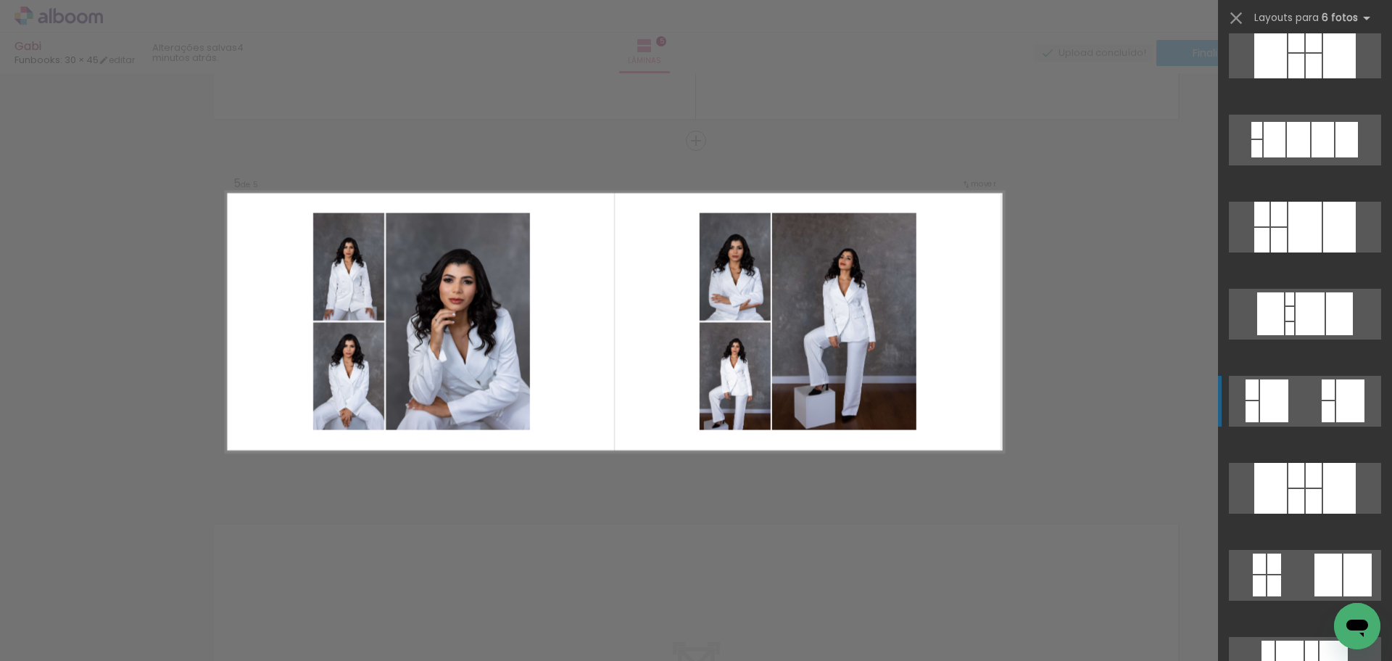
scroll to position [580, 0]
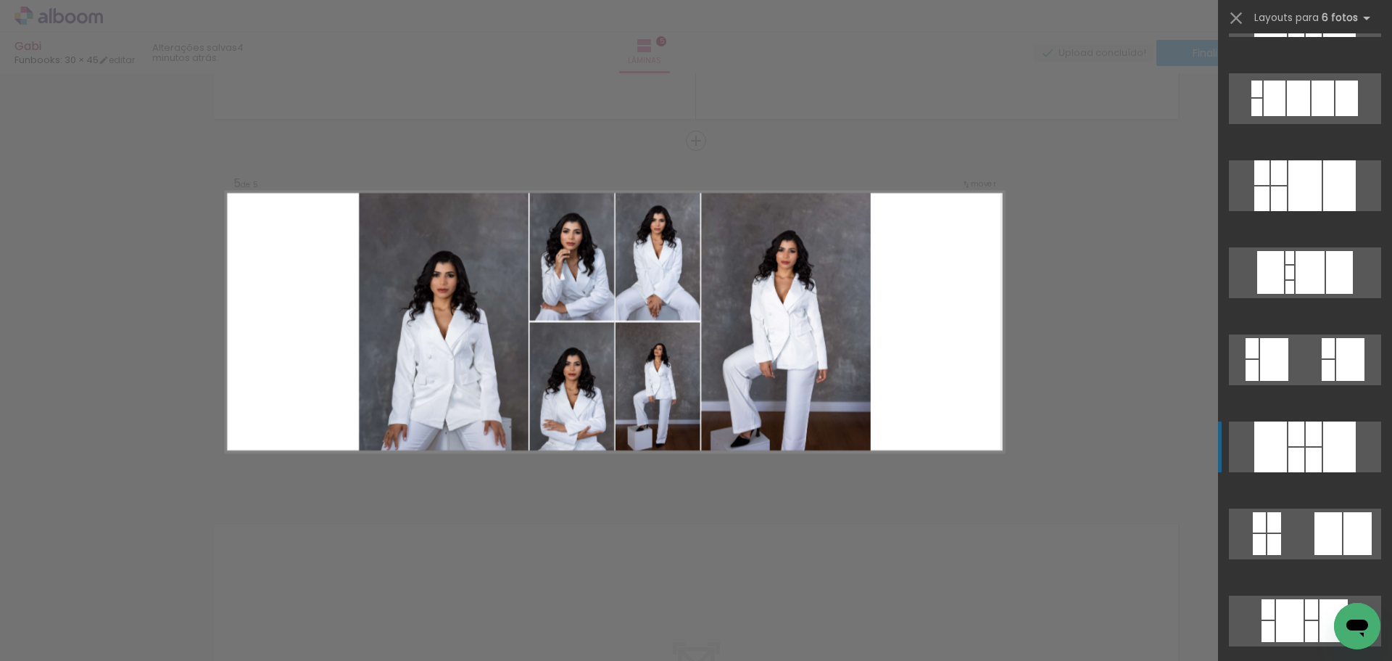
click at [1309, 444] on div at bounding box center [1314, 433] width 16 height 25
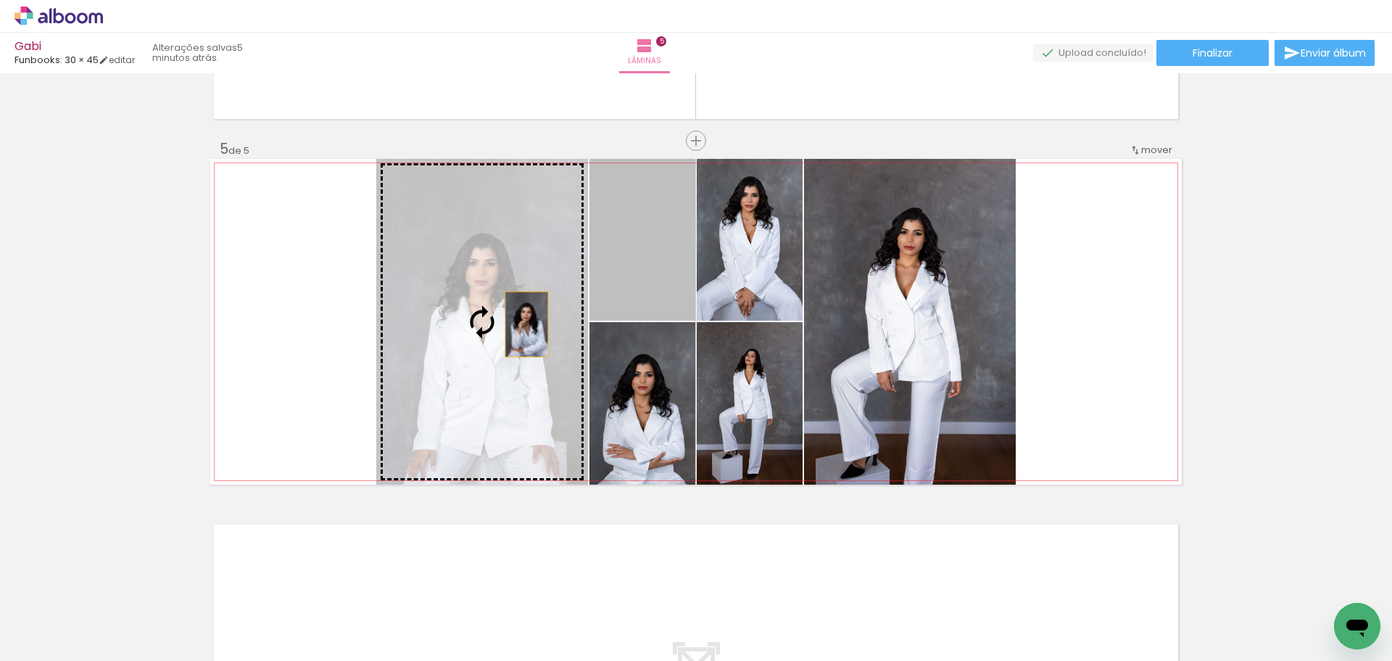
drag, startPoint x: 646, startPoint y: 267, endPoint x: 521, endPoint y: 324, distance: 137.2
click at [0, 0] on slot at bounding box center [0, 0] width 0 height 0
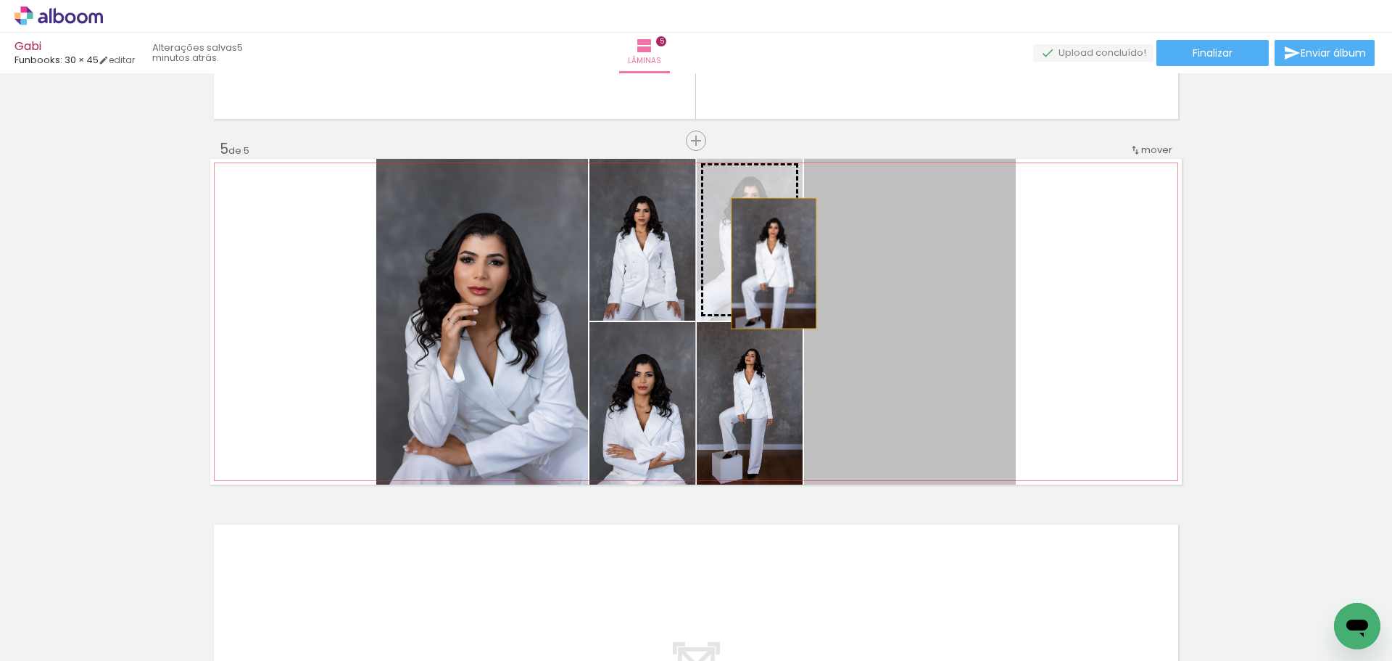
drag, startPoint x: 909, startPoint y: 329, endPoint x: 769, endPoint y: 263, distance: 155.4
click at [0, 0] on slot at bounding box center [0, 0] width 0 height 0
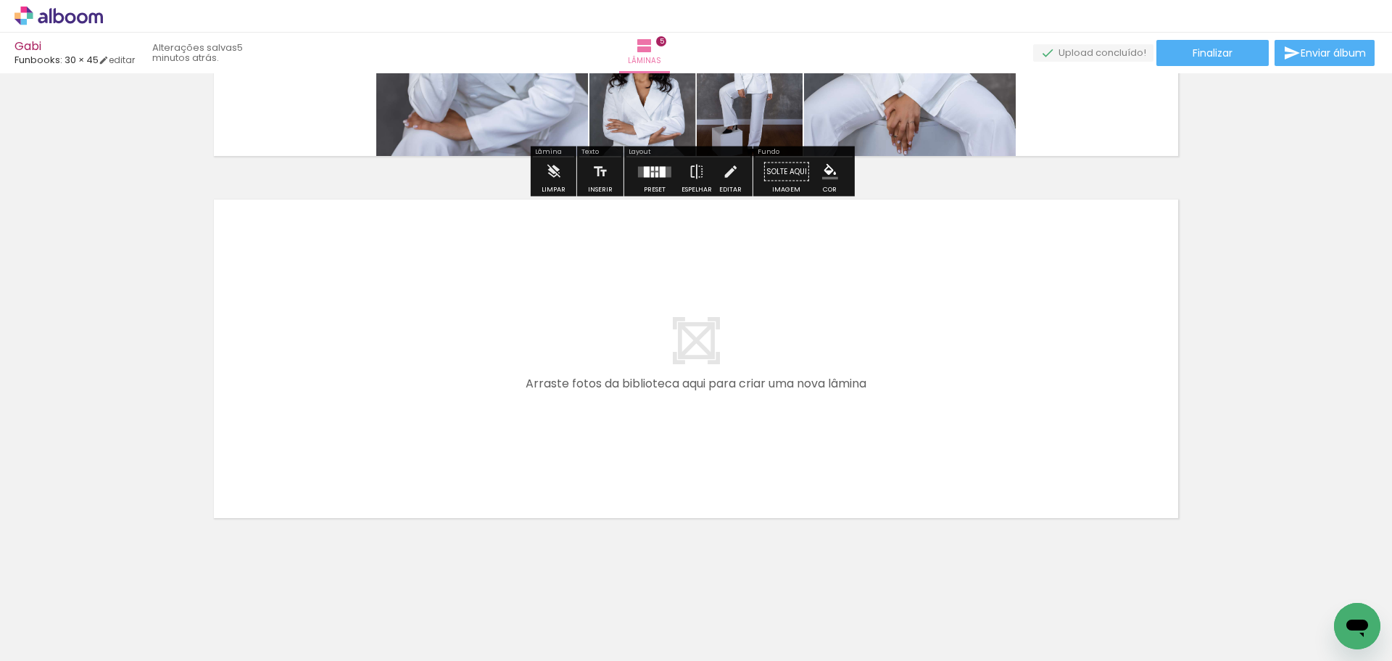
scroll to position [1731, 0]
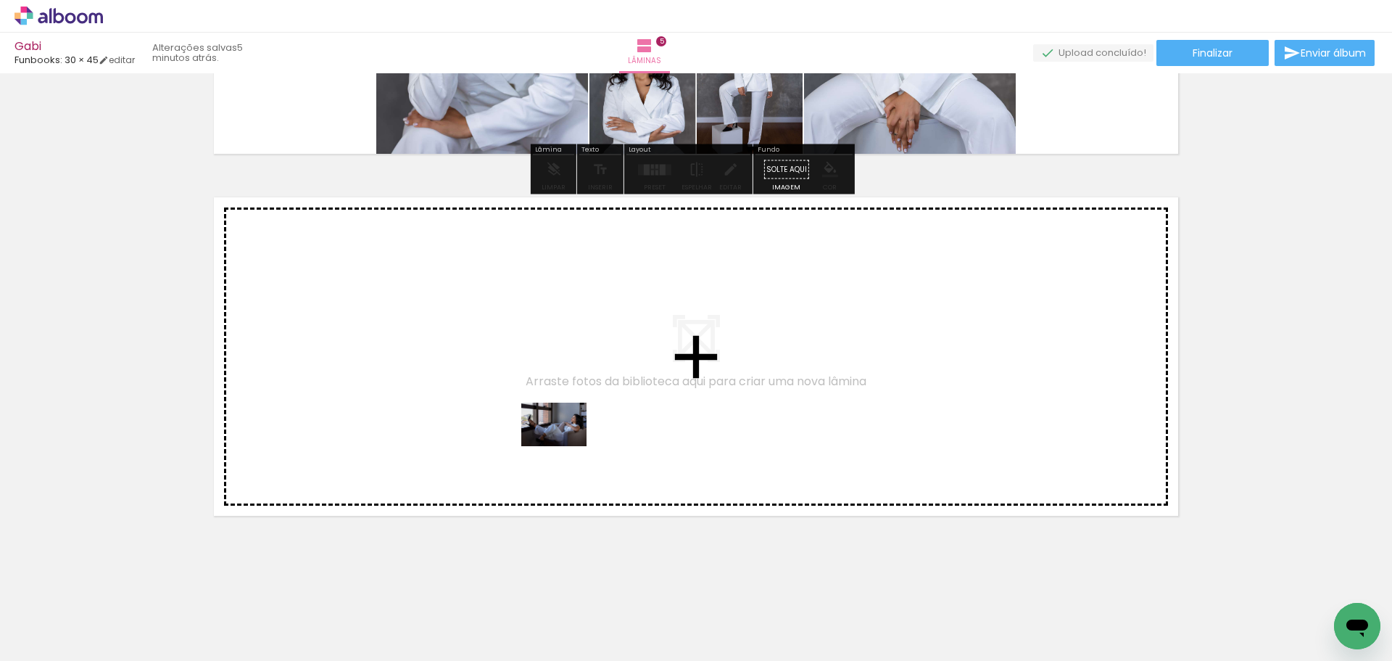
drag, startPoint x: 1190, startPoint y: 632, endPoint x: 565, endPoint y: 446, distance: 652.0
click at [565, 446] on quentale-workspace at bounding box center [696, 330] width 1392 height 661
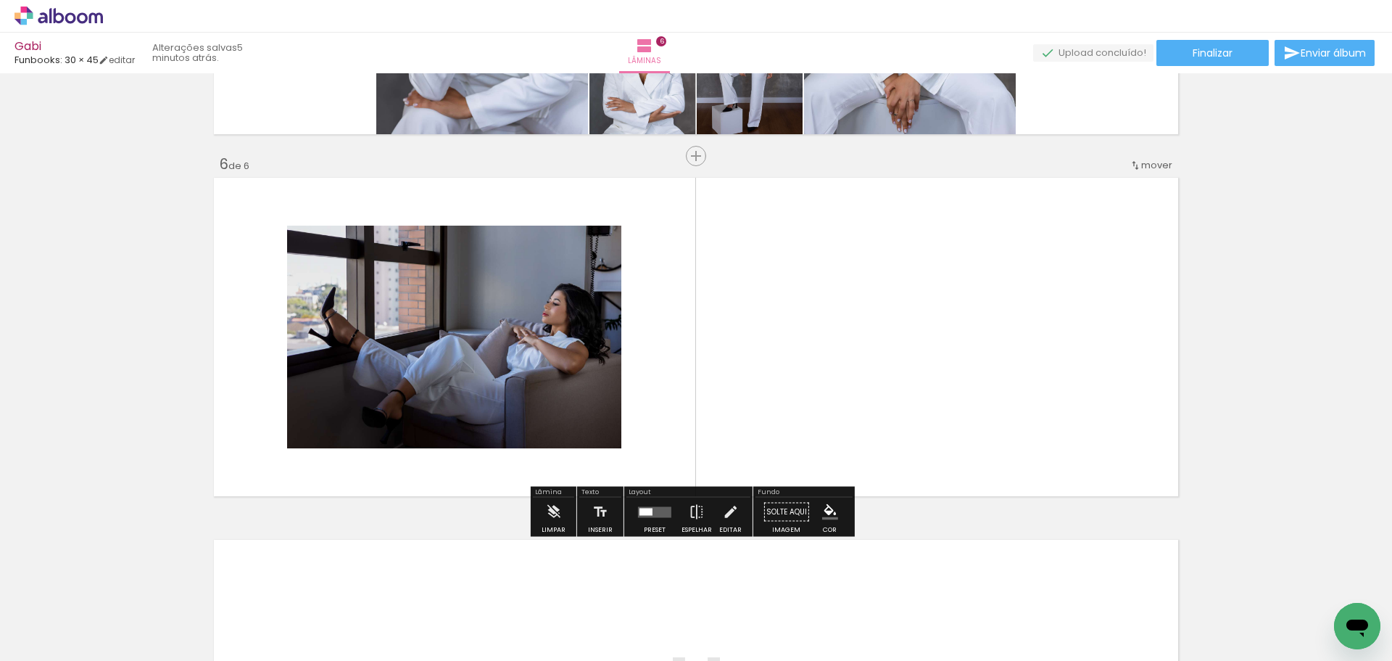
scroll to position [1765, 0]
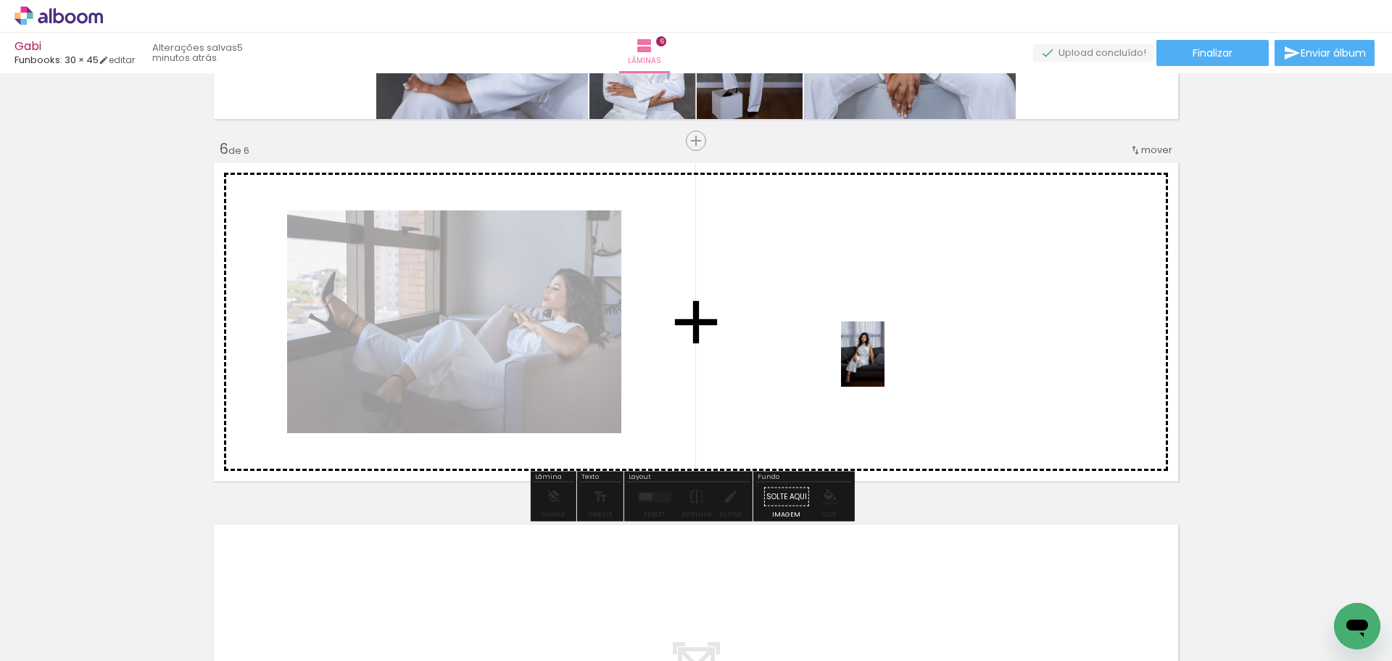
drag, startPoint x: 1263, startPoint y: 637, endPoint x: 885, endPoint y: 365, distance: 466.0
click at [885, 365] on quentale-workspace at bounding box center [696, 330] width 1392 height 661
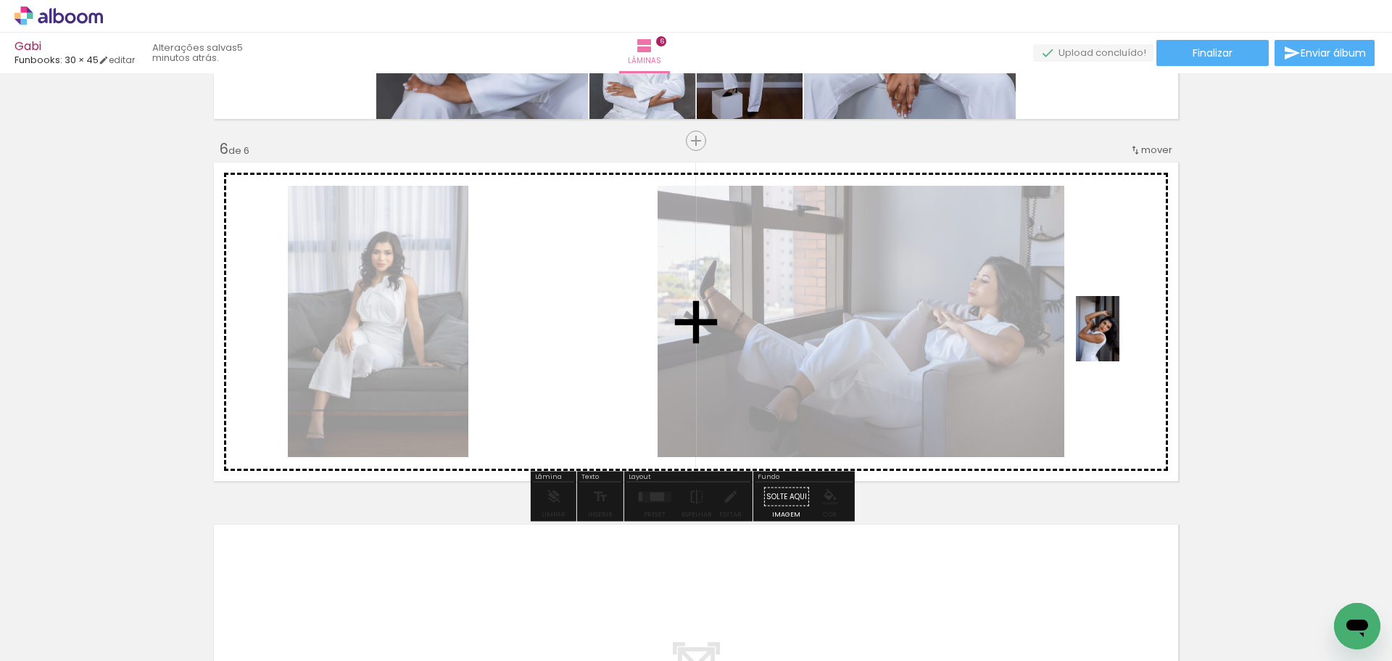
drag, startPoint x: 1327, startPoint y: 596, endPoint x: 1119, endPoint y: 340, distance: 329.9
click at [1119, 340] on quentale-workspace at bounding box center [696, 330] width 1392 height 661
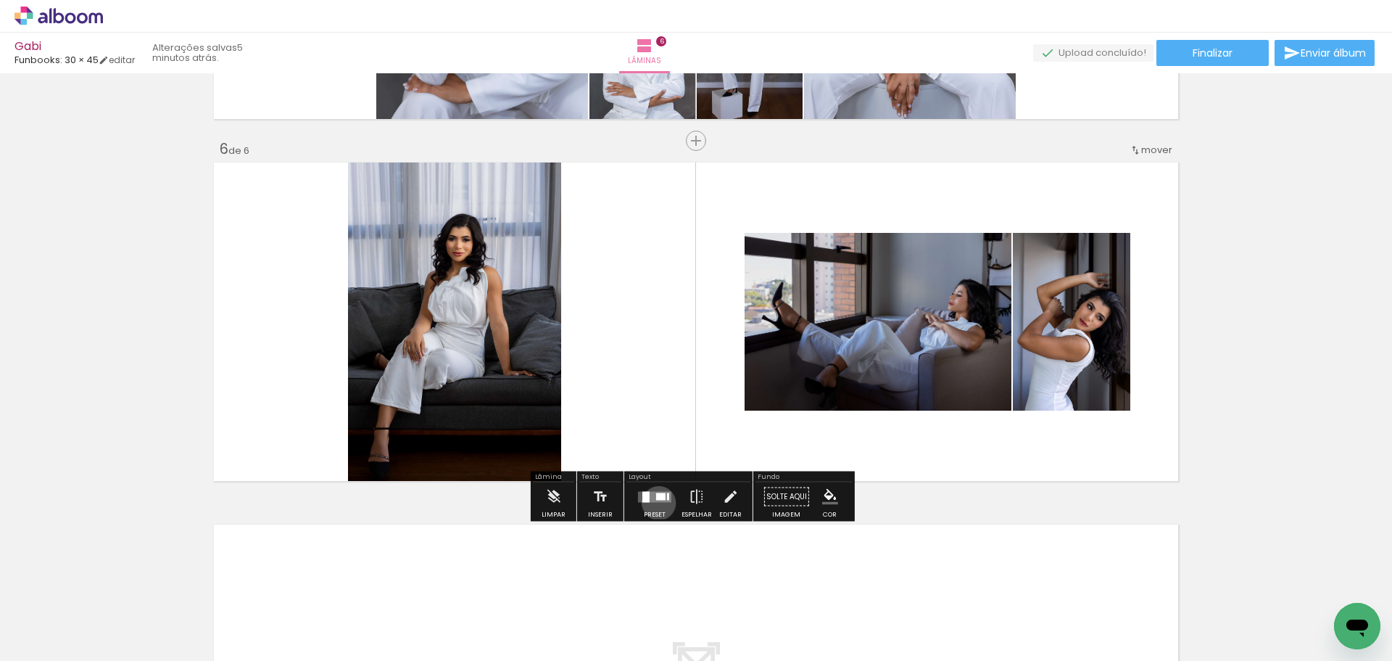
click at [655, 502] on div at bounding box center [654, 496] width 39 height 29
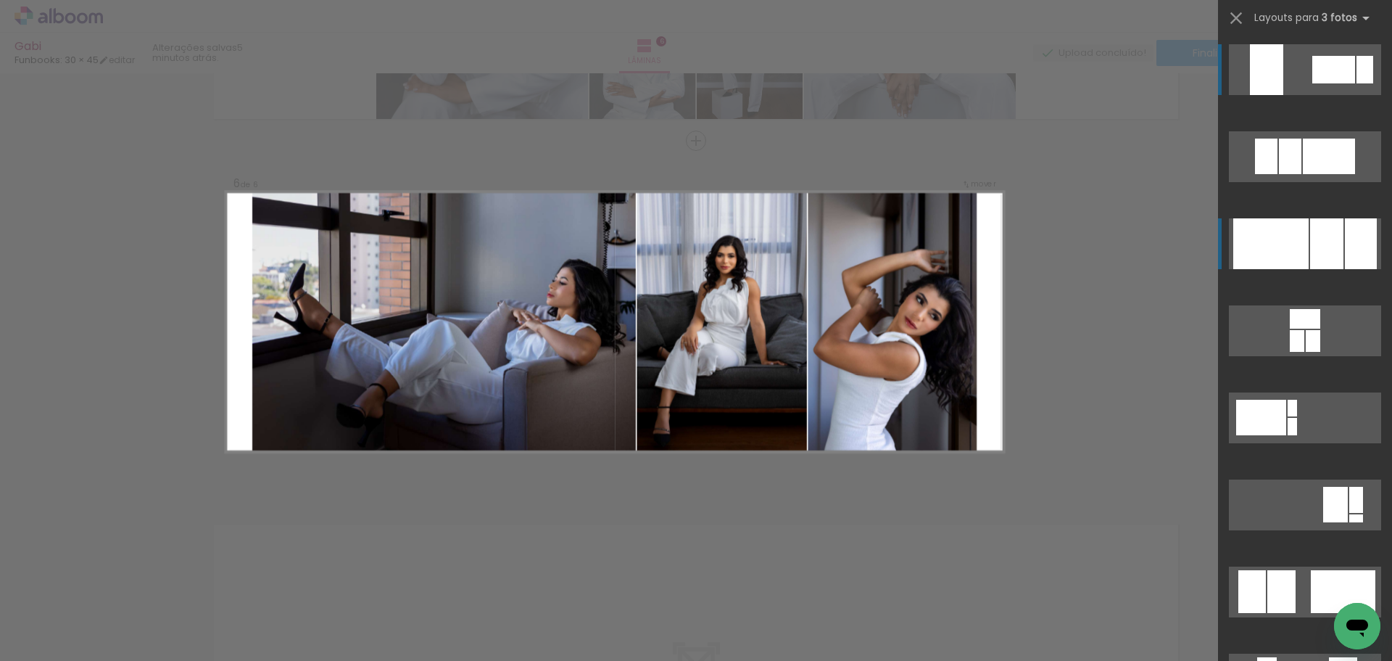
click at [1291, 245] on div at bounding box center [1270, 243] width 75 height 51
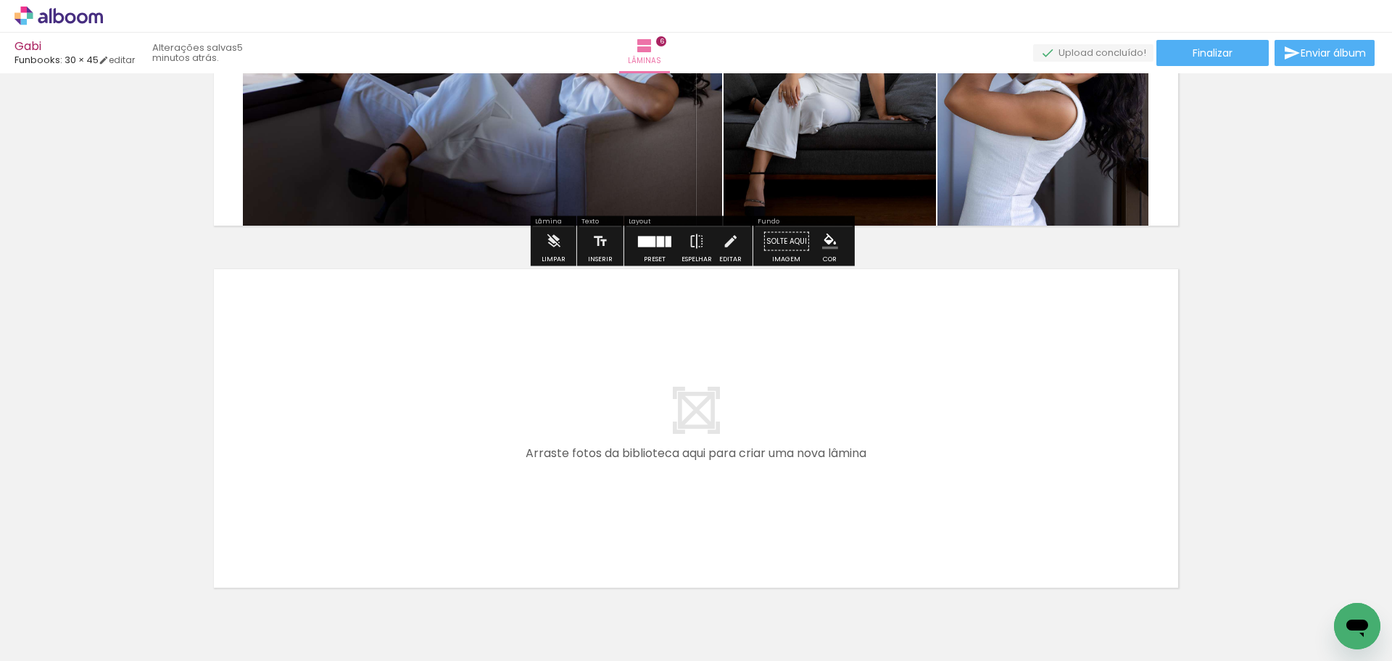
scroll to position [2092, 0]
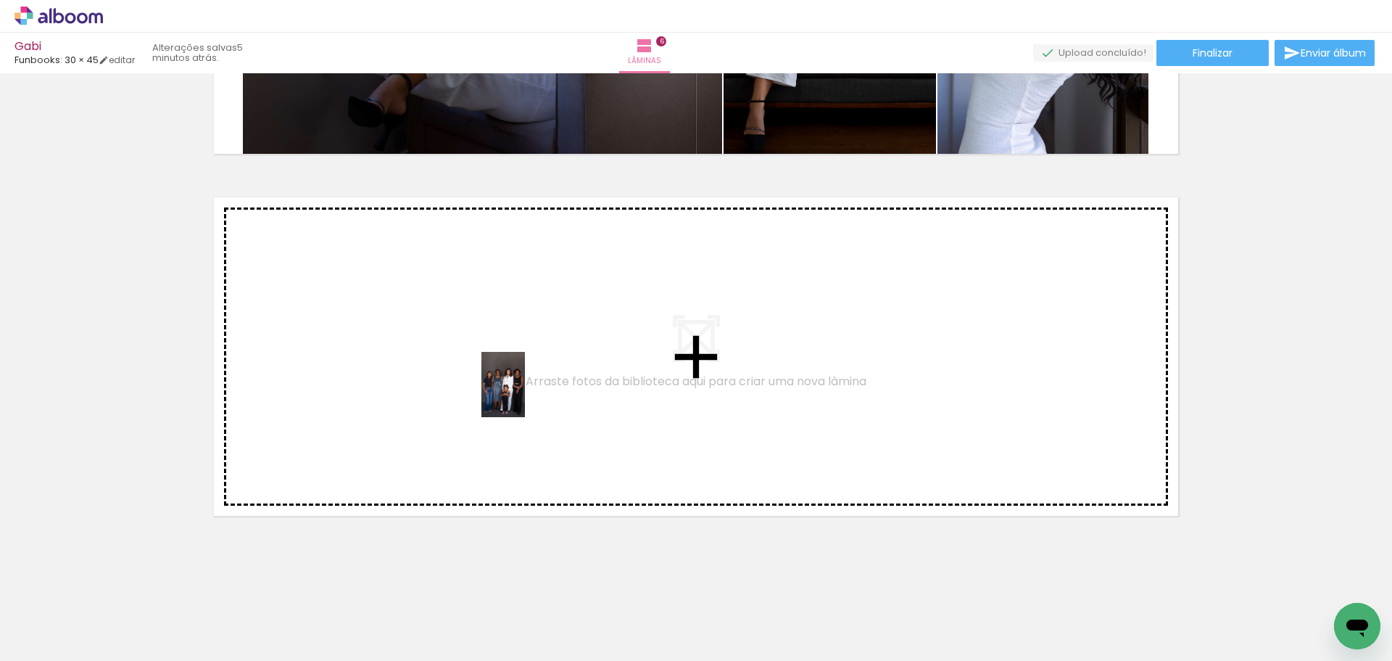
drag, startPoint x: 703, startPoint y: 616, endPoint x: 525, endPoint y: 395, distance: 284.1
click at [525, 395] on quentale-workspace at bounding box center [696, 330] width 1392 height 661
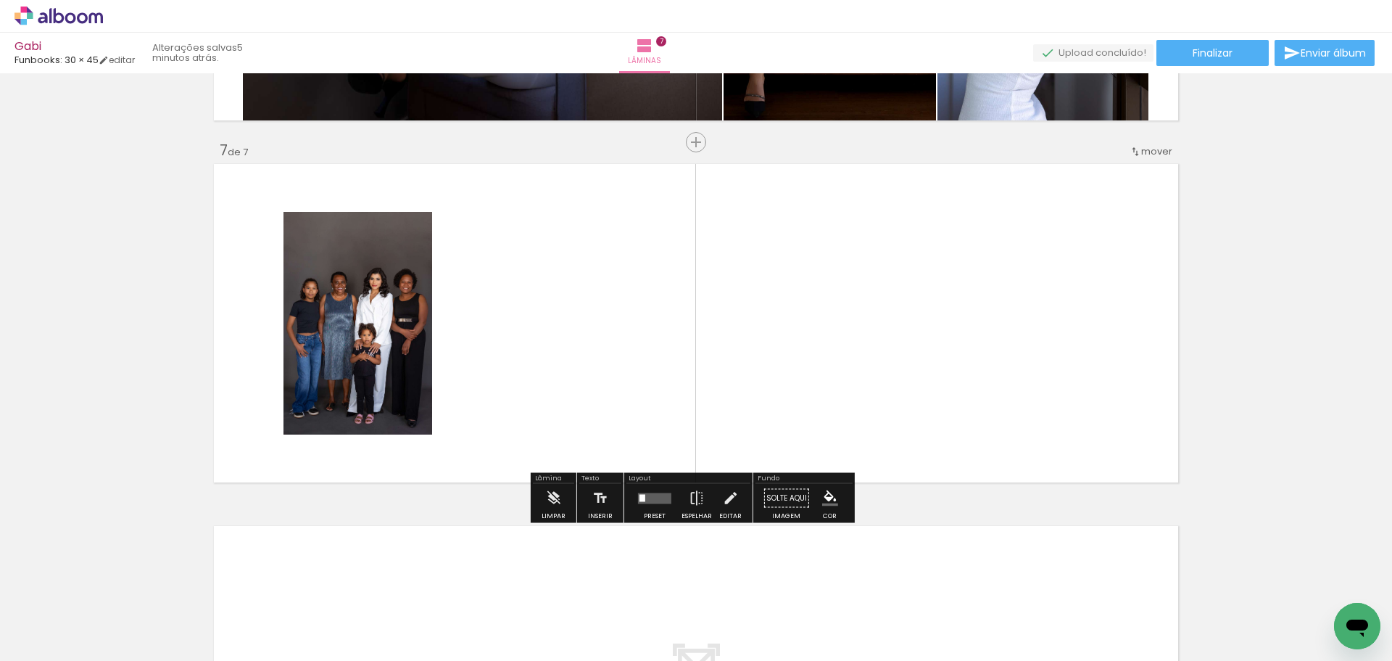
scroll to position [2127, 0]
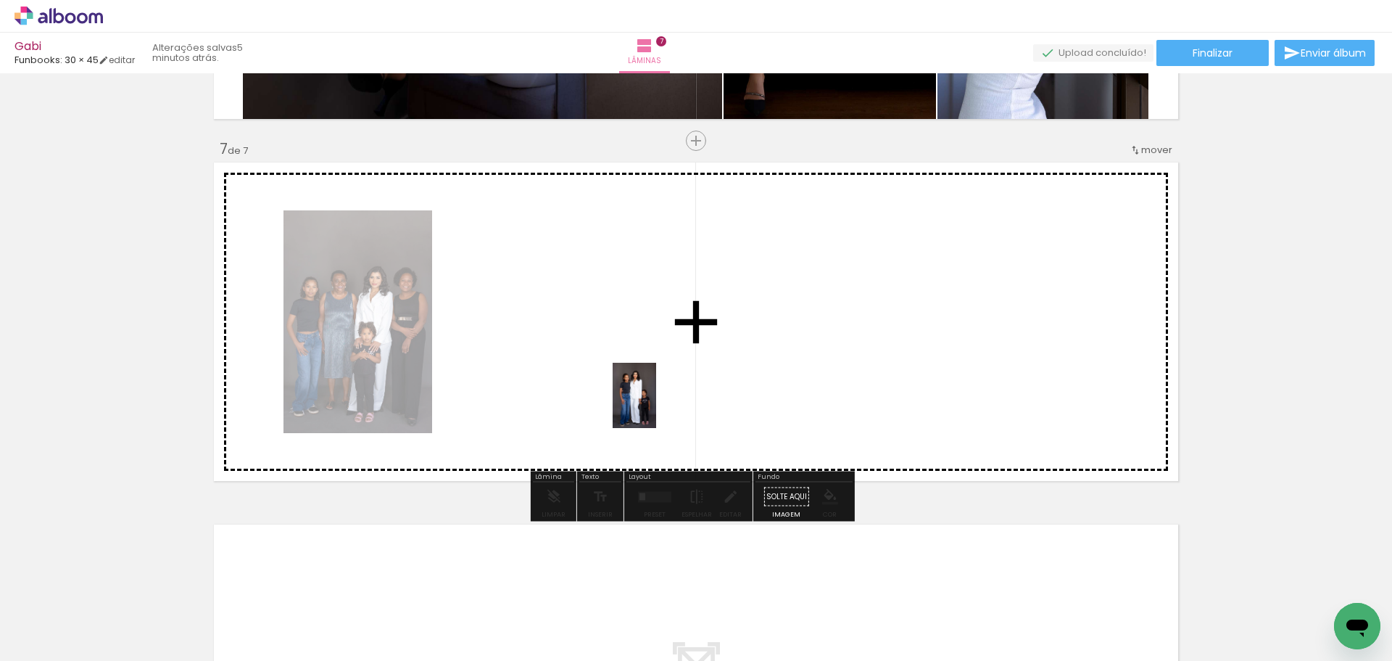
drag, startPoint x: 758, startPoint y: 596, endPoint x: 672, endPoint y: 426, distance: 190.0
click at [655, 405] on quentale-workspace at bounding box center [696, 330] width 1392 height 661
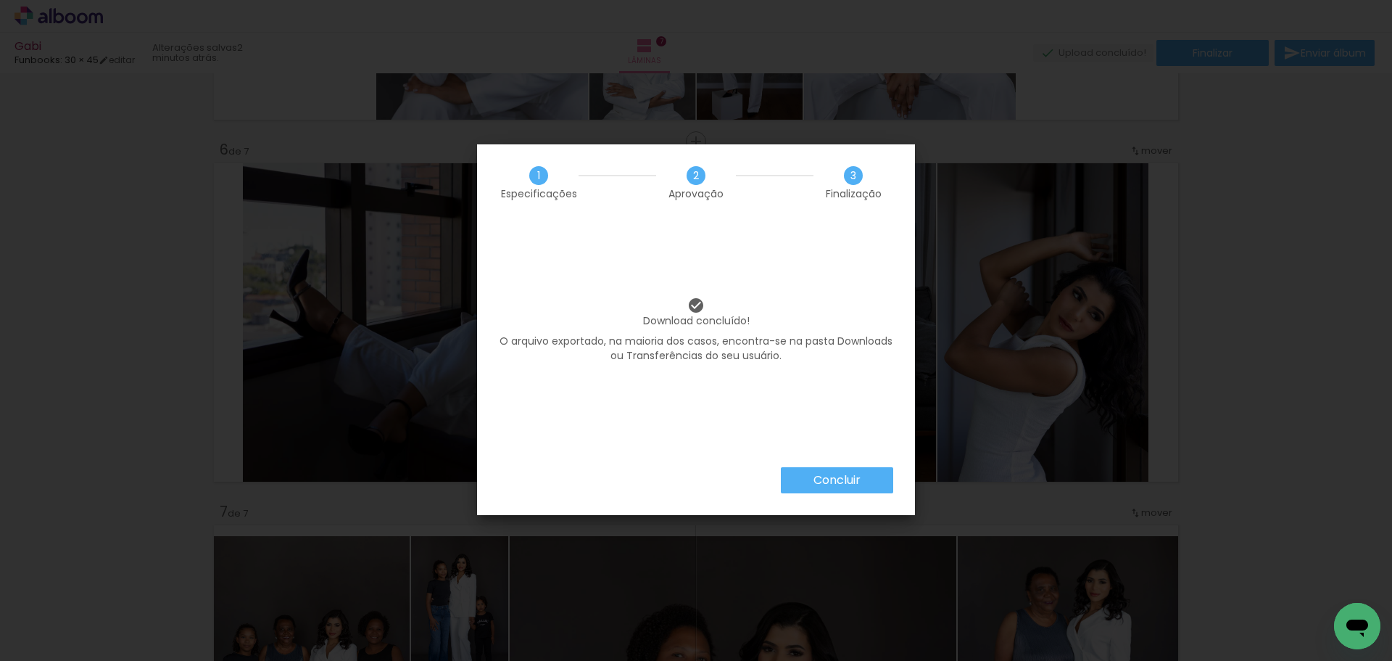
scroll to position [0, 1167]
